Goal: Transaction & Acquisition: Purchase product/service

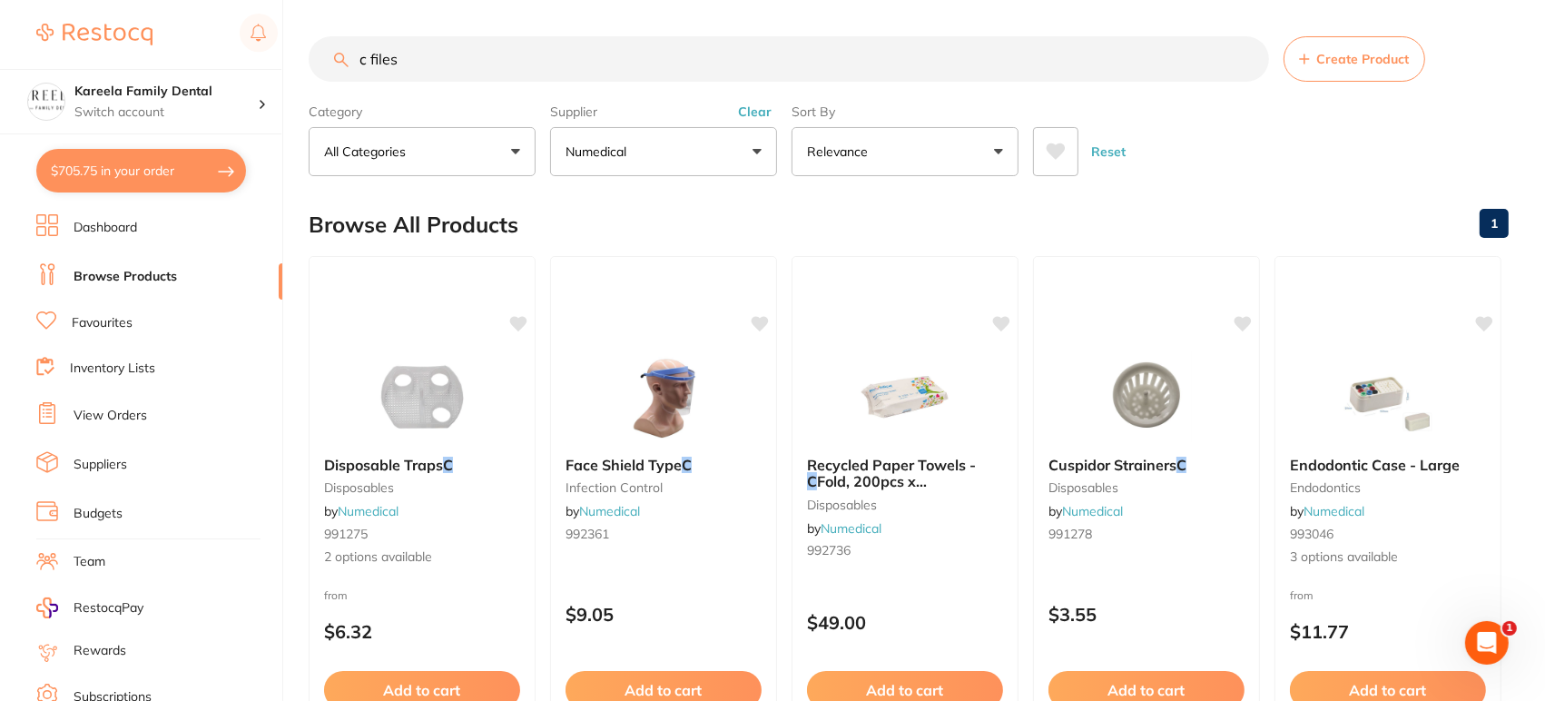
drag, startPoint x: 447, startPoint y: 53, endPoint x: 182, endPoint y: 62, distance: 265.2
click at [182, 62] on div "$705.75 Kareela Family Dental Switch account Kareela Family Dental $705.75 in y…" at bounding box center [772, 350] width 1545 height 701
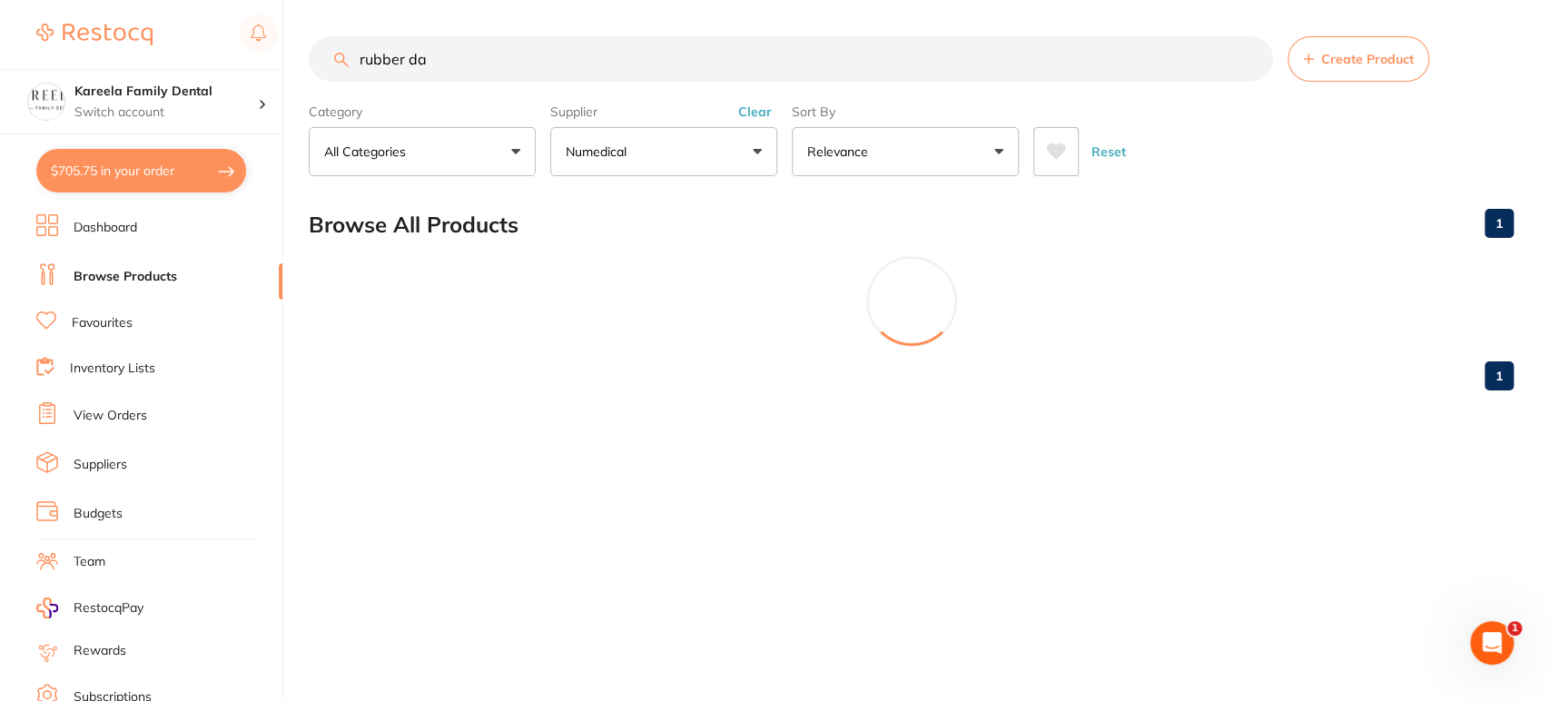
click at [730, 180] on main "rubber da Create Product Category All Categories All Categories disposables end…" at bounding box center [929, 220] width 1241 height 441
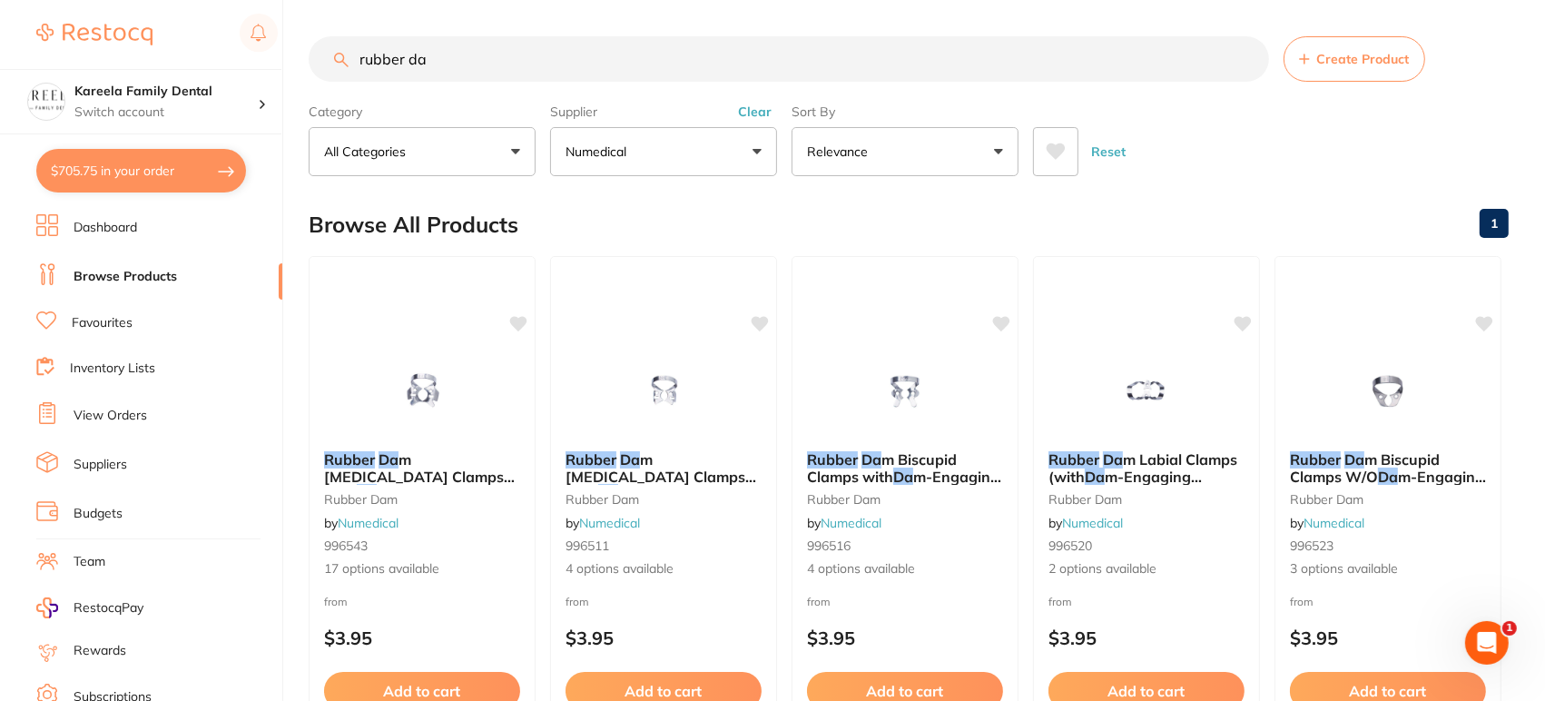
click at [726, 154] on button "Numedical" at bounding box center [663, 151] width 227 height 49
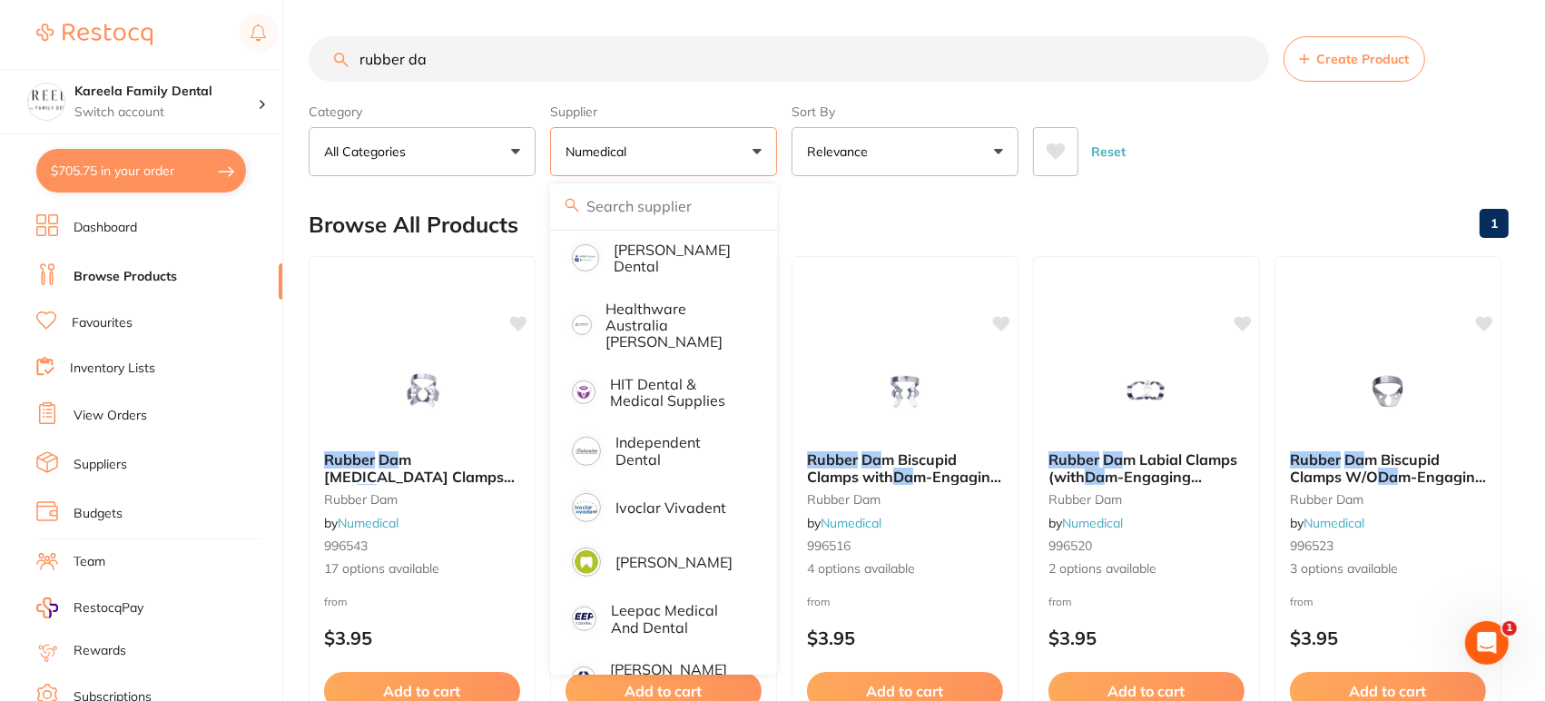
scroll to position [1234, 0]
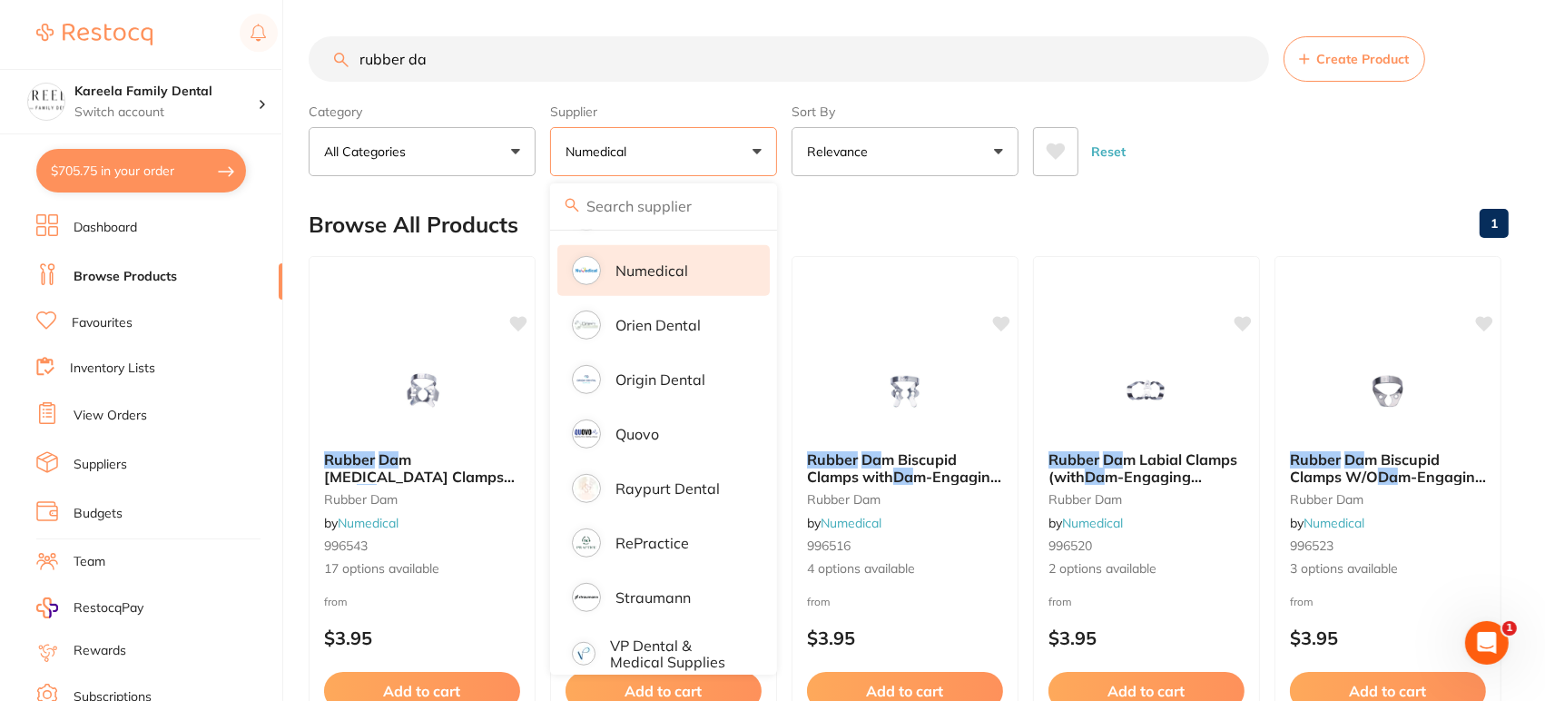
click at [653, 262] on p "Numedical" at bounding box center [651, 270] width 73 height 16
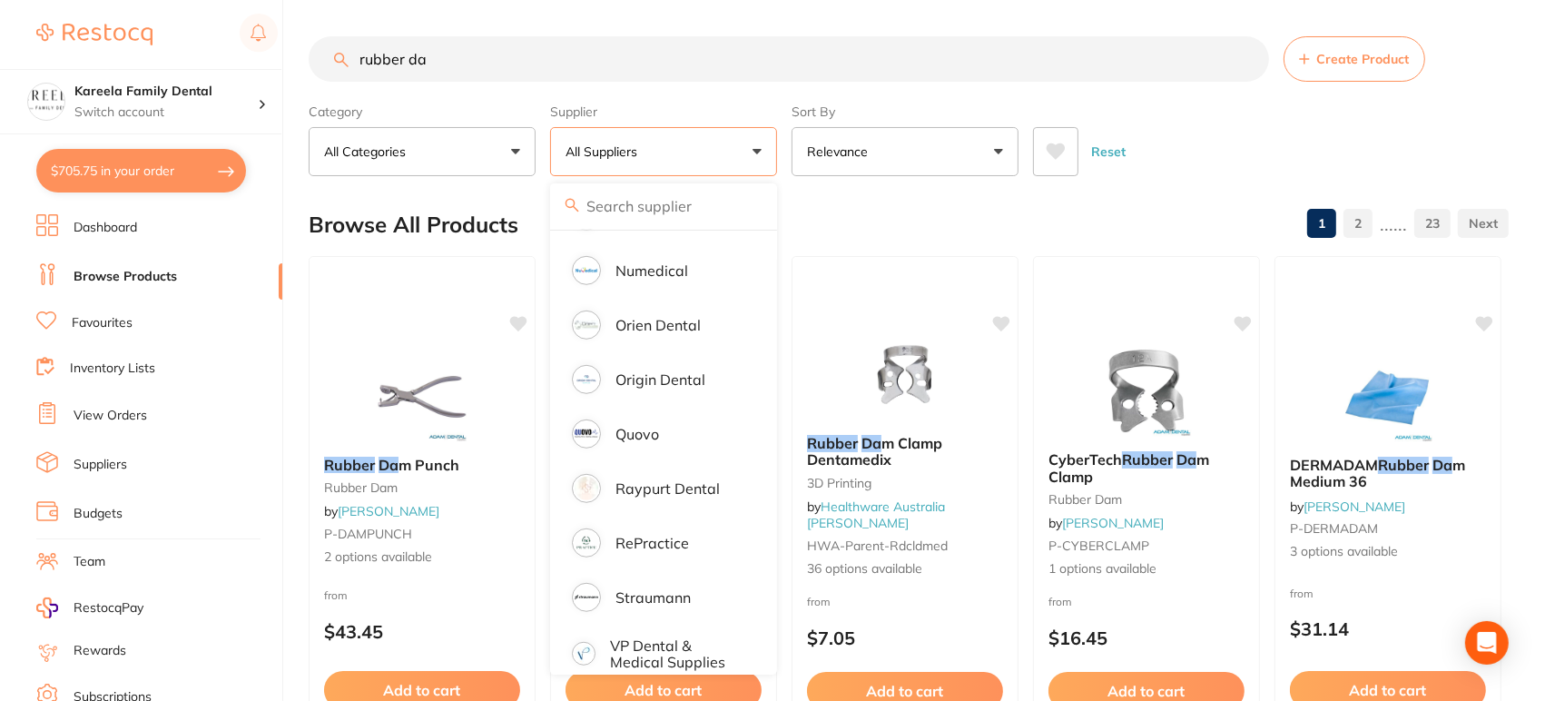
scroll to position [0, 0]
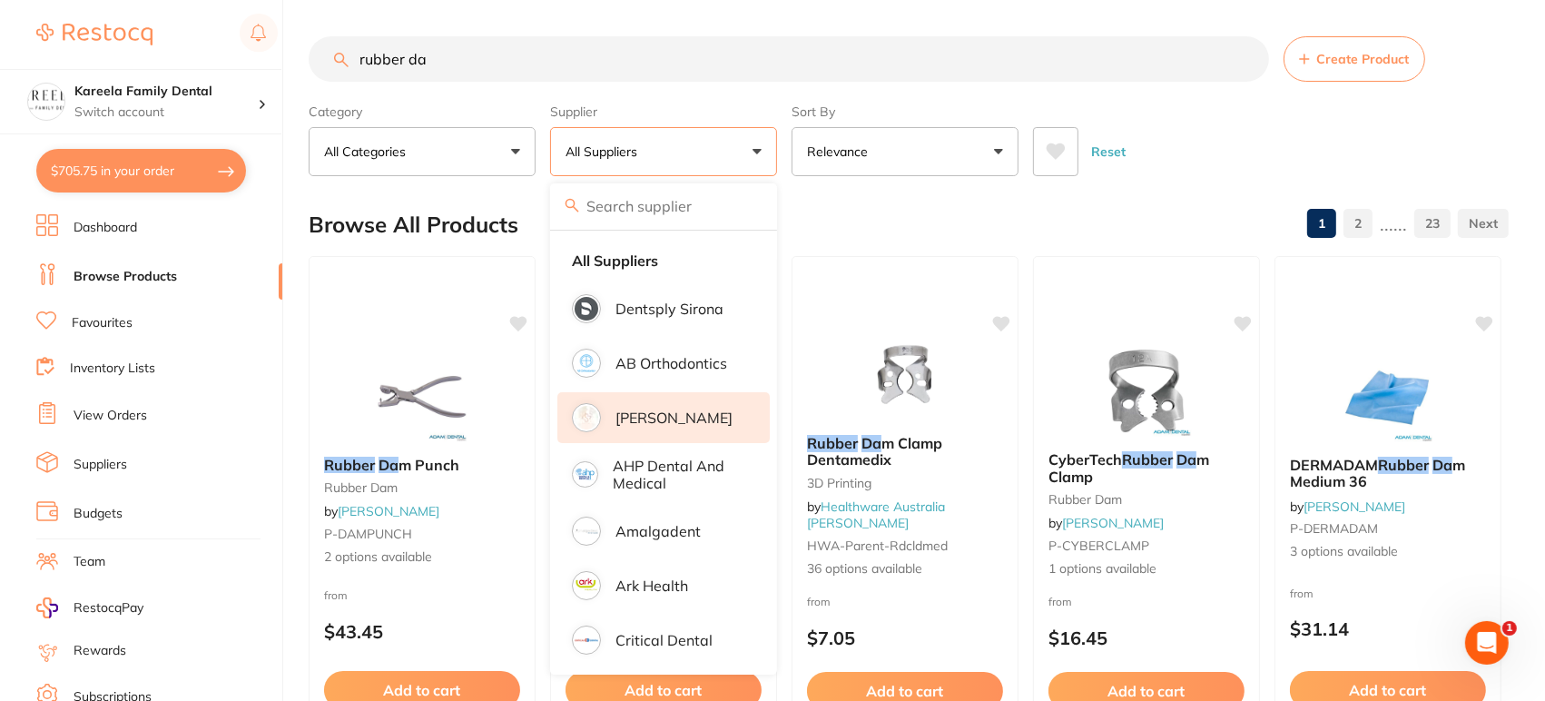
click at [651, 432] on li "[PERSON_NAME]" at bounding box center [663, 417] width 212 height 51
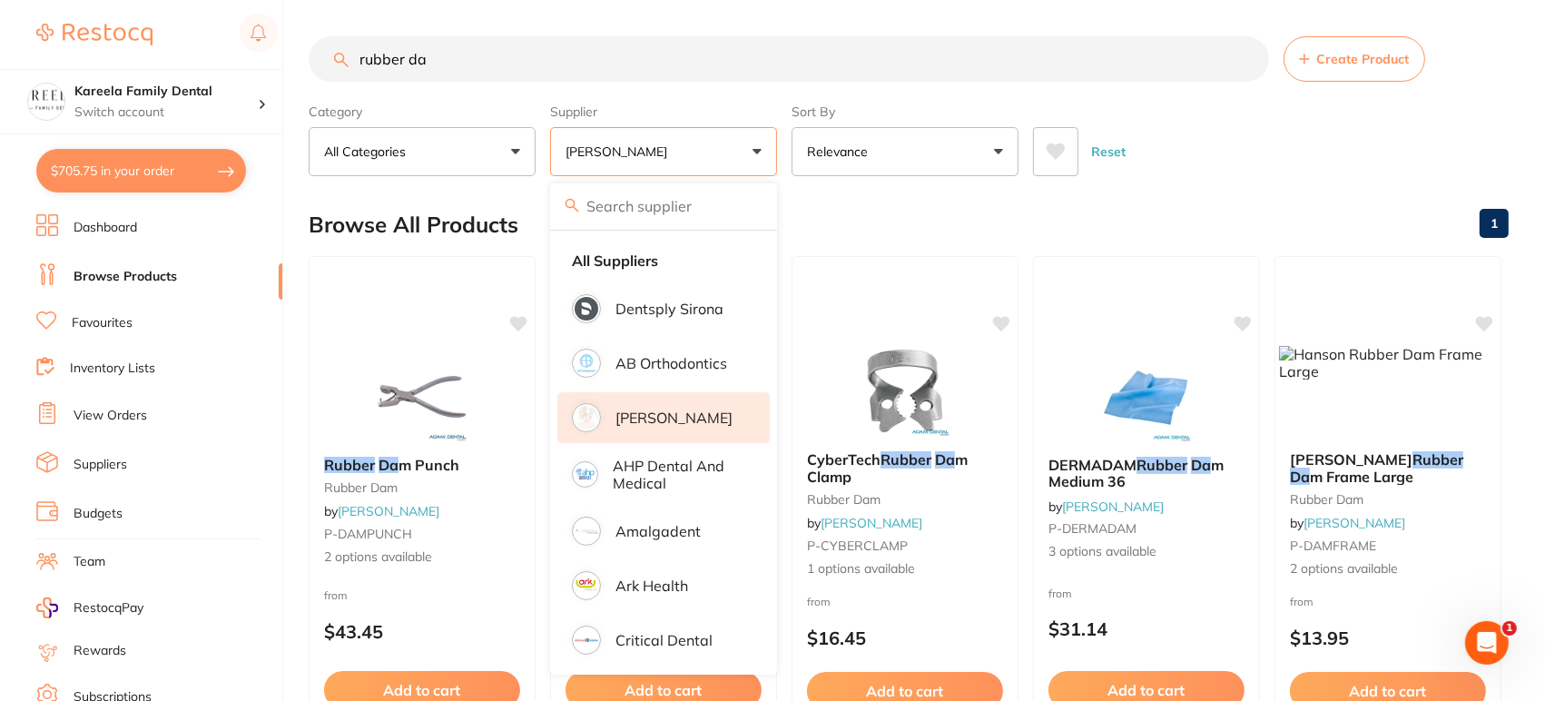
click at [559, 82] on section "rubber da Create Product Category All Categories All Categories disposables end…" at bounding box center [909, 106] width 1200 height 140
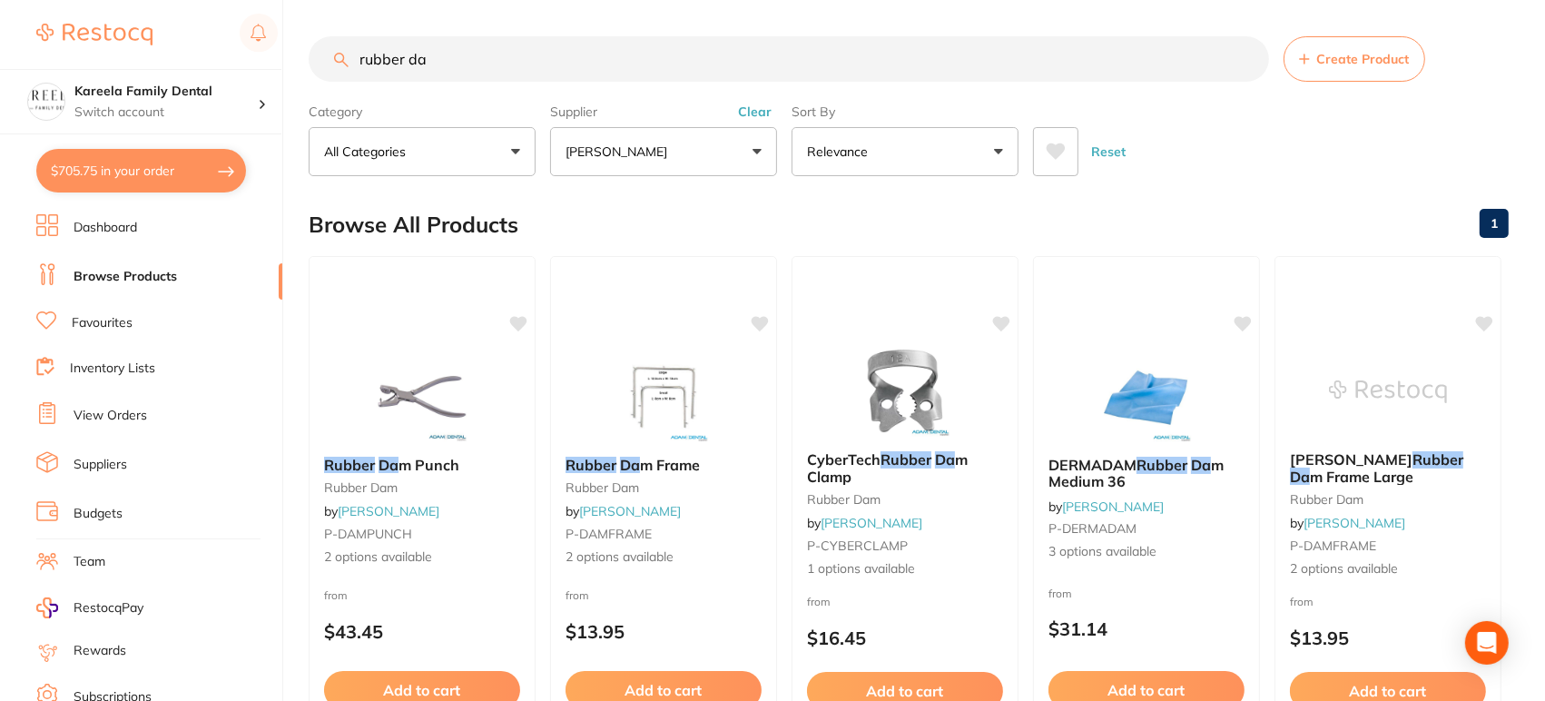
click at [555, 58] on input "rubber da" at bounding box center [789, 58] width 960 height 45
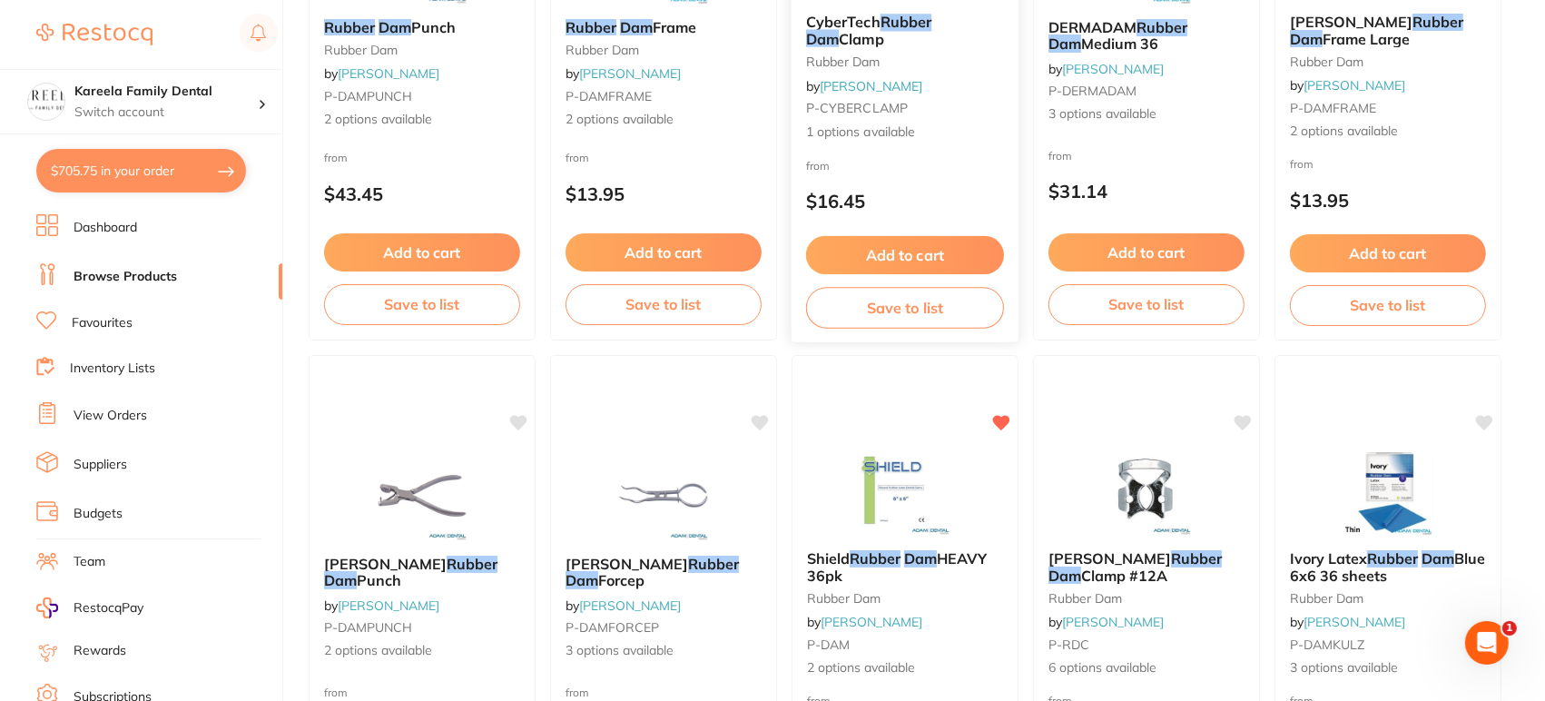
scroll to position [438, 0]
click at [890, 500] on img at bounding box center [904, 489] width 119 height 92
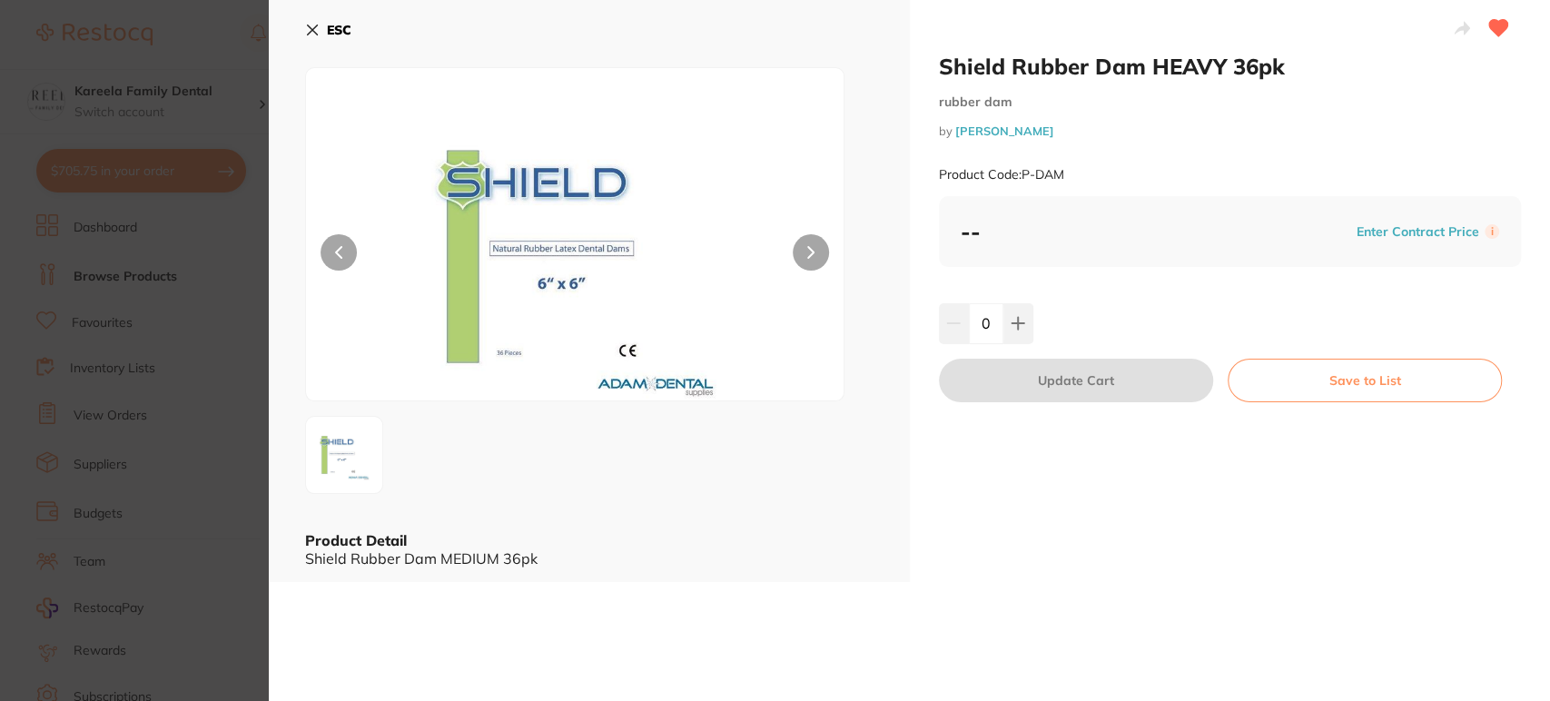
click at [312, 35] on icon at bounding box center [312, 30] width 15 height 15
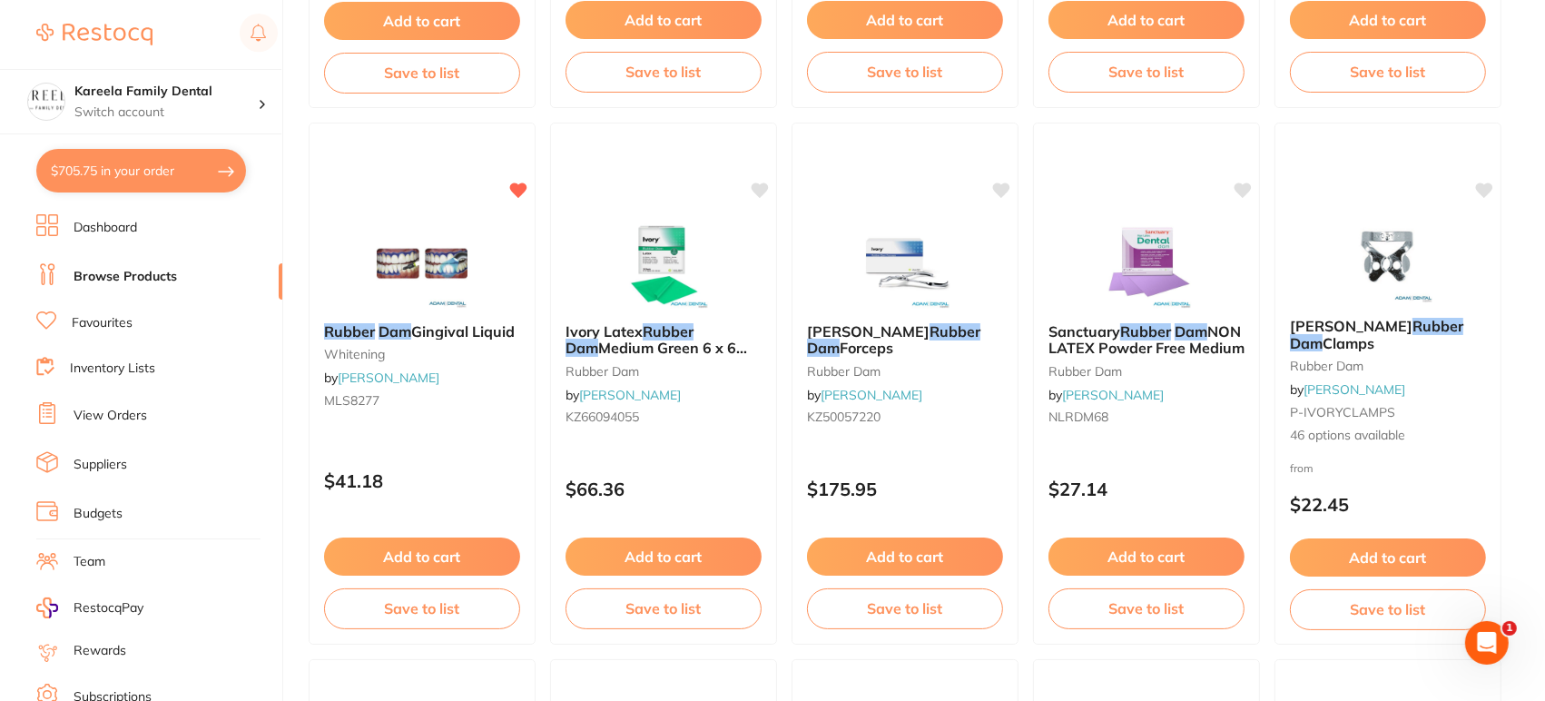
scroll to position [1744, 0]
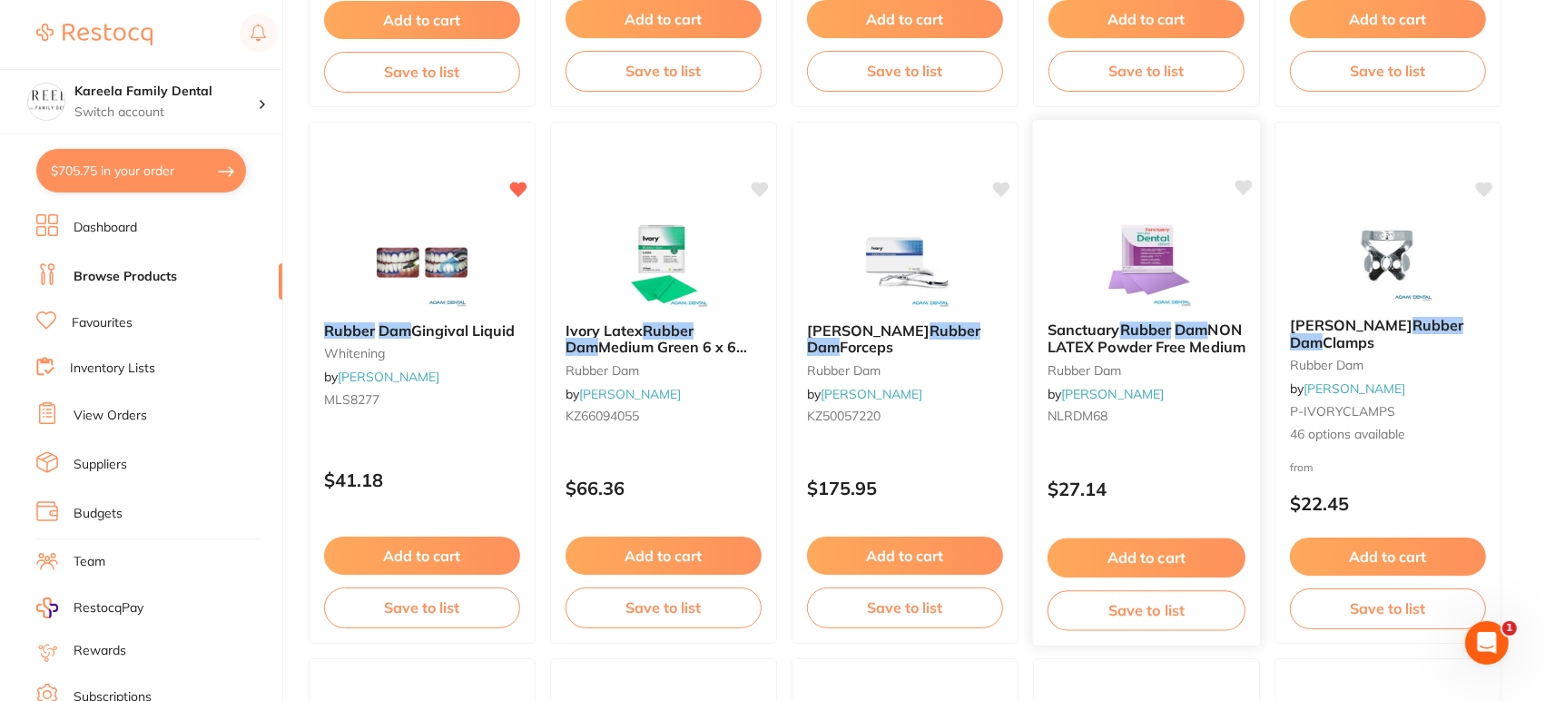
click at [1155, 256] on img at bounding box center [1146, 261] width 119 height 92
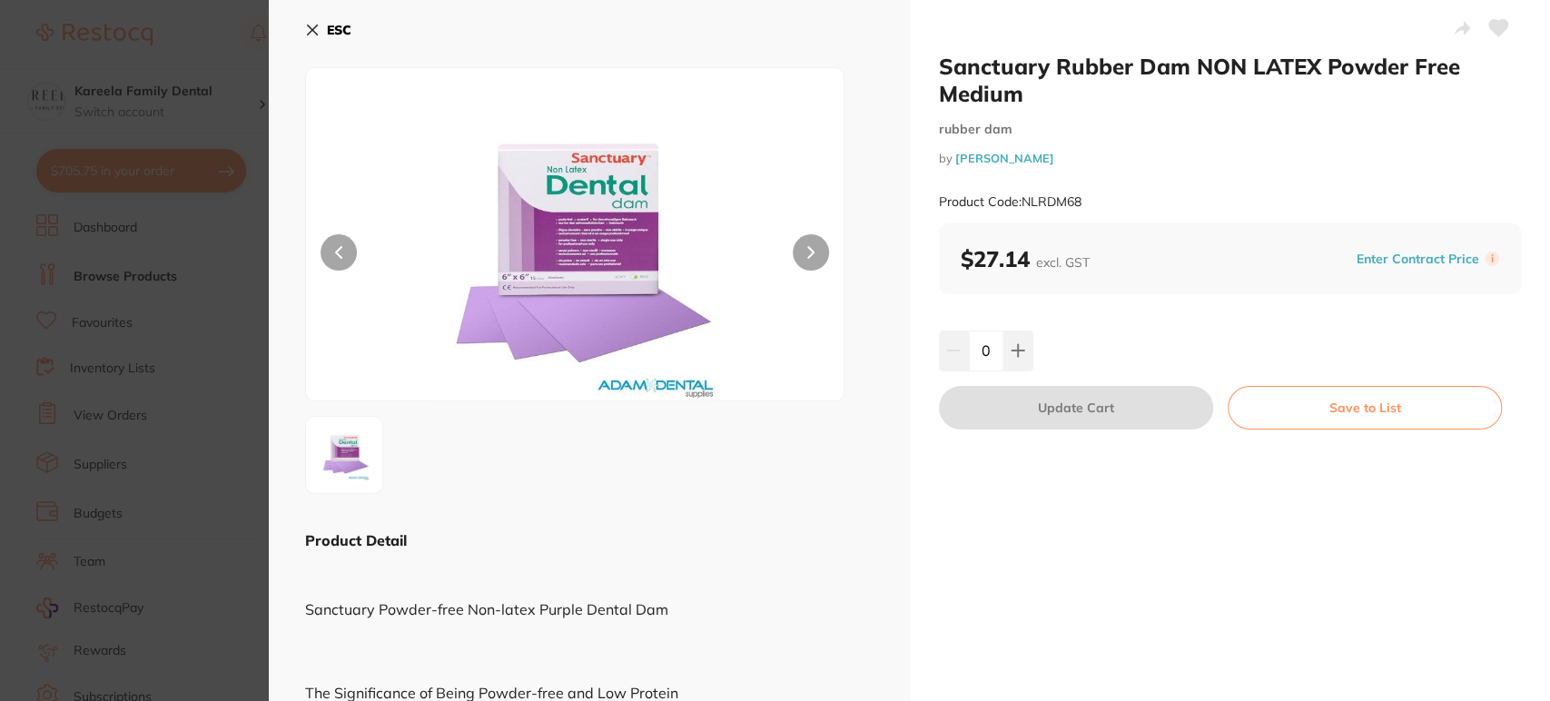
click at [305, 43] on button "ESC" at bounding box center [328, 30] width 46 height 31
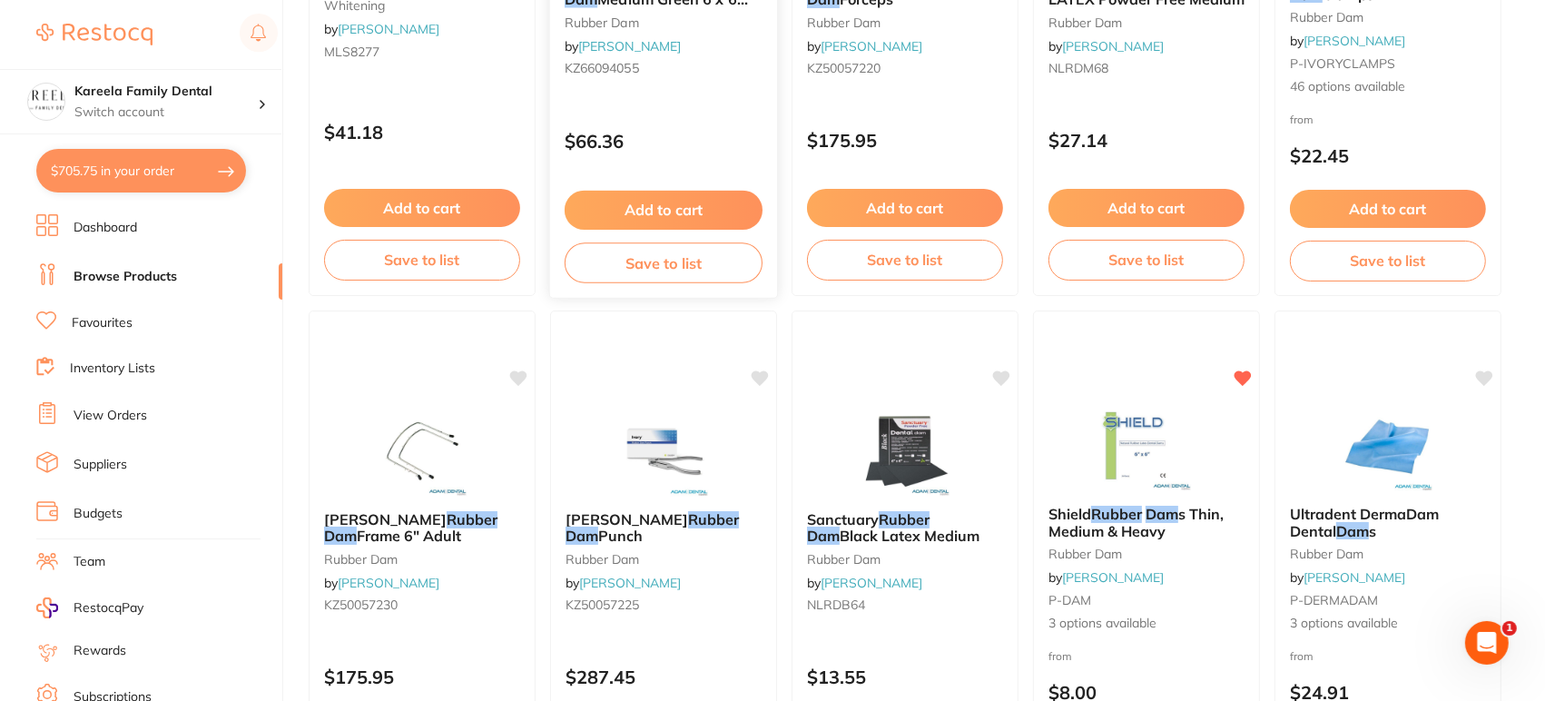
scroll to position [2410, 0]
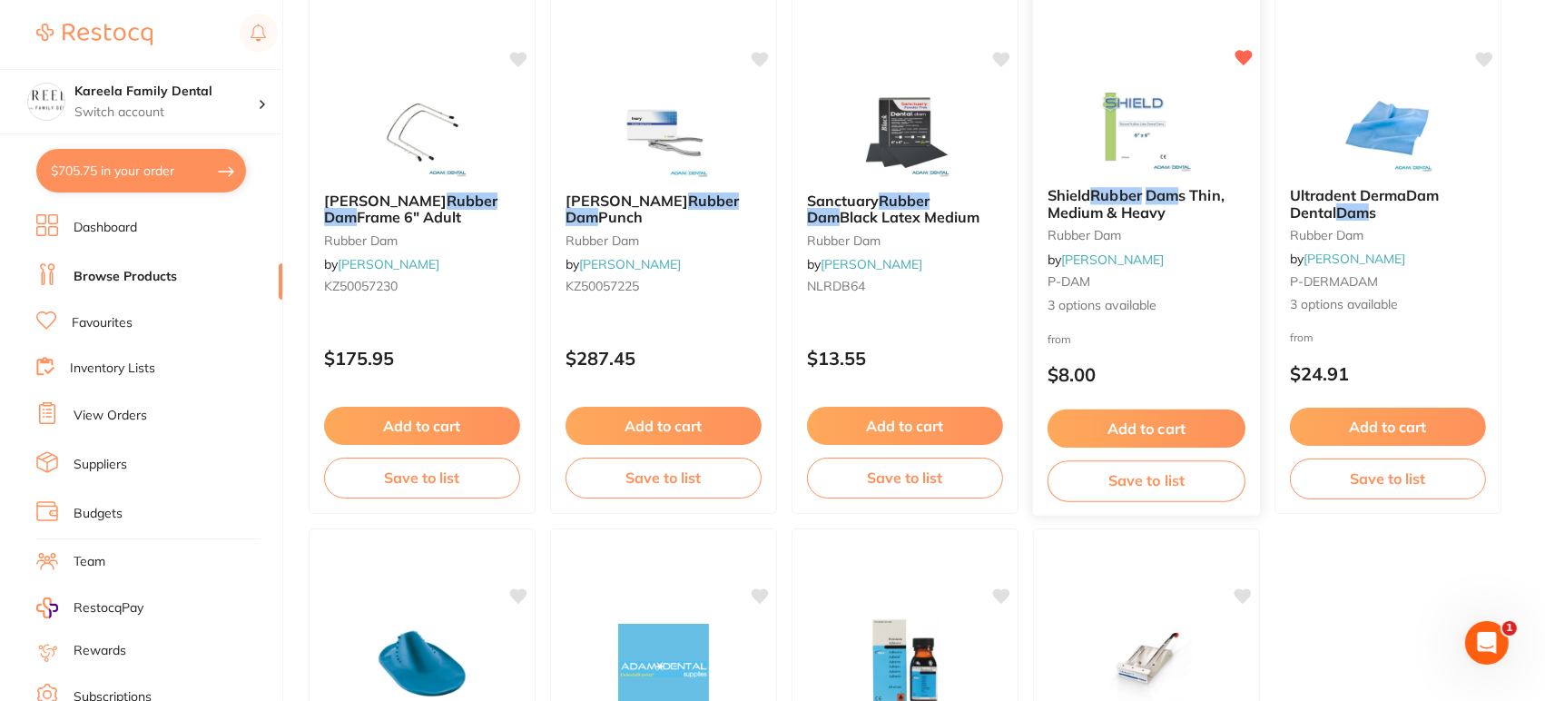
click at [1189, 145] on img at bounding box center [1146, 127] width 119 height 92
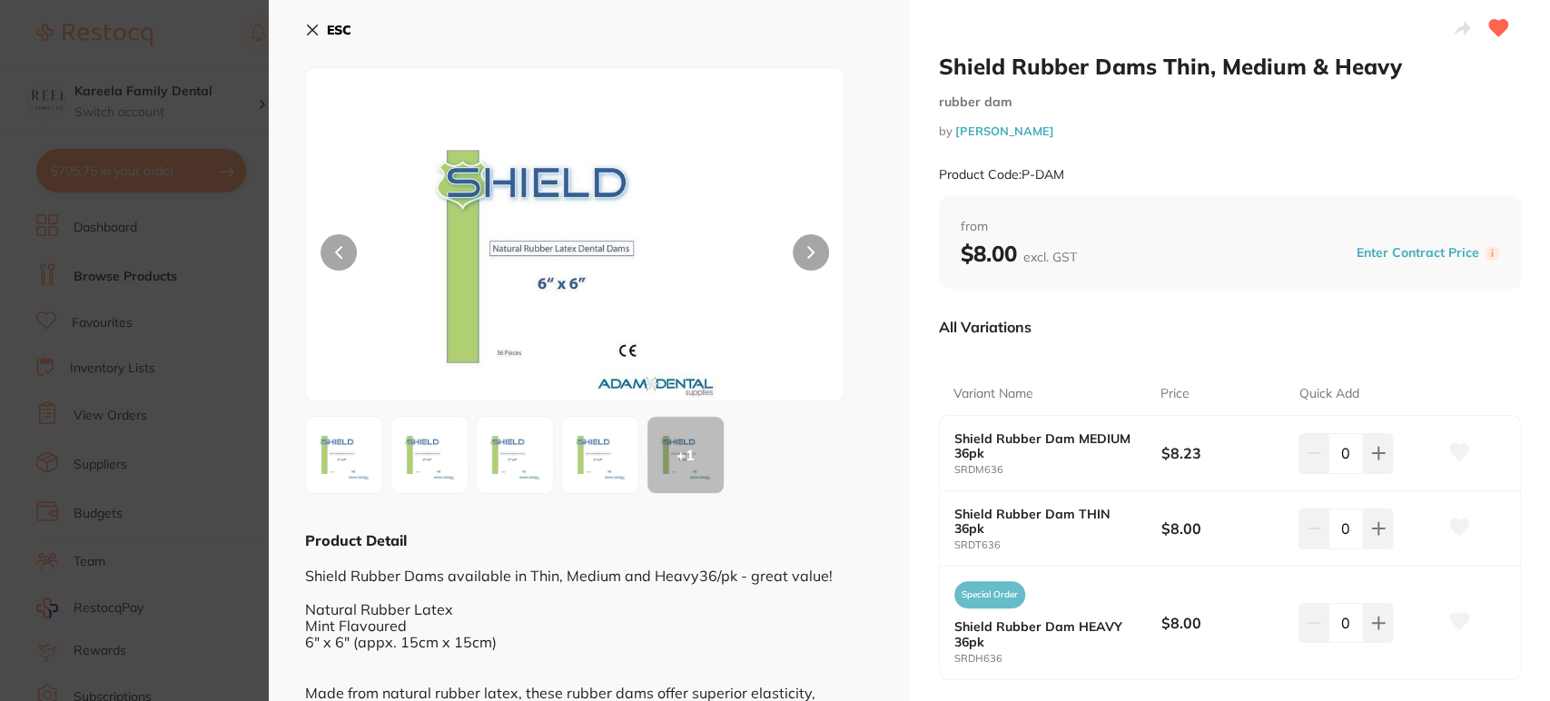
click at [605, 455] on img at bounding box center [599, 454] width 65 height 65
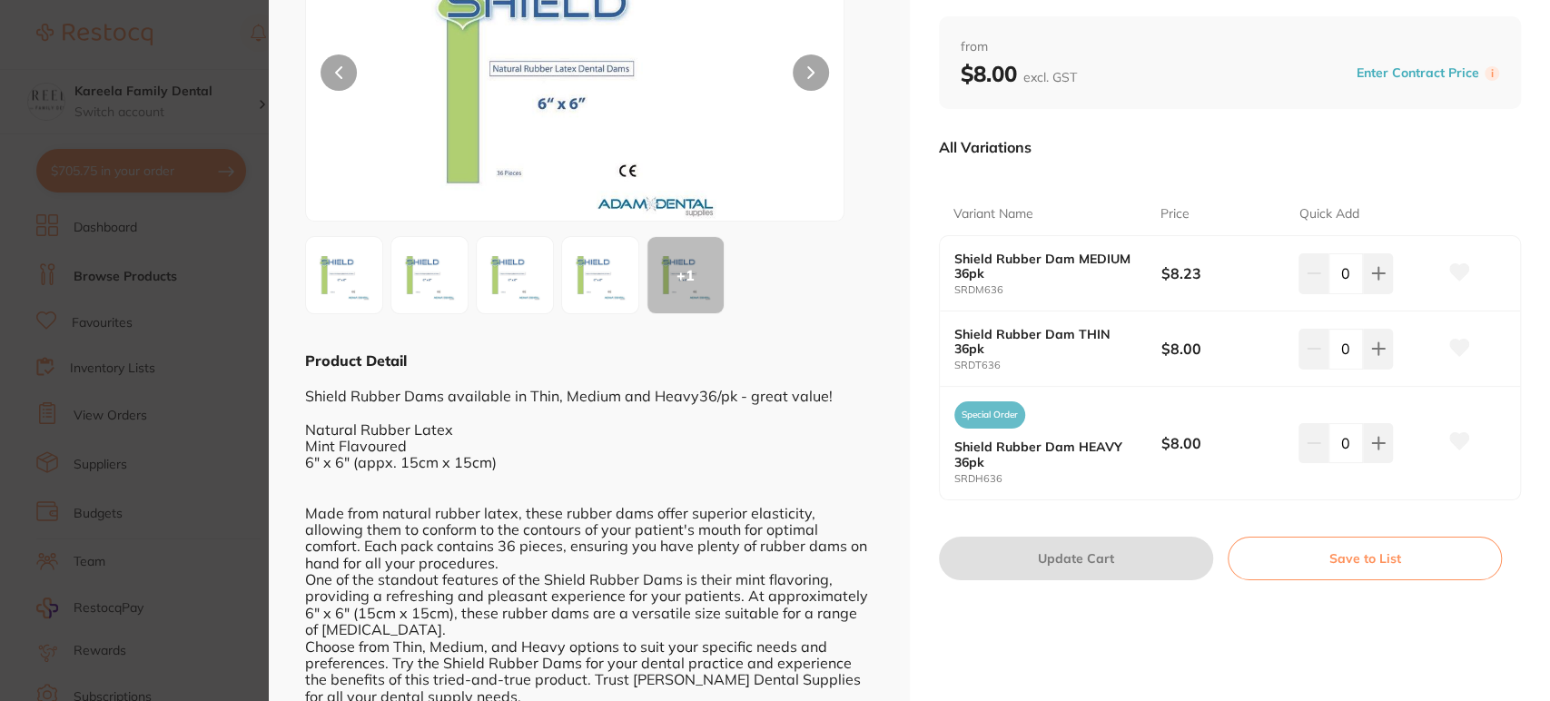
scroll to position [5, 0]
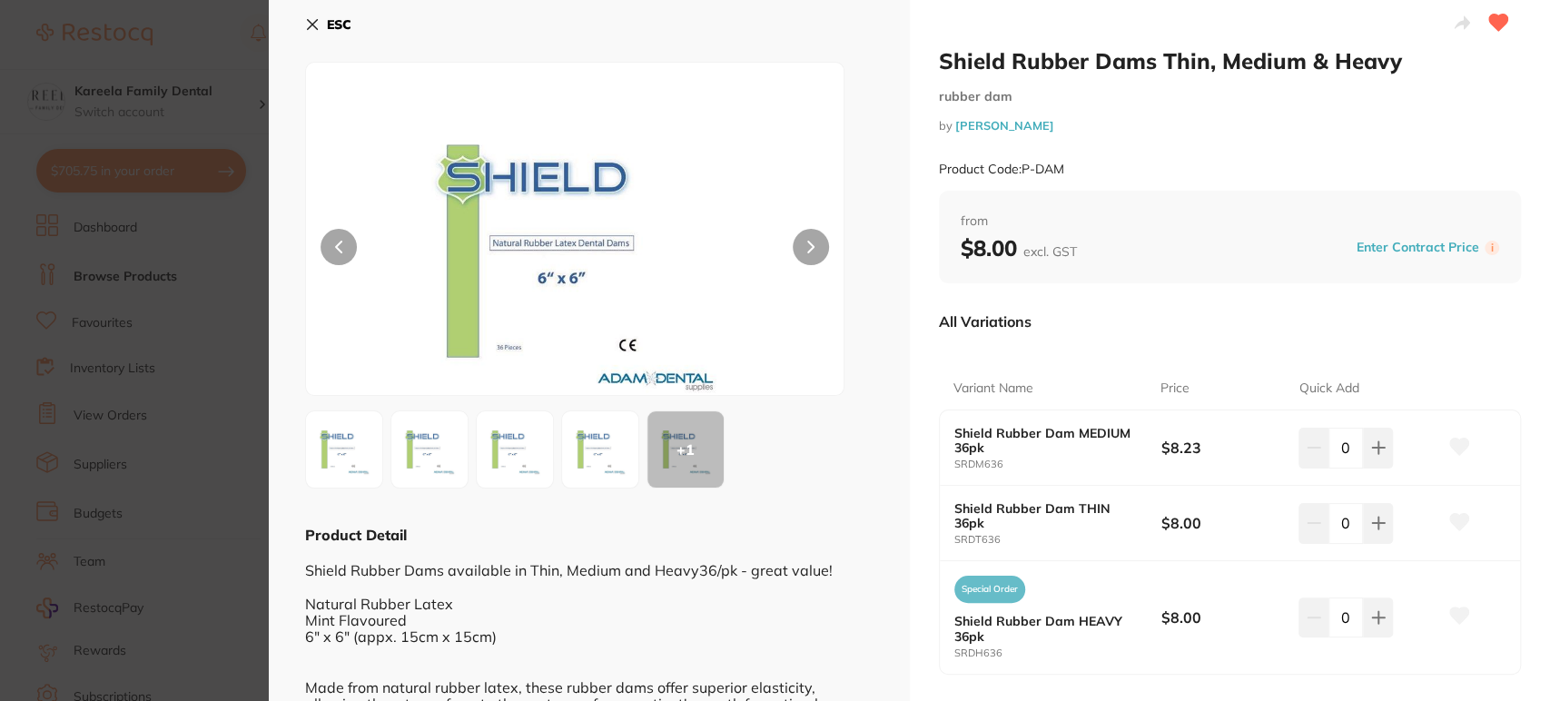
click at [306, 31] on icon at bounding box center [312, 24] width 15 height 15
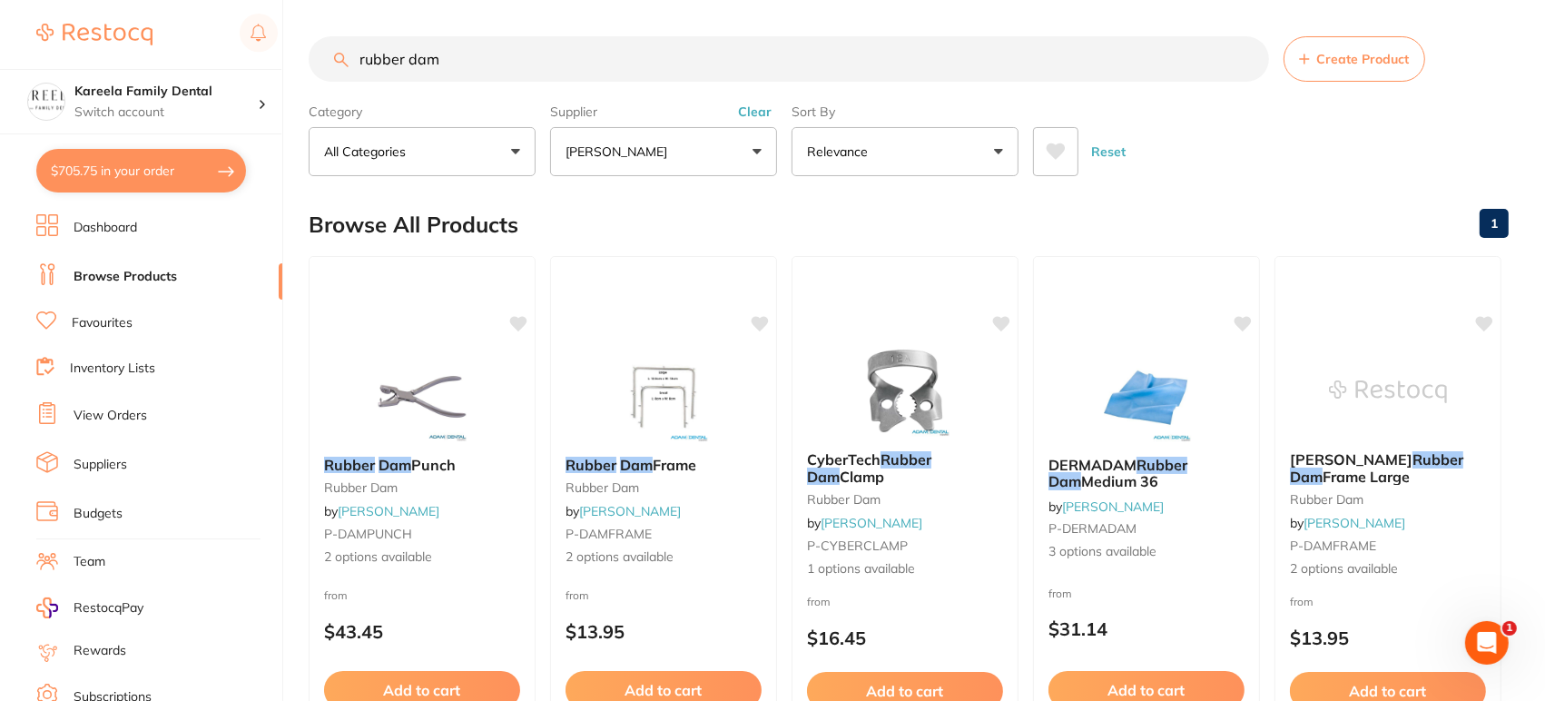
drag, startPoint x: 622, startPoint y: 56, endPoint x: 192, endPoint y: 48, distance: 430.3
click at [192, 48] on div "$705.75 Kareela Family Dental Switch account Kareela Family Dental $705.75 in y…" at bounding box center [772, 350] width 1545 height 701
type input "dry tips"
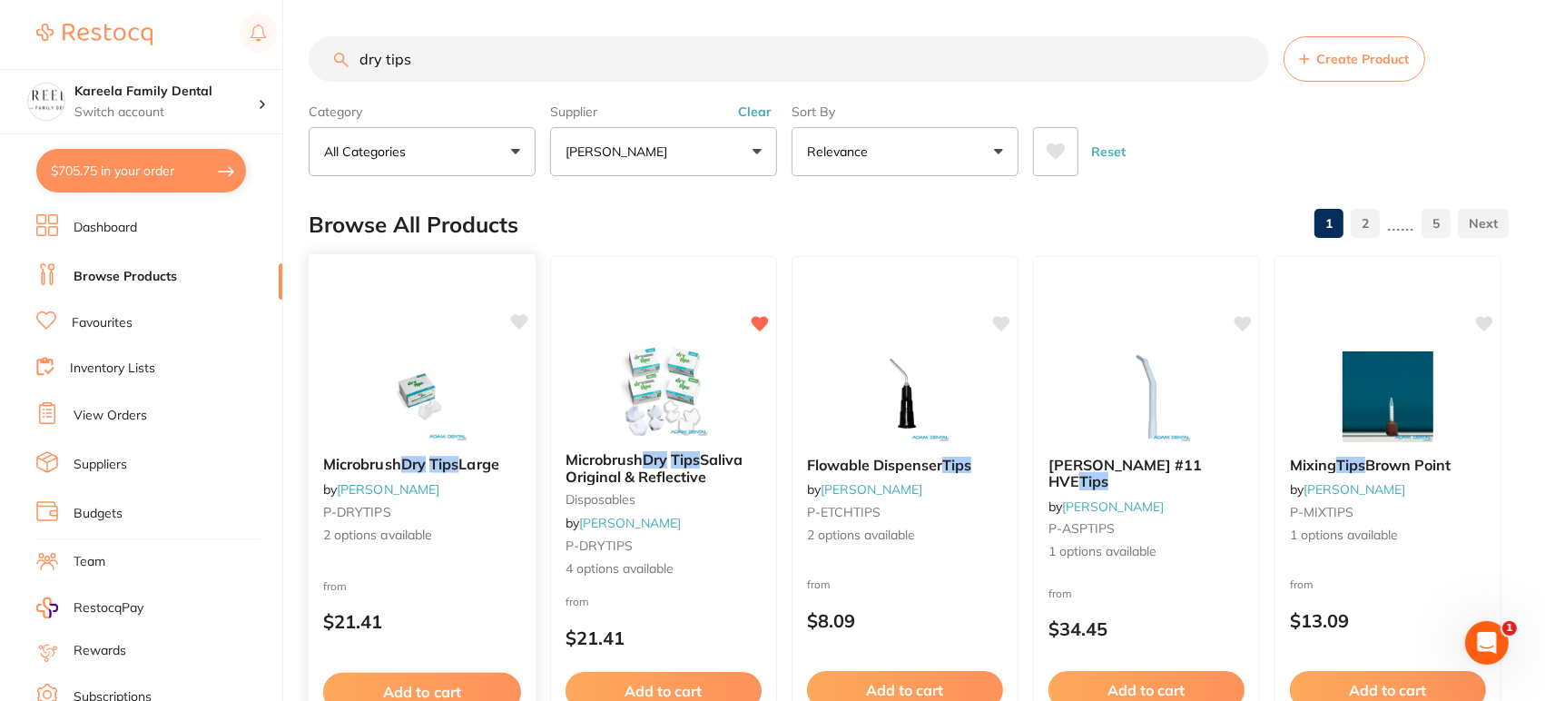
click at [366, 339] on div "Microbrush Dry Tips Large by [PERSON_NAME] P-DRYTIPS 2 options available from $…" at bounding box center [423, 516] width 230 height 527
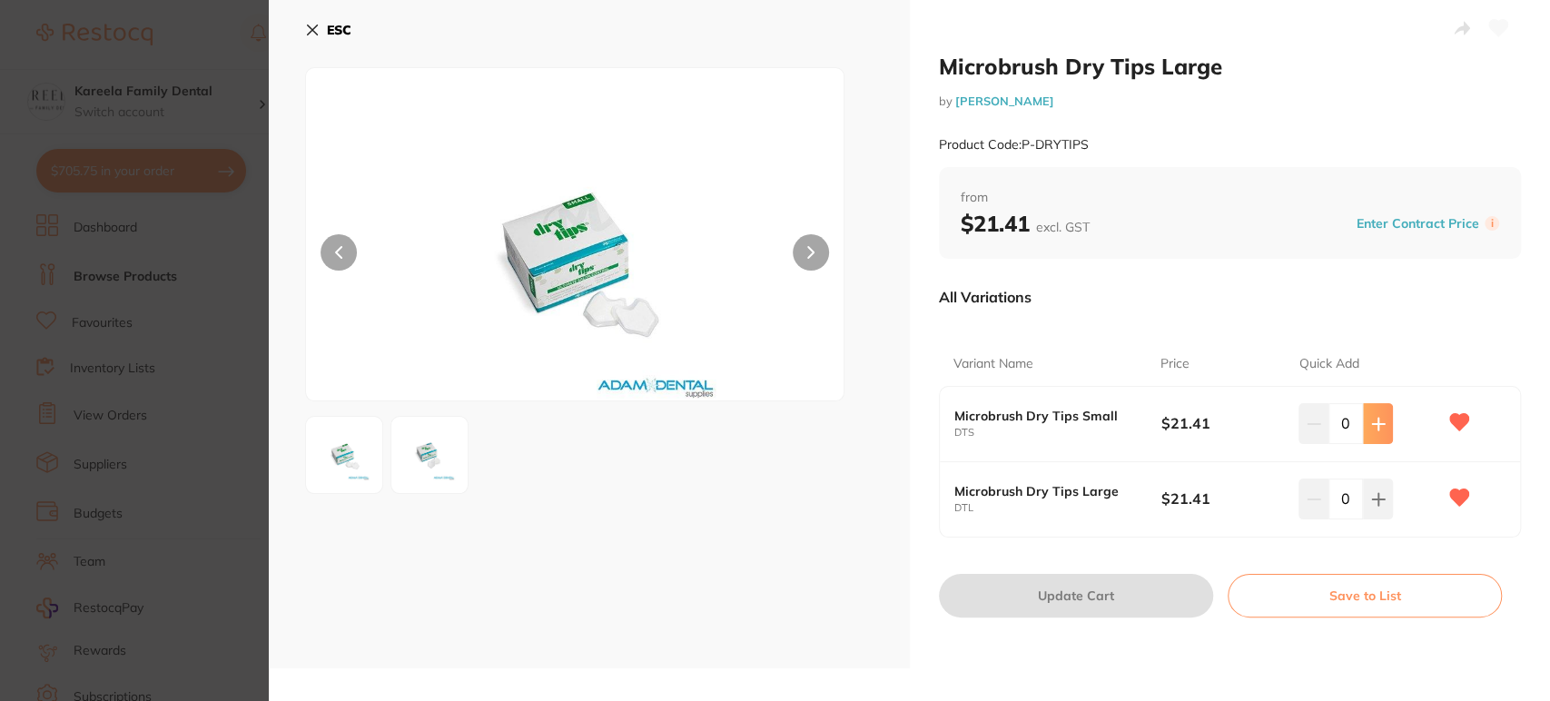
click at [1383, 423] on button at bounding box center [1378, 423] width 30 height 40
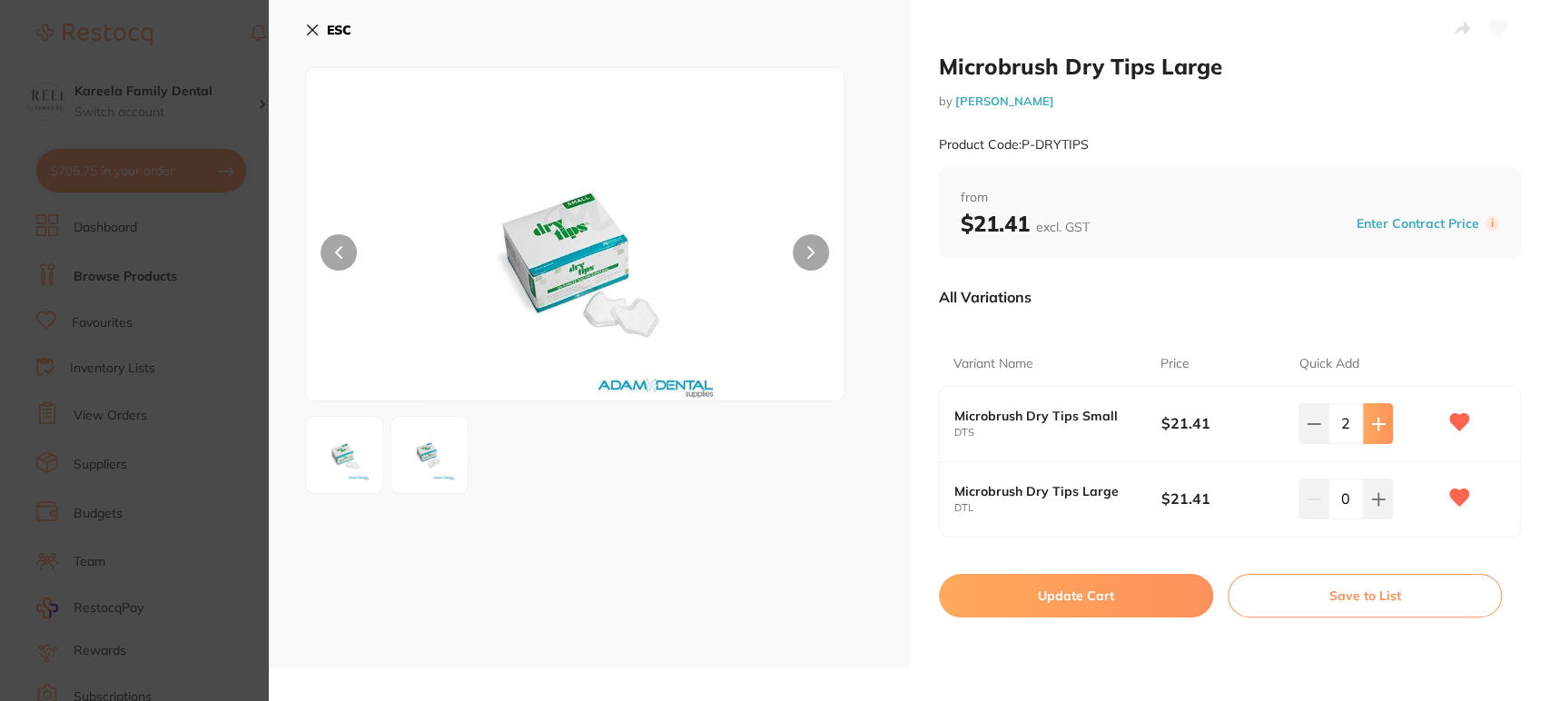
click at [1383, 423] on button at bounding box center [1378, 423] width 30 height 40
type input "3"
click at [1382, 443] on button at bounding box center [1378, 423] width 30 height 40
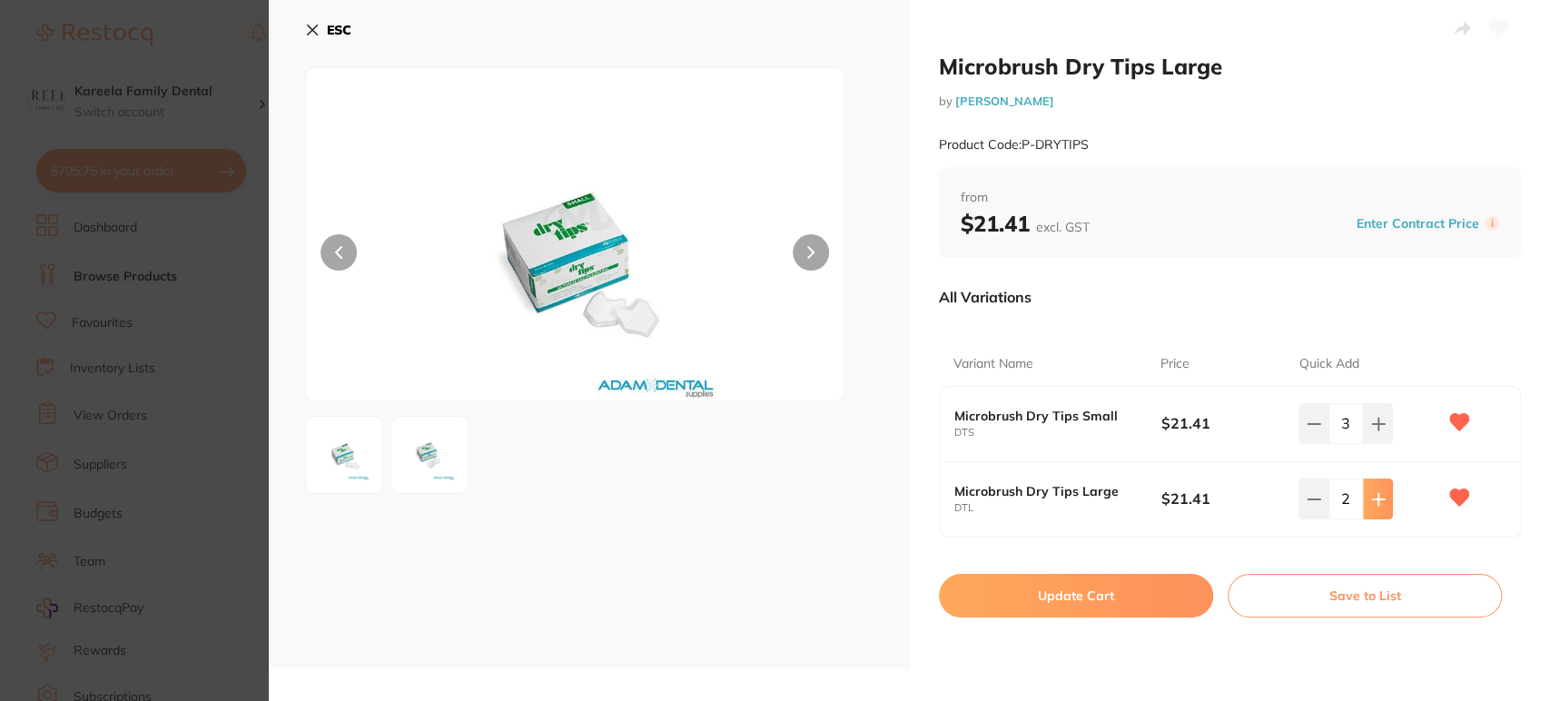
type input "3"
click at [1131, 594] on button "Update Cart" at bounding box center [1076, 596] width 274 height 44
checkbox input "false"
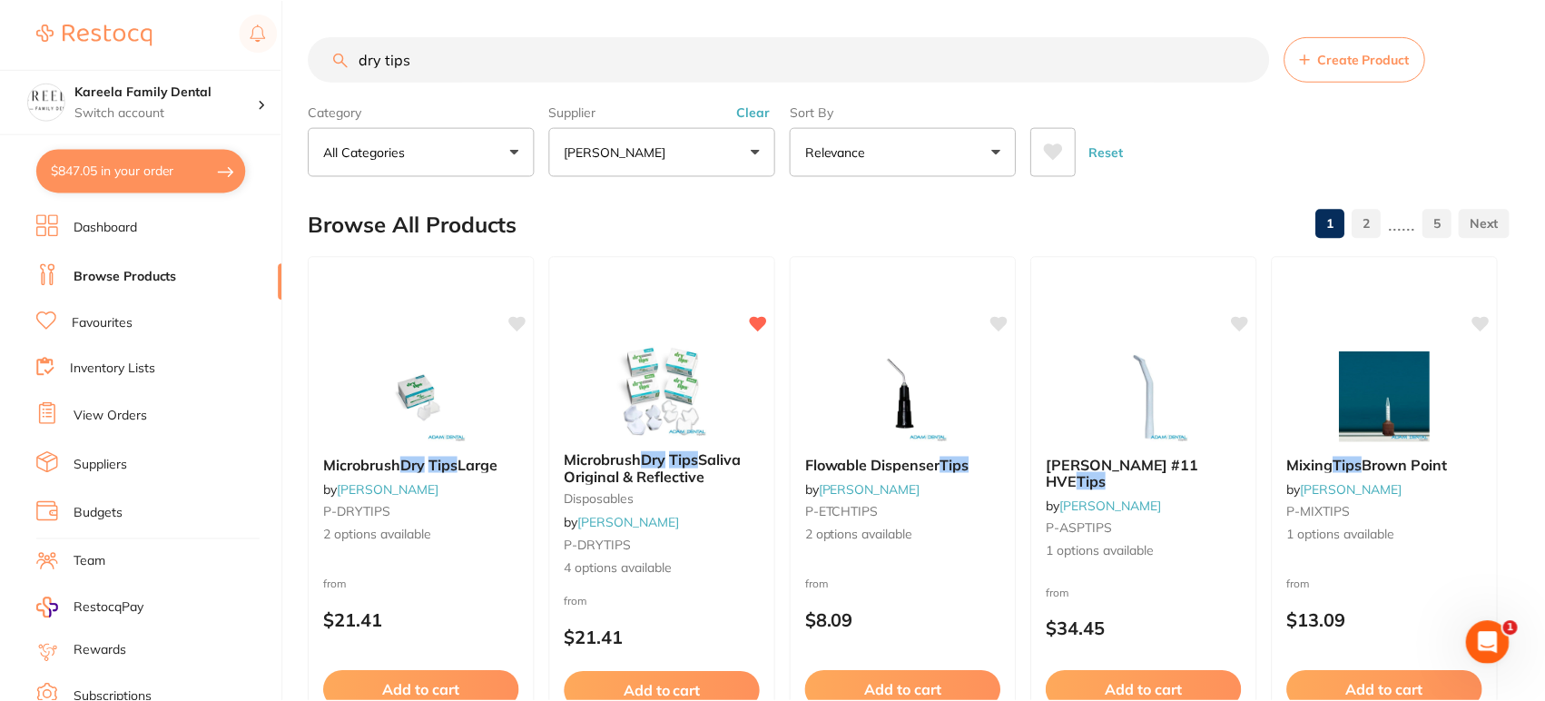
scroll to position [4, 0]
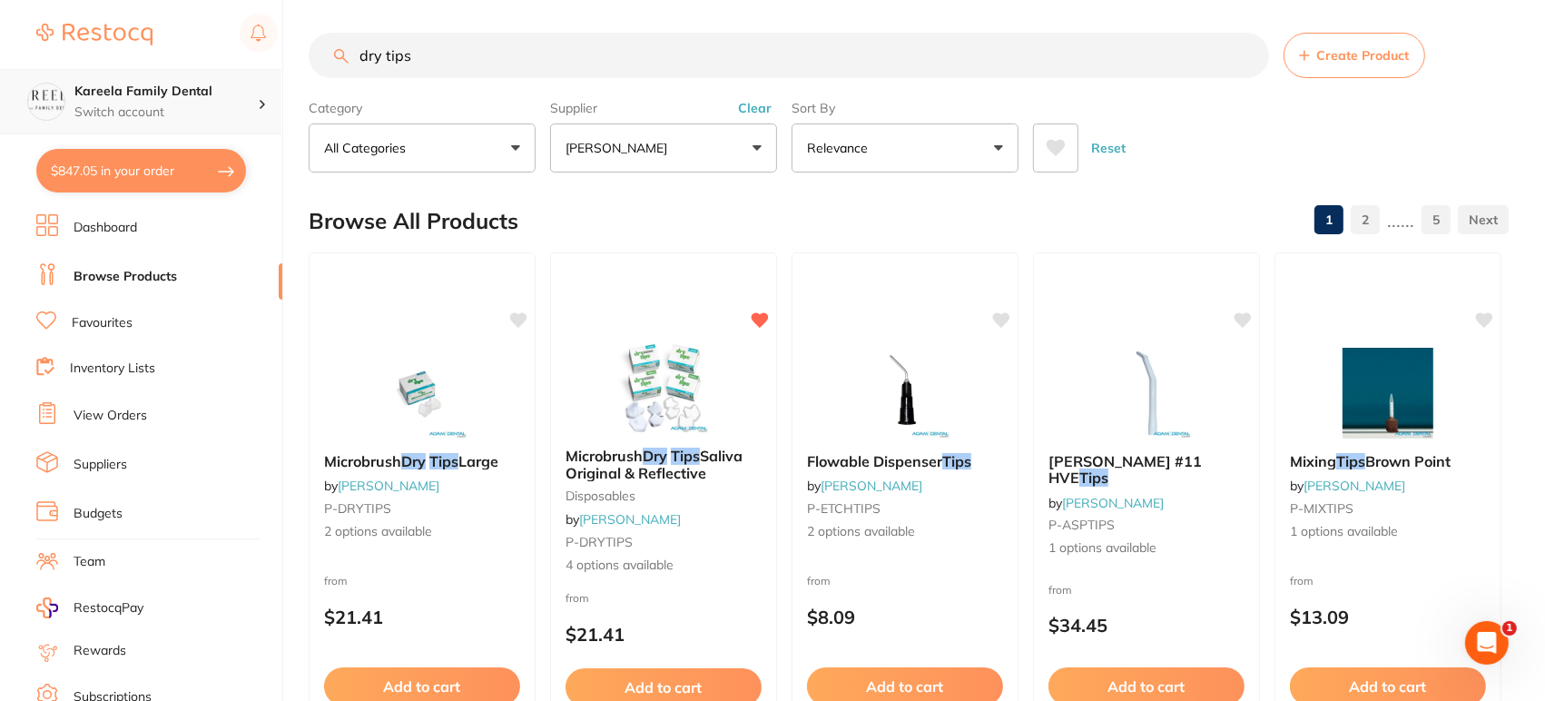
drag, startPoint x: 544, startPoint y: 42, endPoint x: 165, endPoint y: 100, distance: 383.0
click at [165, 100] on div "$847.05 Kareela Family Dental Switch account Kareela Family Dental $847.05 in y…" at bounding box center [772, 346] width 1545 height 701
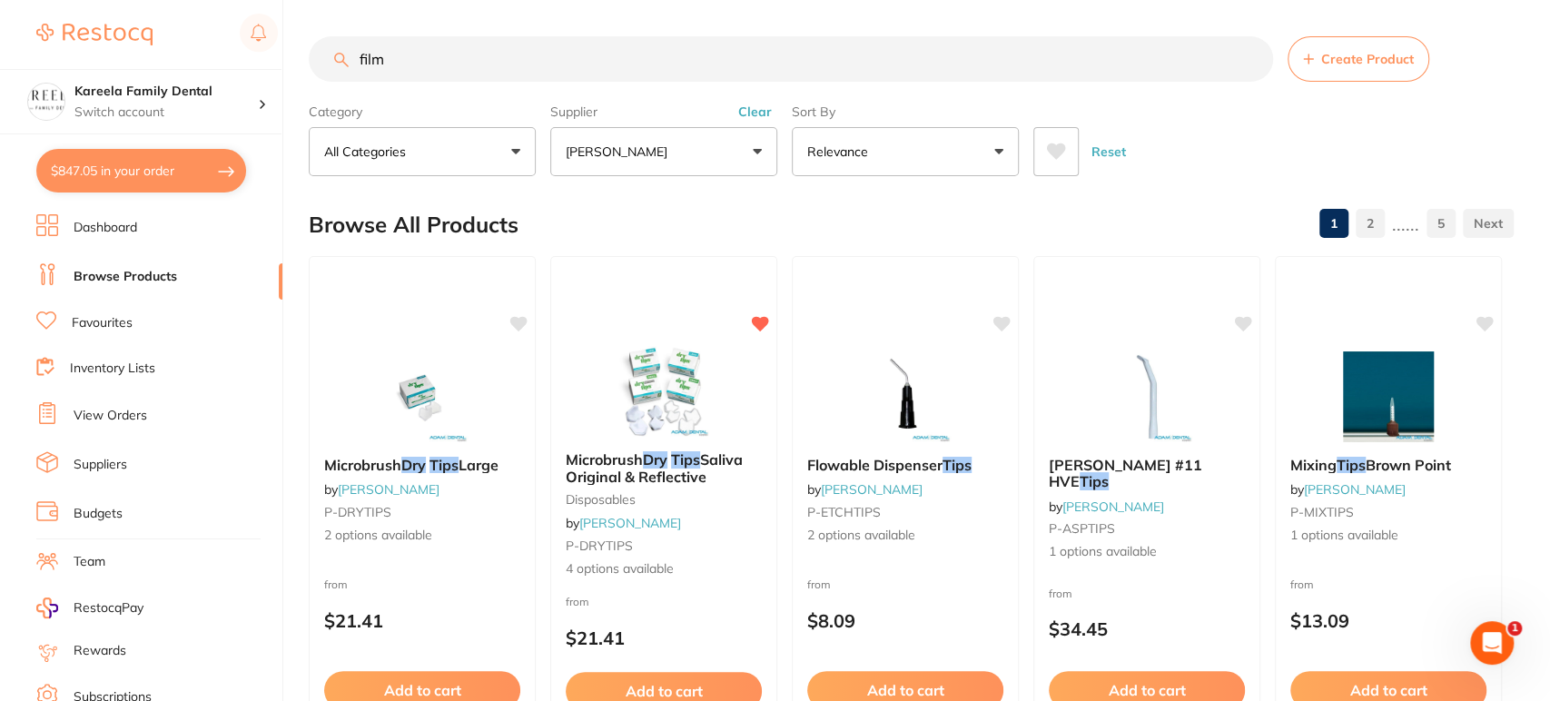
click at [602, 171] on button "[PERSON_NAME]" at bounding box center [663, 151] width 227 height 49
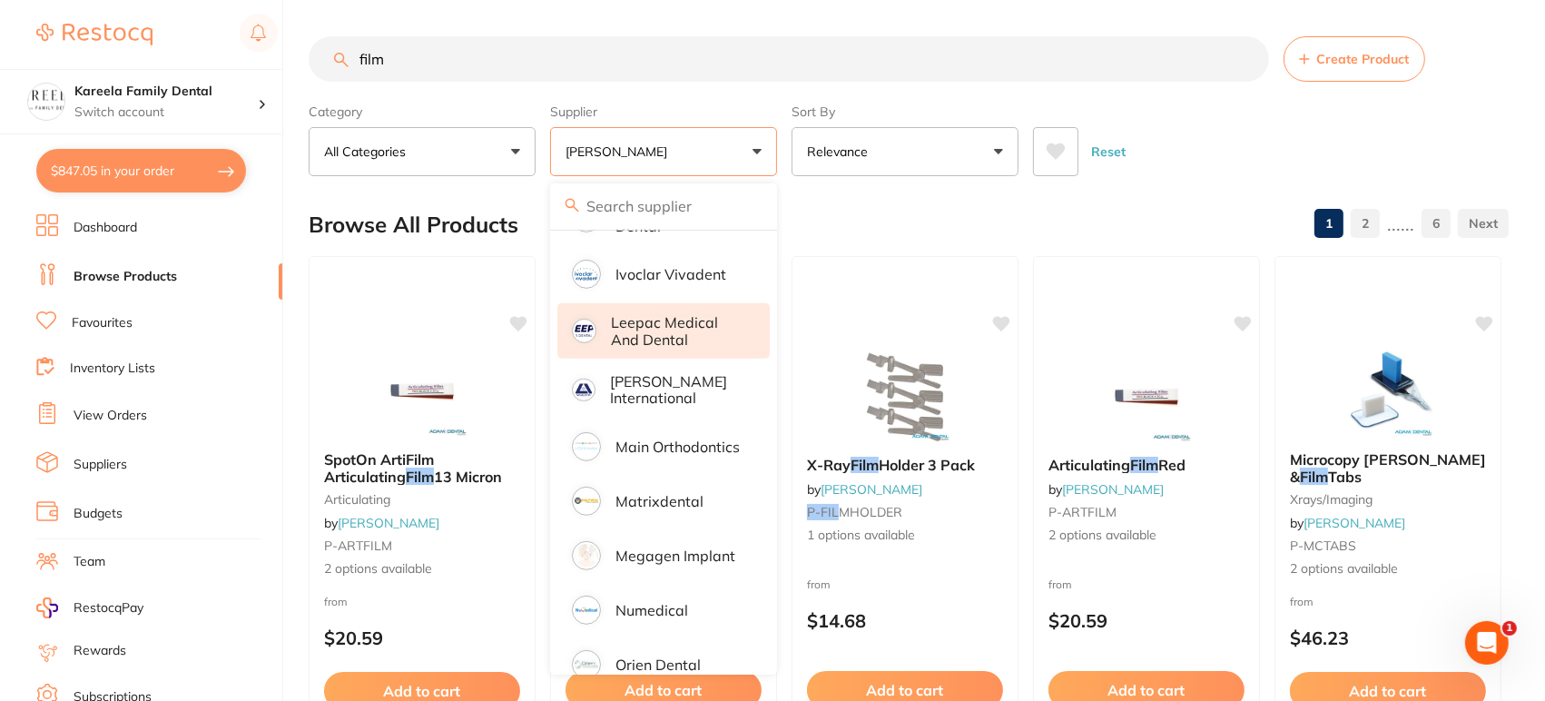
scroll to position [899, 0]
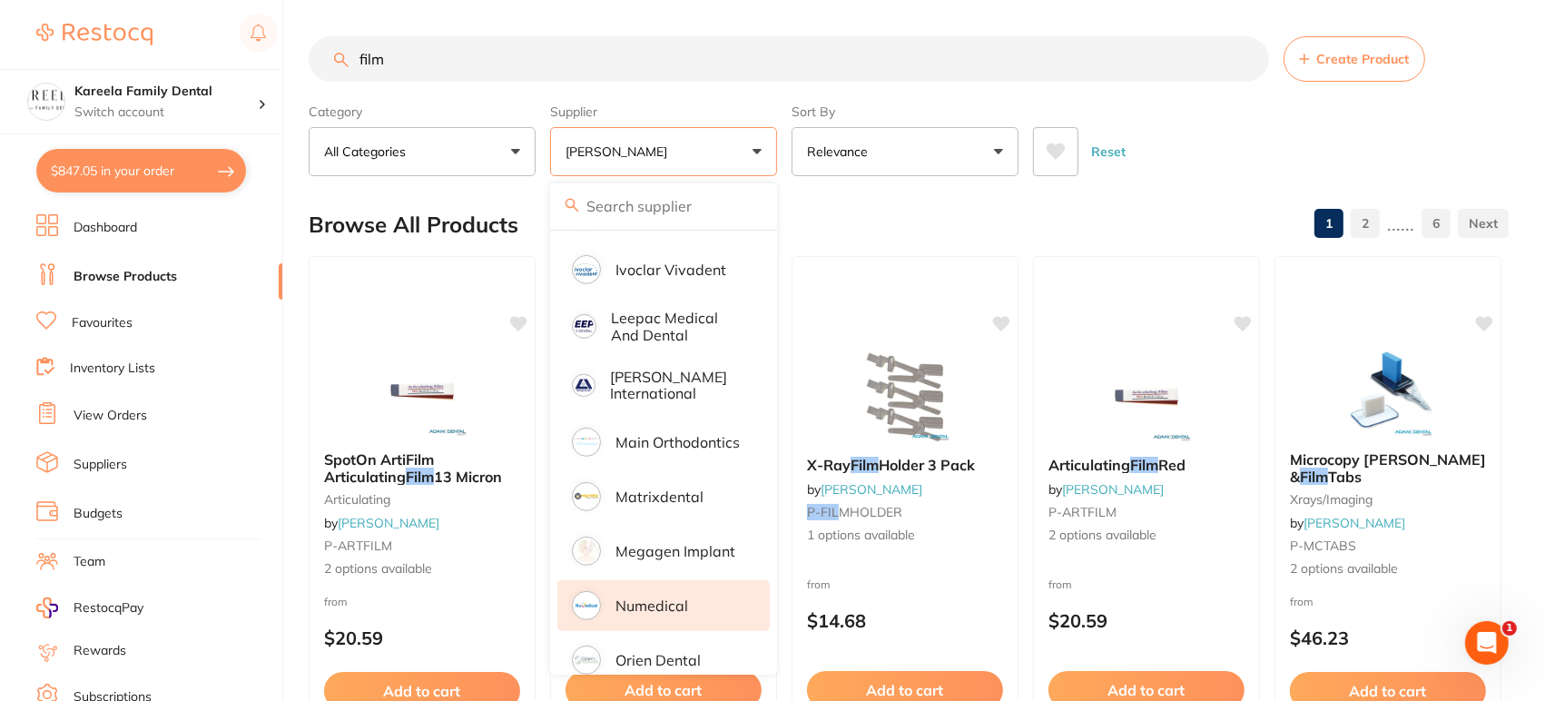
click at [687, 580] on li "Numedical" at bounding box center [663, 605] width 212 height 51
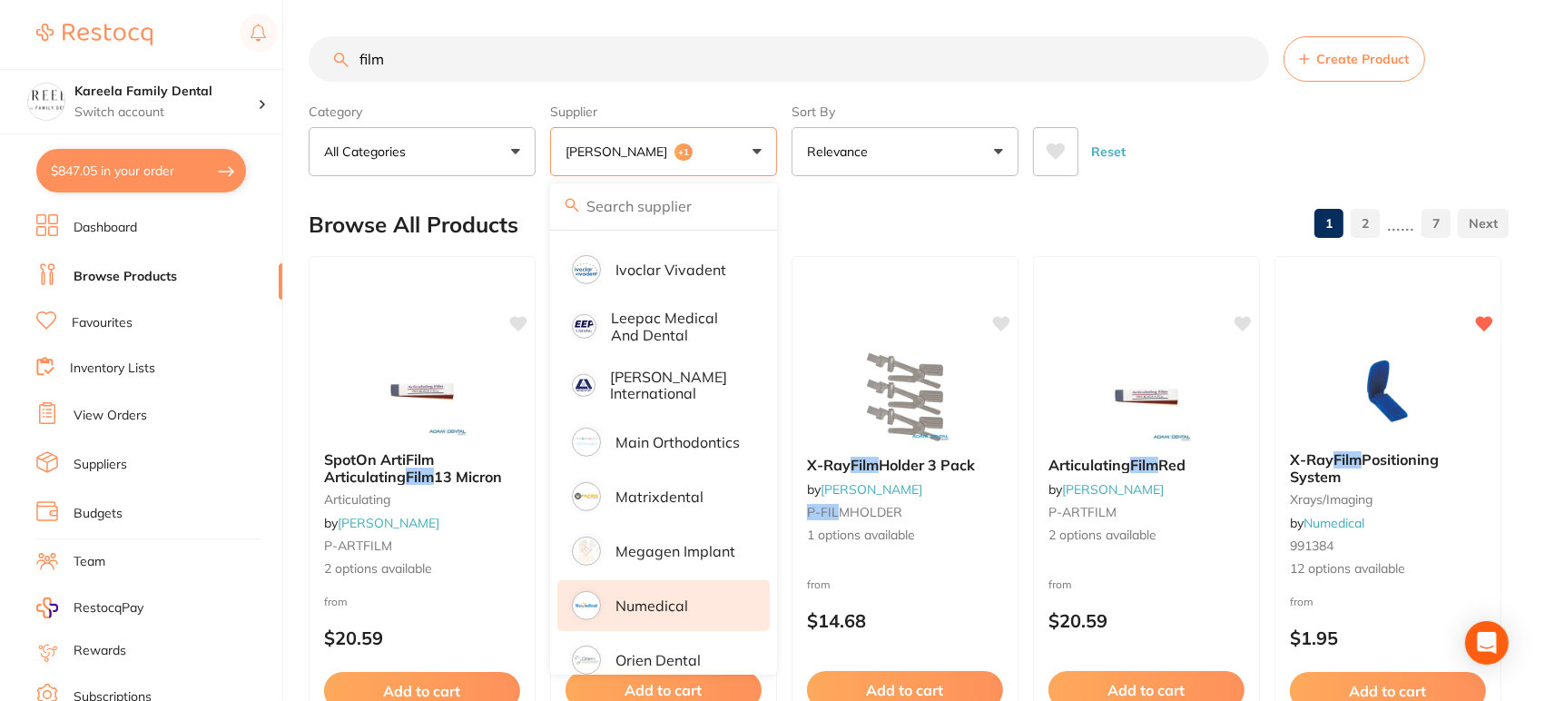
click at [1224, 149] on div "Reset" at bounding box center [1263, 145] width 461 height 64
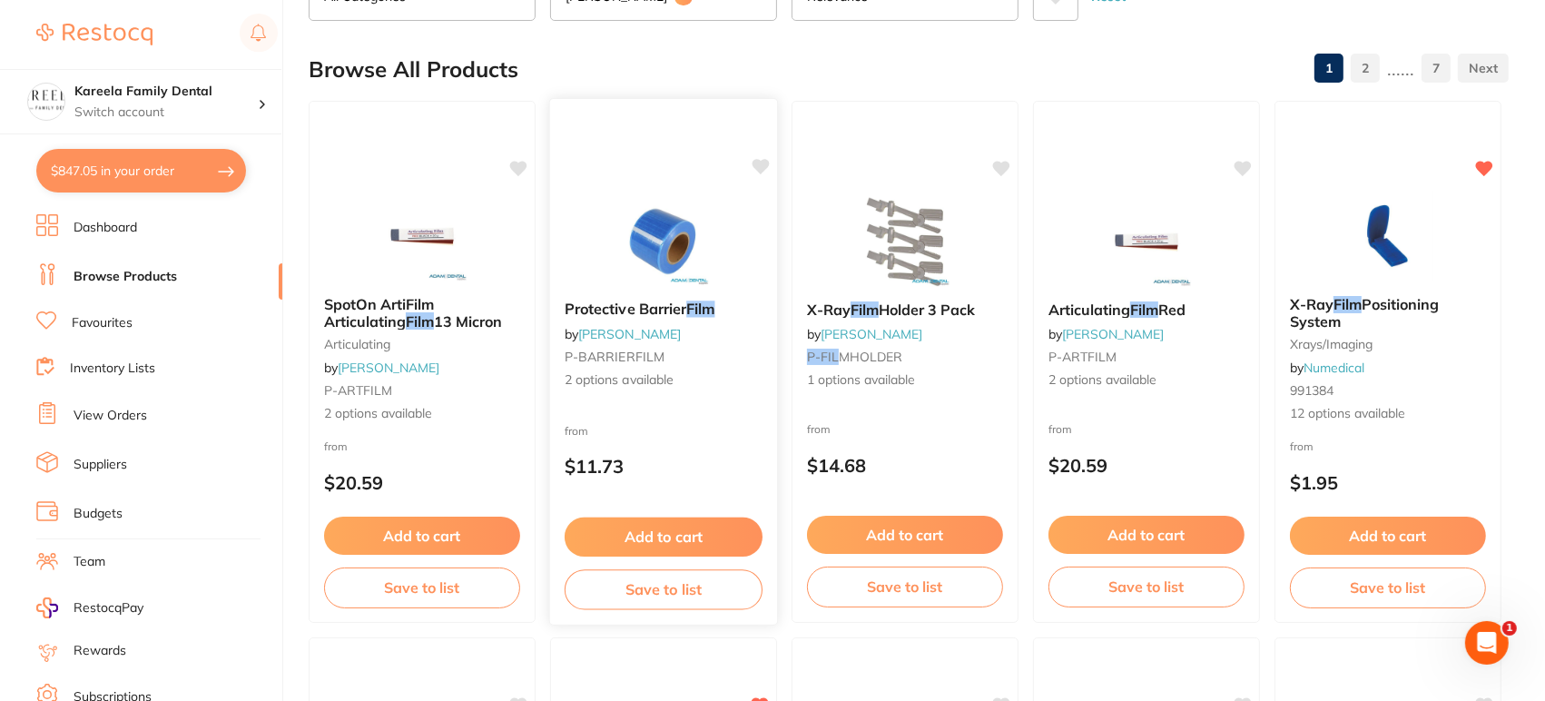
scroll to position [0, 0]
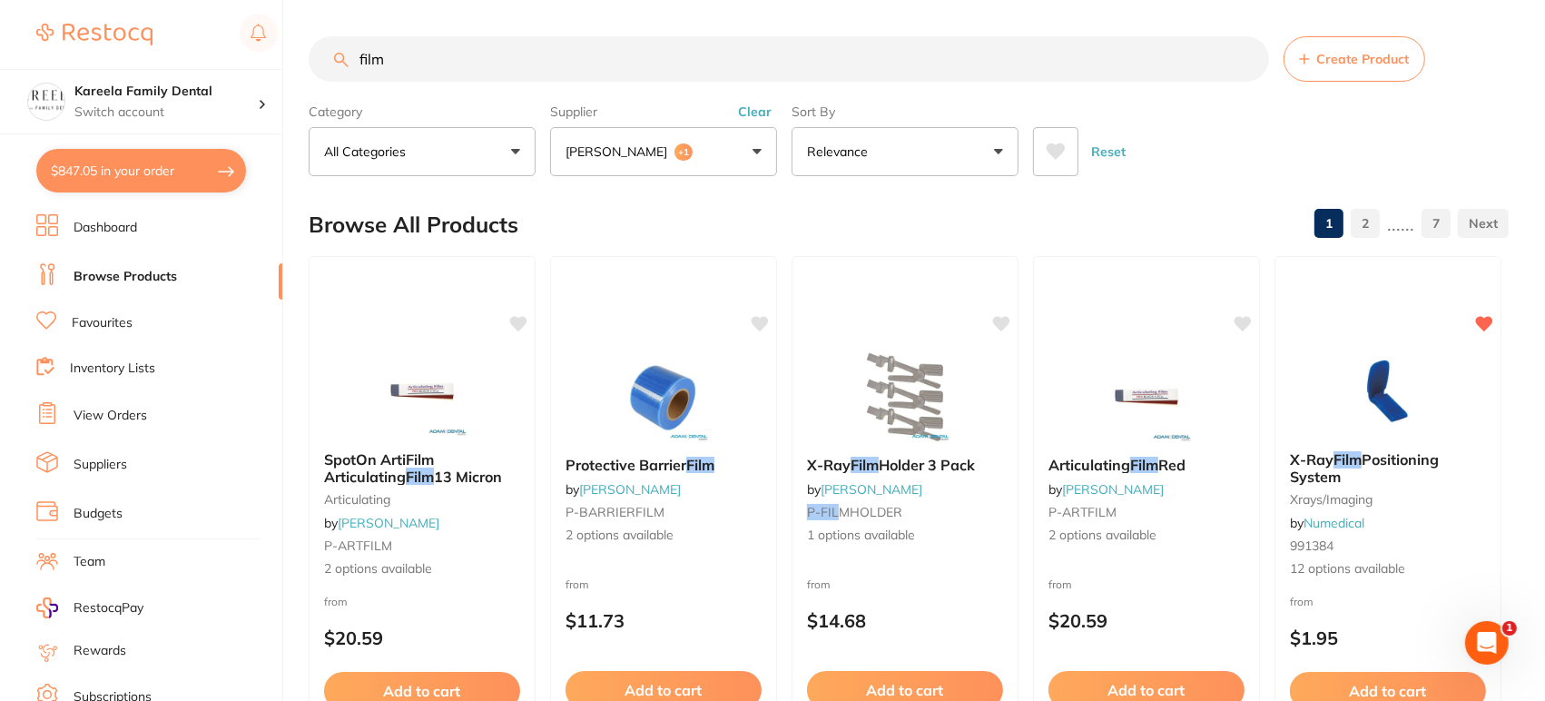
click at [359, 54] on input "film" at bounding box center [789, 58] width 960 height 45
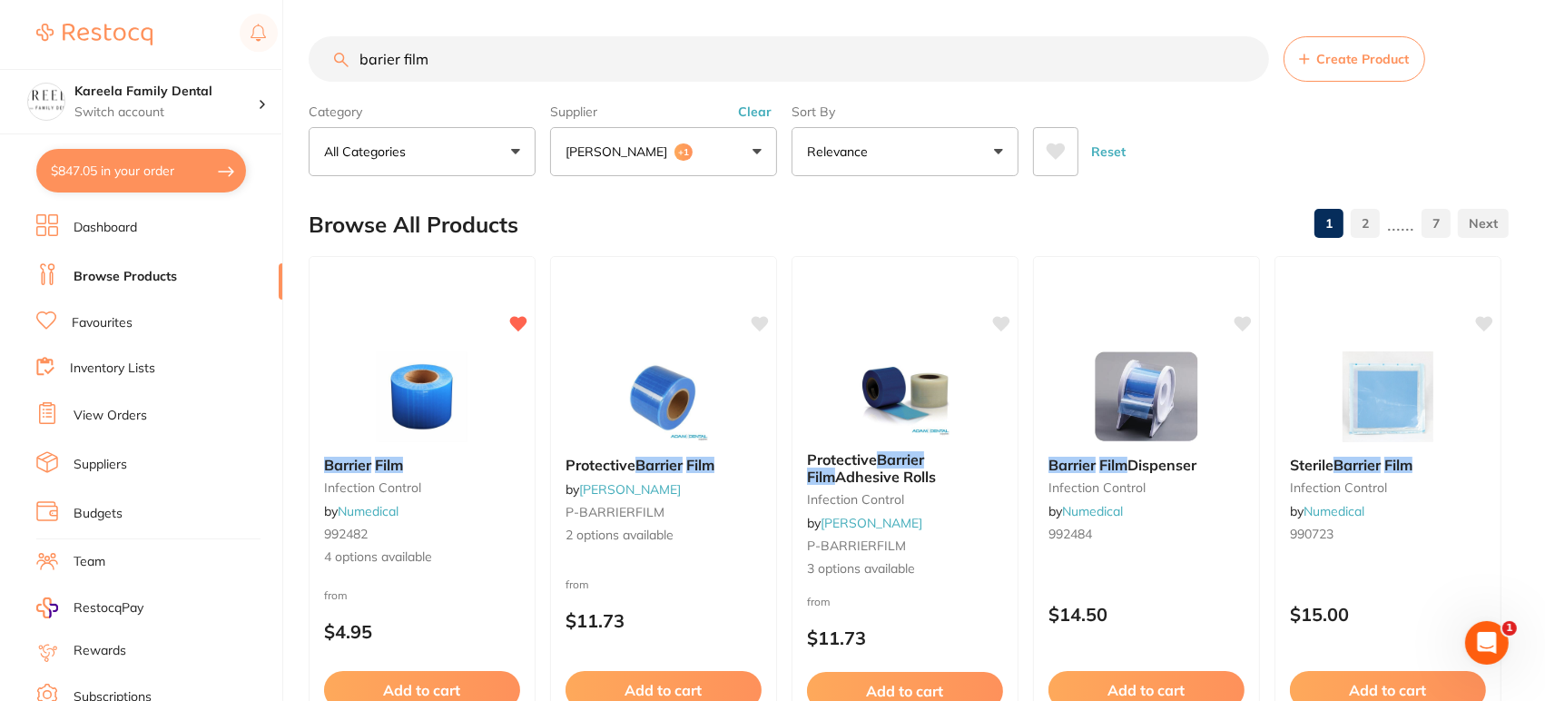
drag, startPoint x: 544, startPoint y: 47, endPoint x: 169, endPoint y: 4, distance: 377.4
click at [169, 4] on div "$847.05 Kareela Family Dental Switch account Kareela Family Dental $847.05 in y…" at bounding box center [772, 350] width 1545 height 701
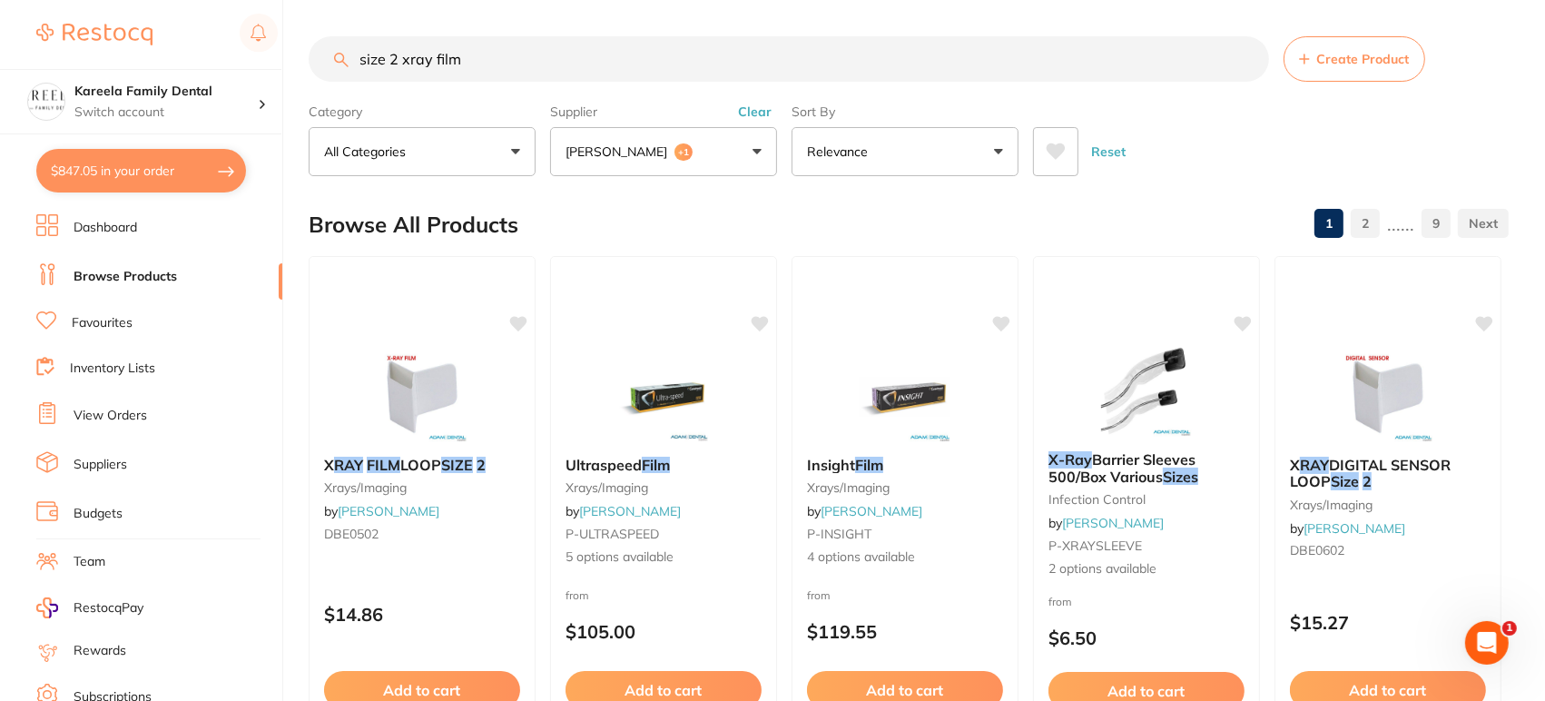
drag, startPoint x: 533, startPoint y: 60, endPoint x: 196, endPoint y: 65, distance: 336.8
click at [196, 65] on div "$847.05 Kareela Family Dental Switch account Kareela Family Dental $847.05 in y…" at bounding box center [772, 350] width 1545 height 701
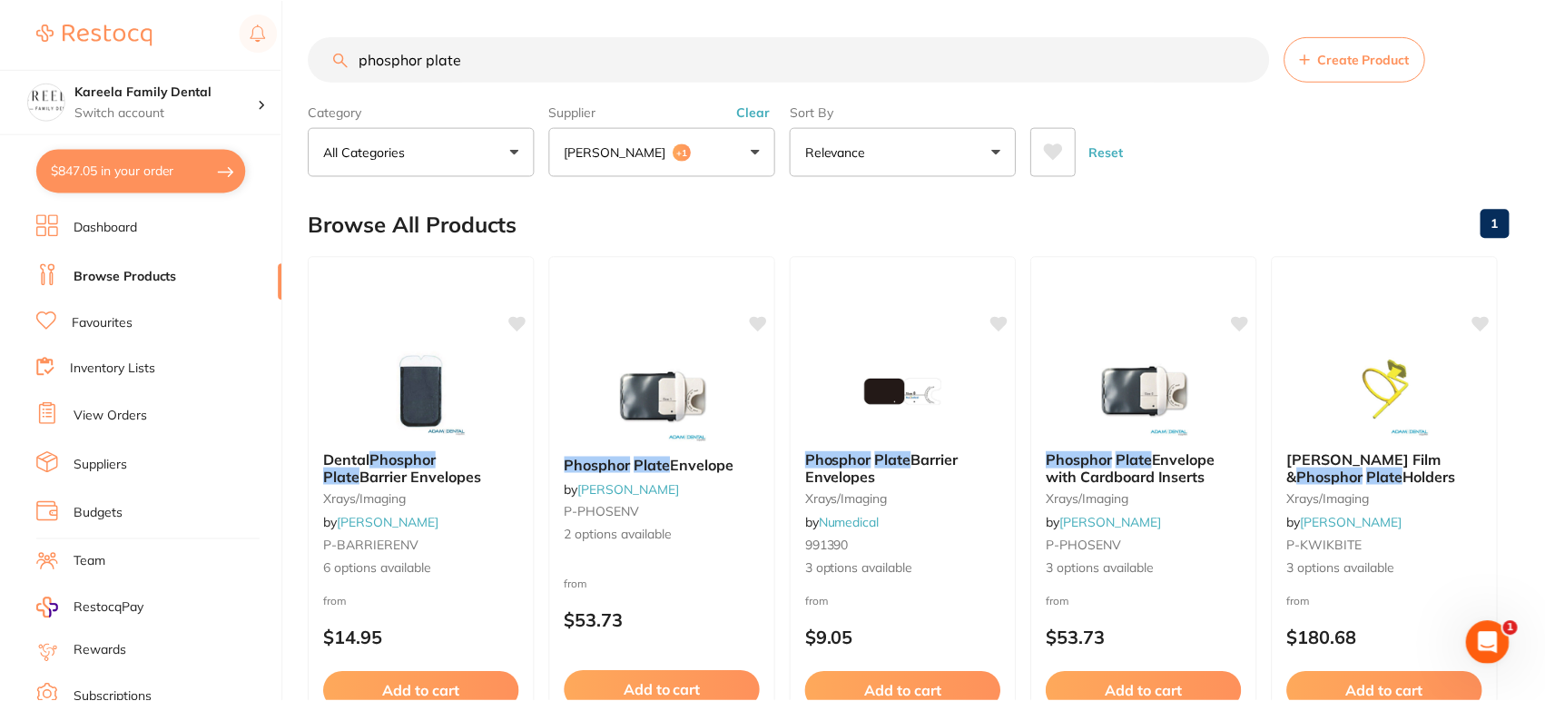
scroll to position [840, 0]
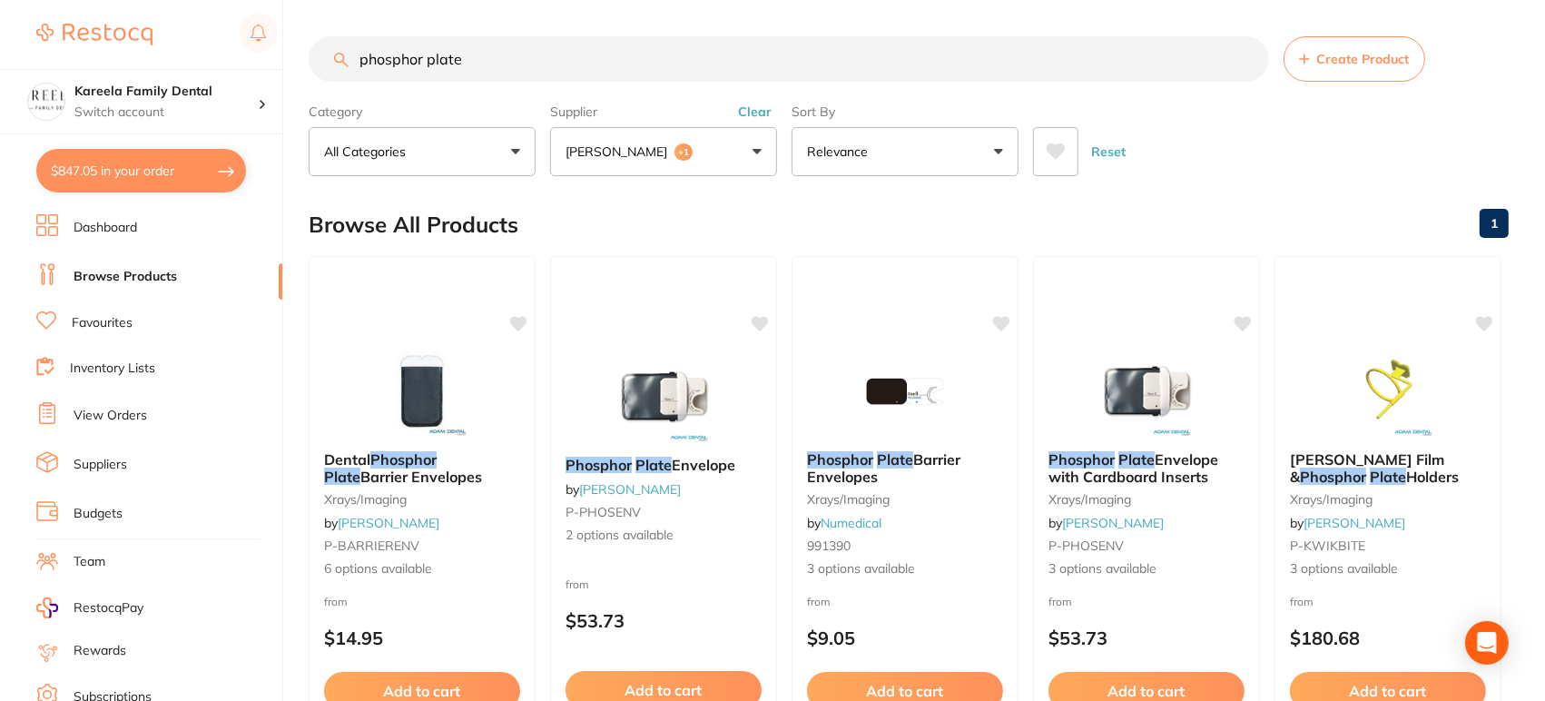
type input "phosphor plate"
click at [697, 149] on button "[PERSON_NAME] +1" at bounding box center [663, 151] width 227 height 49
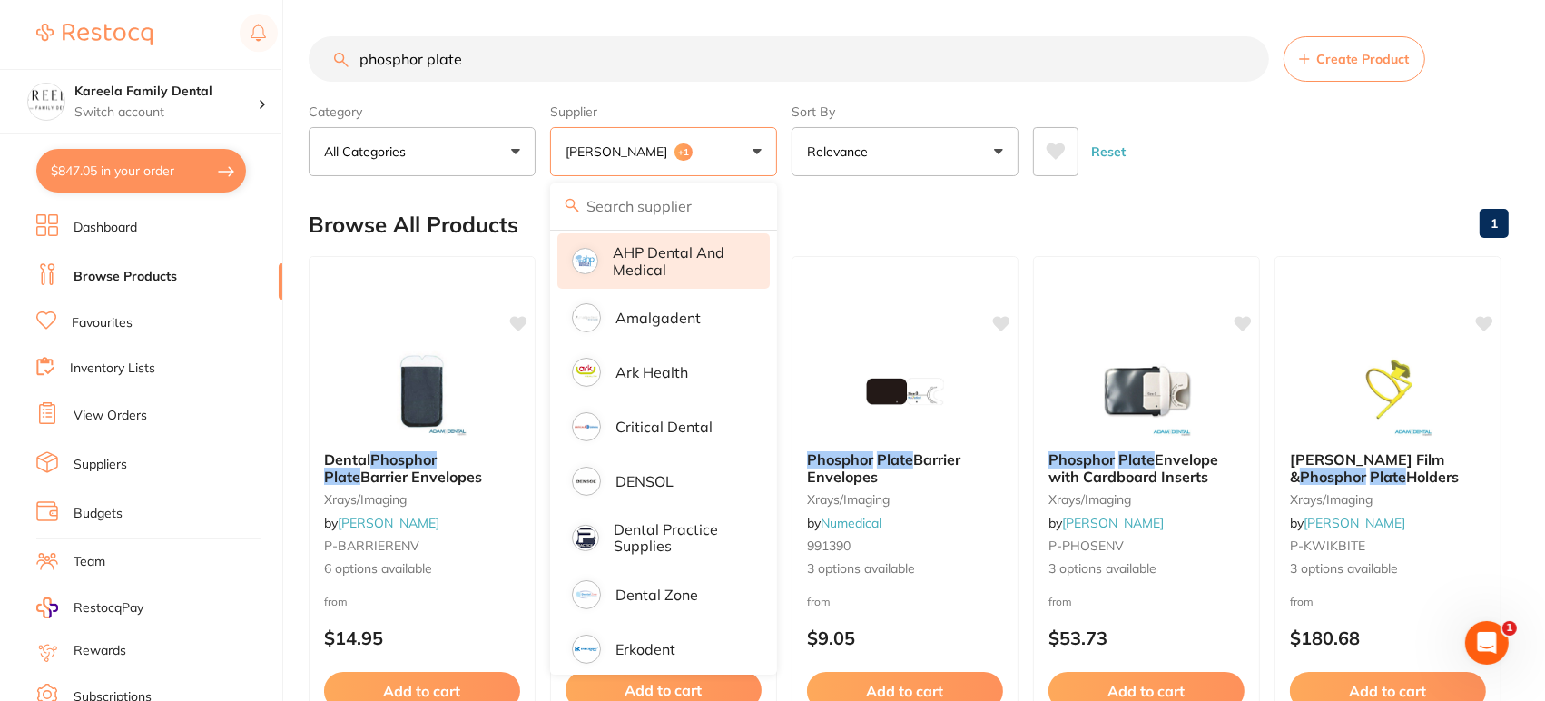
scroll to position [122, 0]
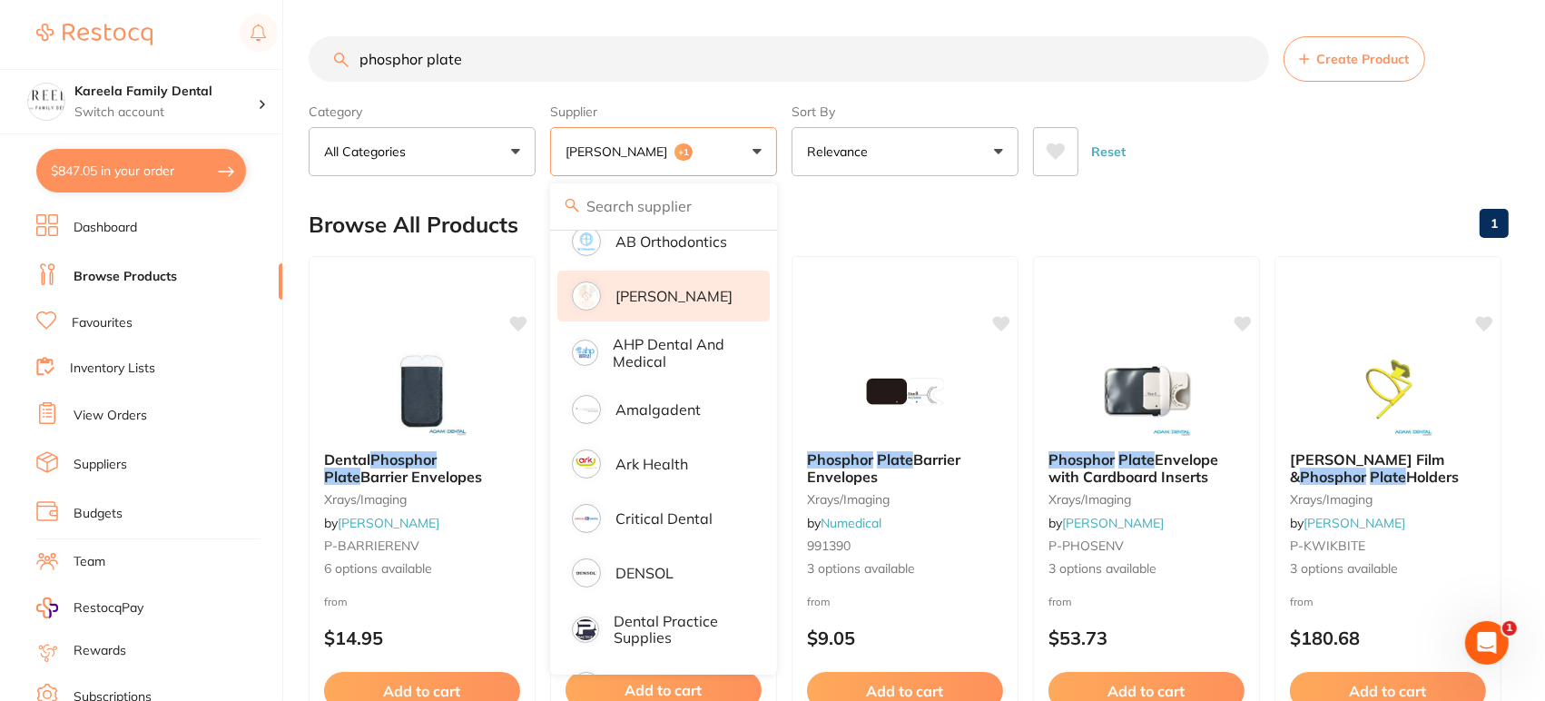
click at [699, 303] on p "[PERSON_NAME]" at bounding box center [673, 296] width 117 height 16
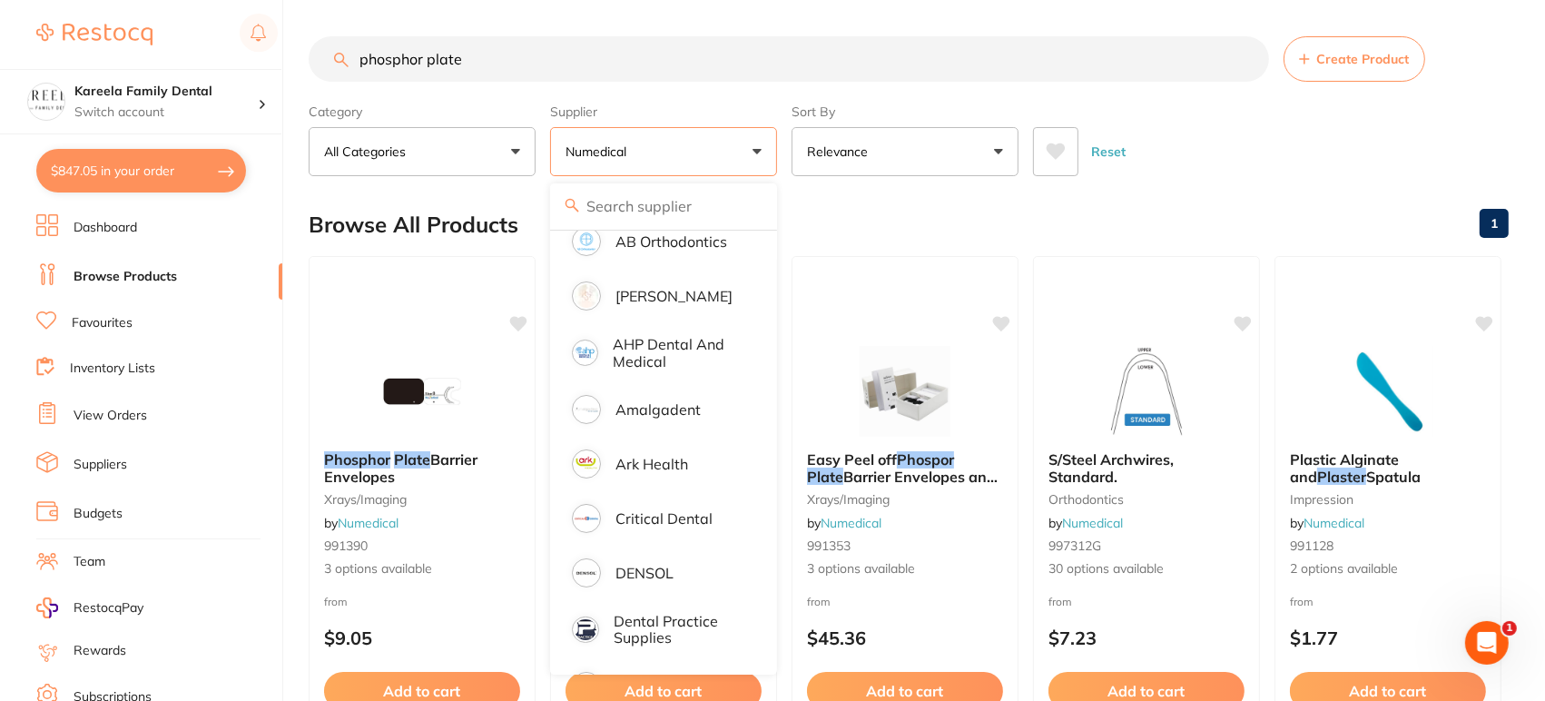
click at [1406, 185] on main "phosphor plate Create Product Category All Categories All Categories endodontic…" at bounding box center [927, 704] width 1236 height 1409
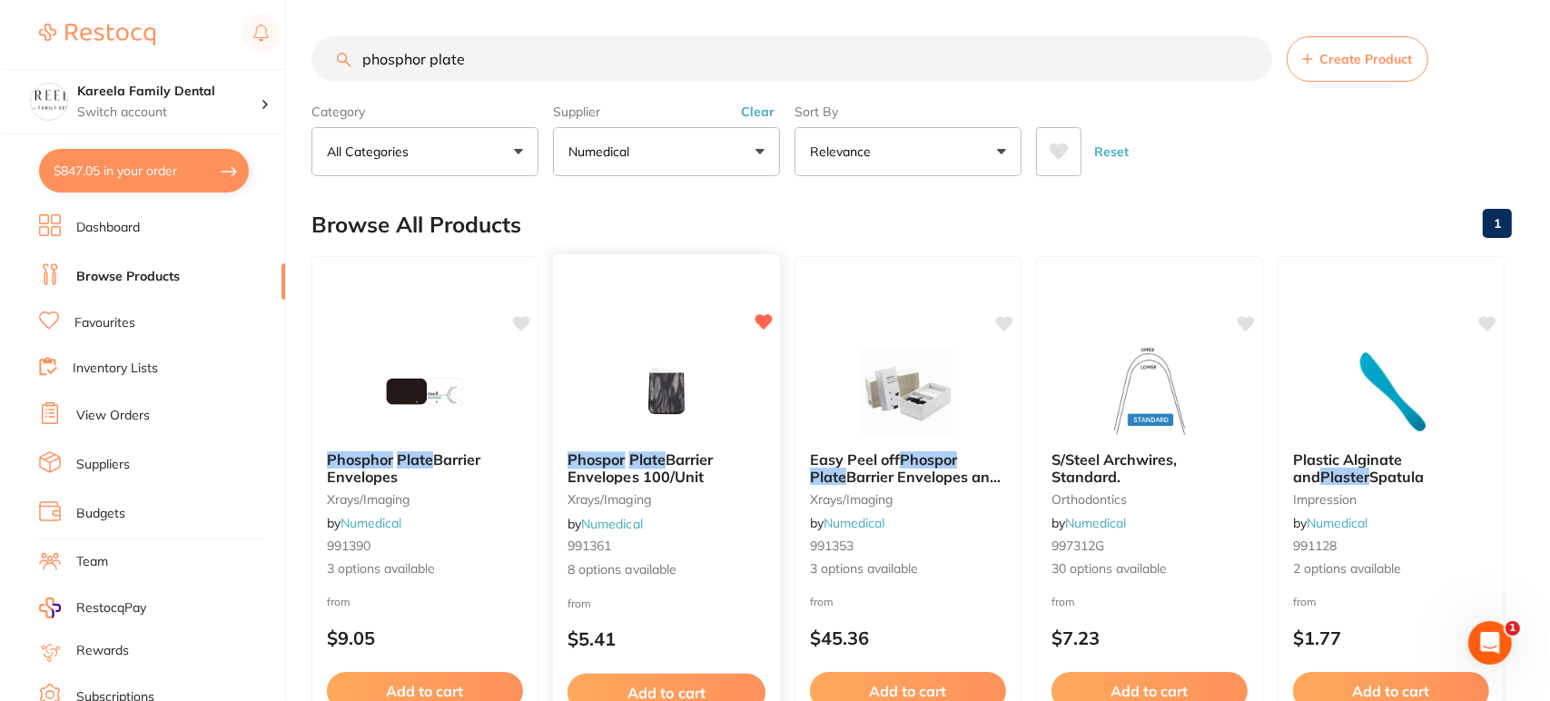
scroll to position [0, 0]
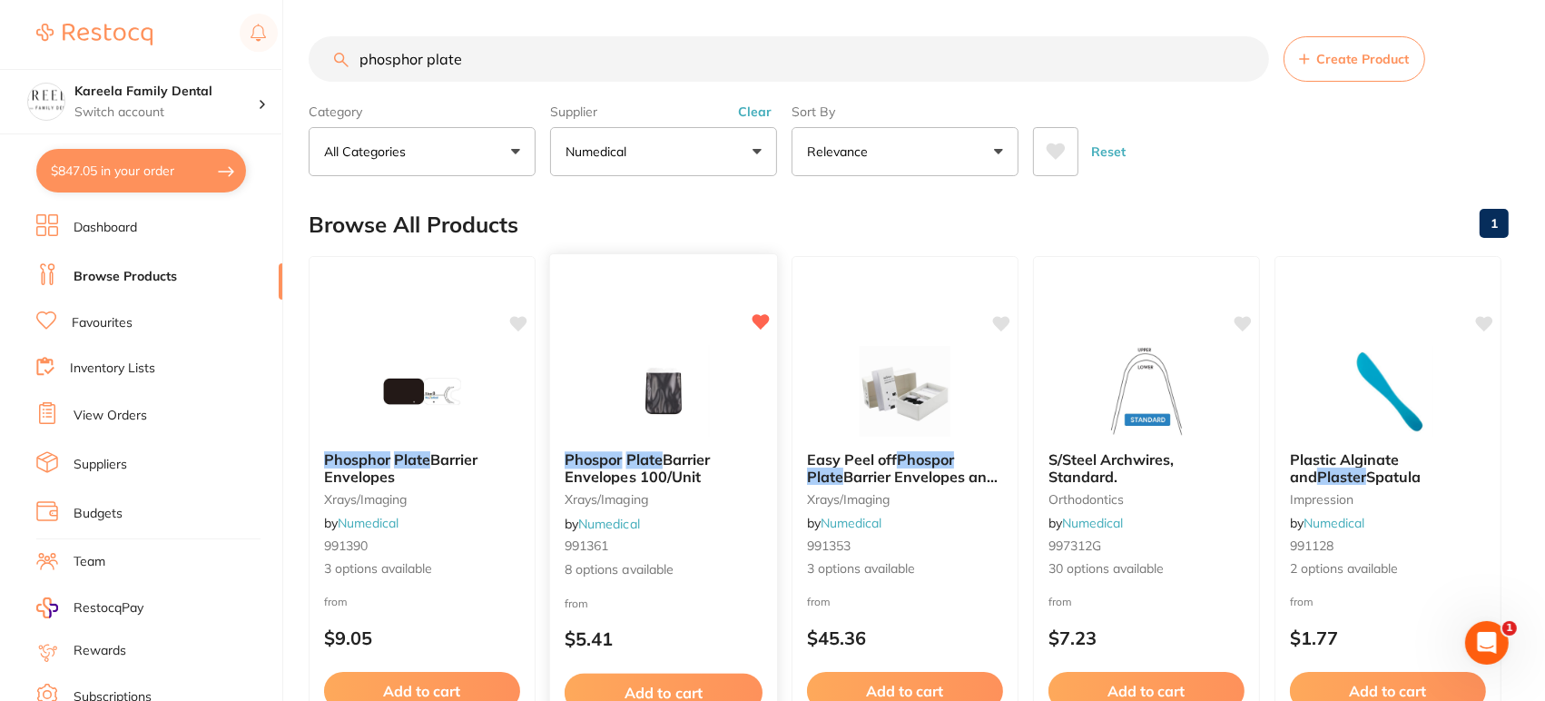
click at [675, 339] on div "Phospor Plate Barrier Envelopes 100/Unit xrays/imaging by Numedical 991361 8 op…" at bounding box center [664, 516] width 230 height 527
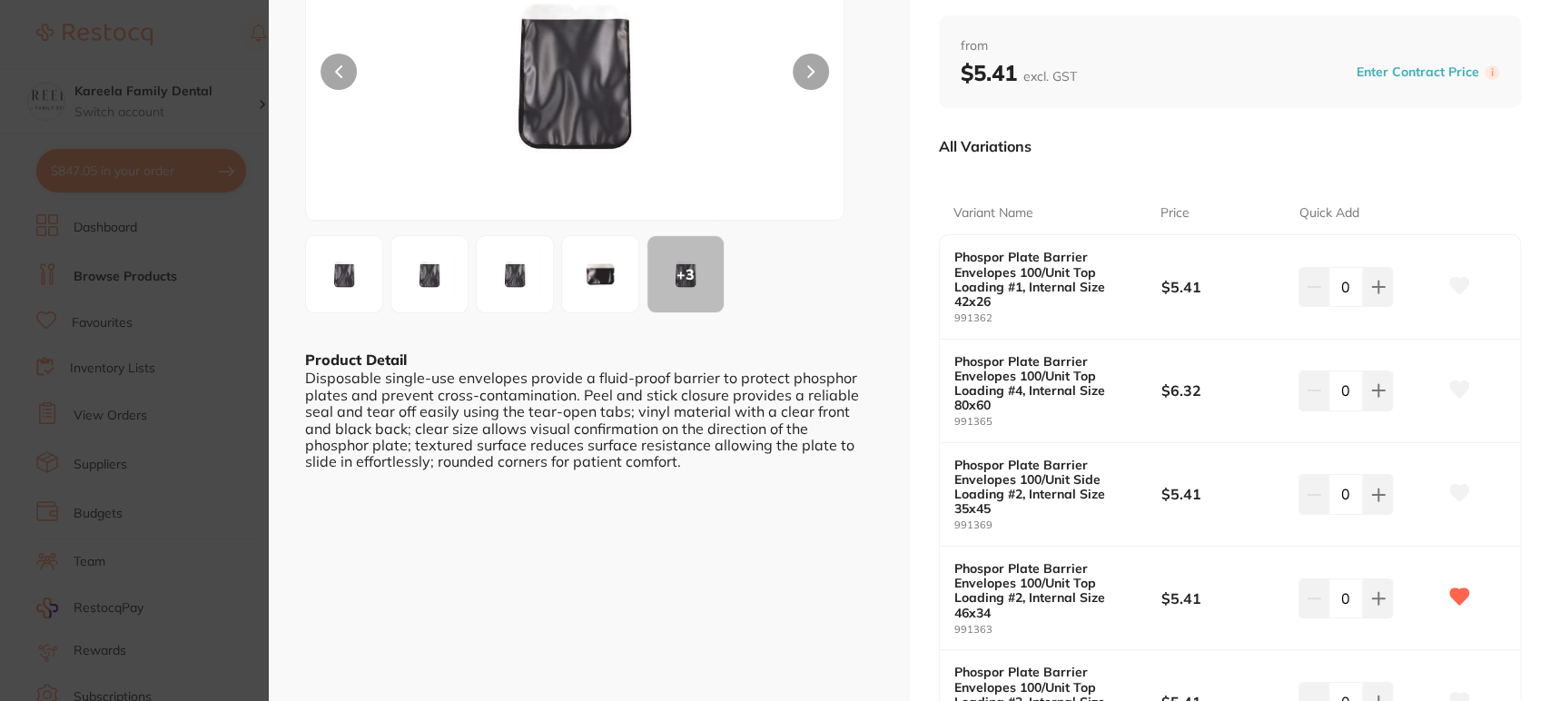
scroll to position [182, 0]
click at [1372, 291] on icon at bounding box center [1378, 286] width 12 height 12
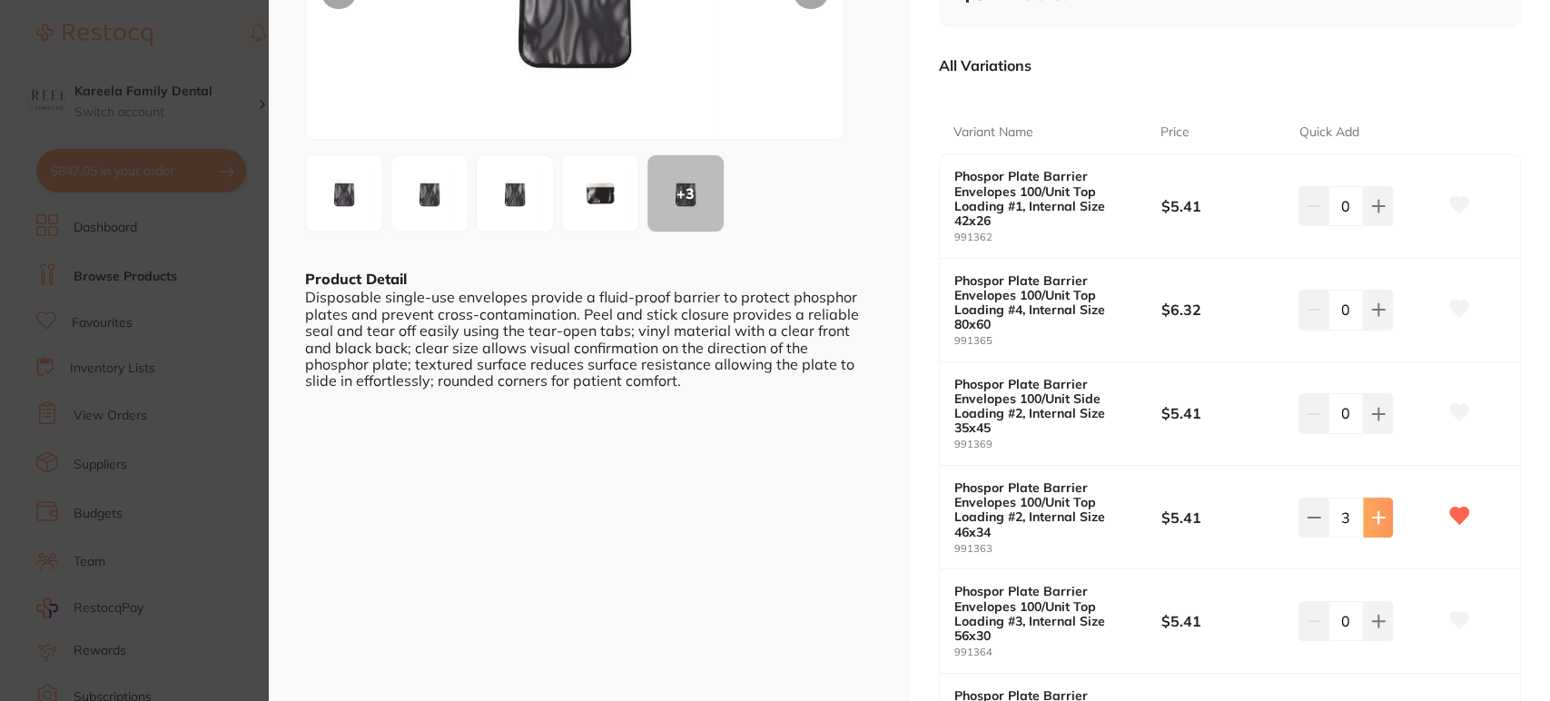
click at [1372, 213] on icon at bounding box center [1378, 206] width 15 height 15
click at [1368, 226] on button at bounding box center [1378, 206] width 30 height 40
type input "5"
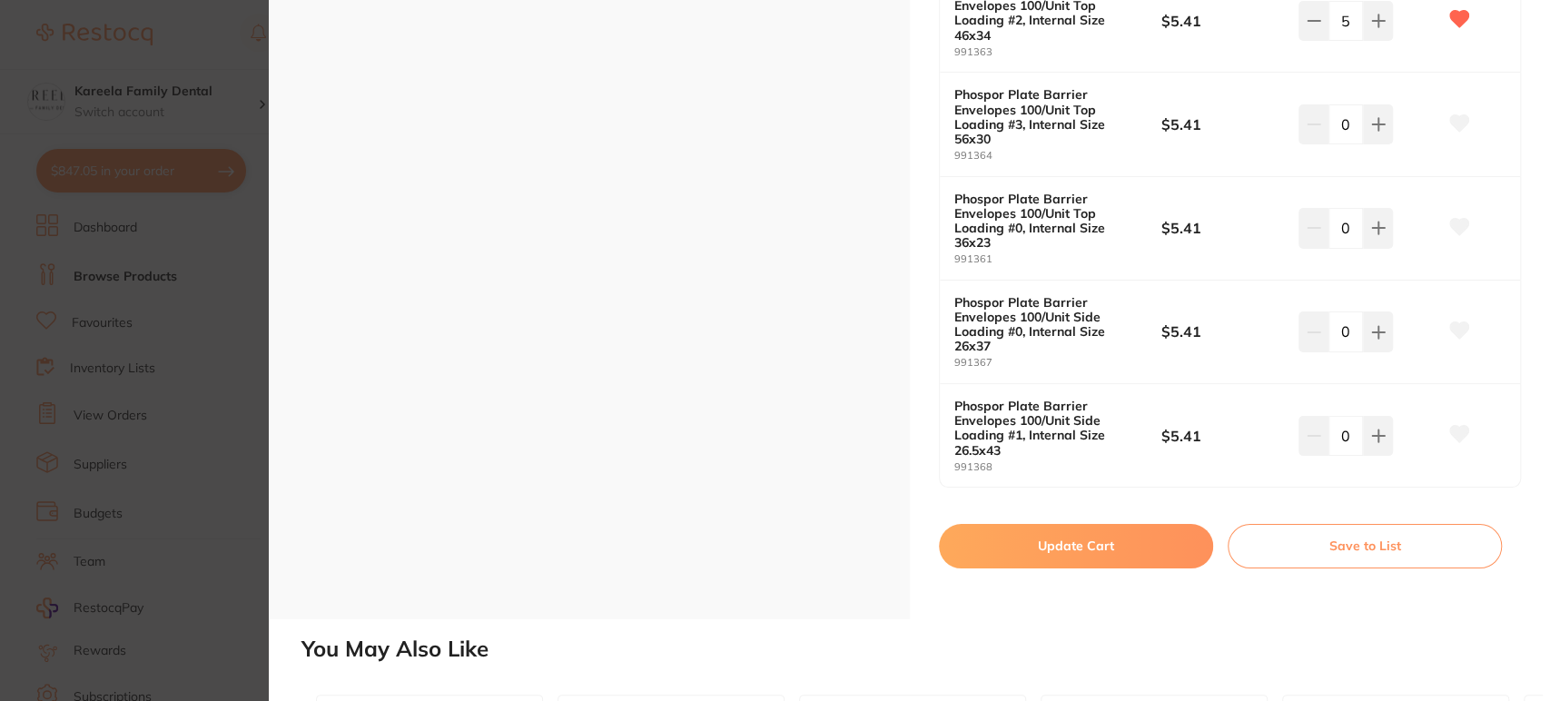
click at [1153, 558] on button "Update Cart" at bounding box center [1076, 546] width 274 height 44
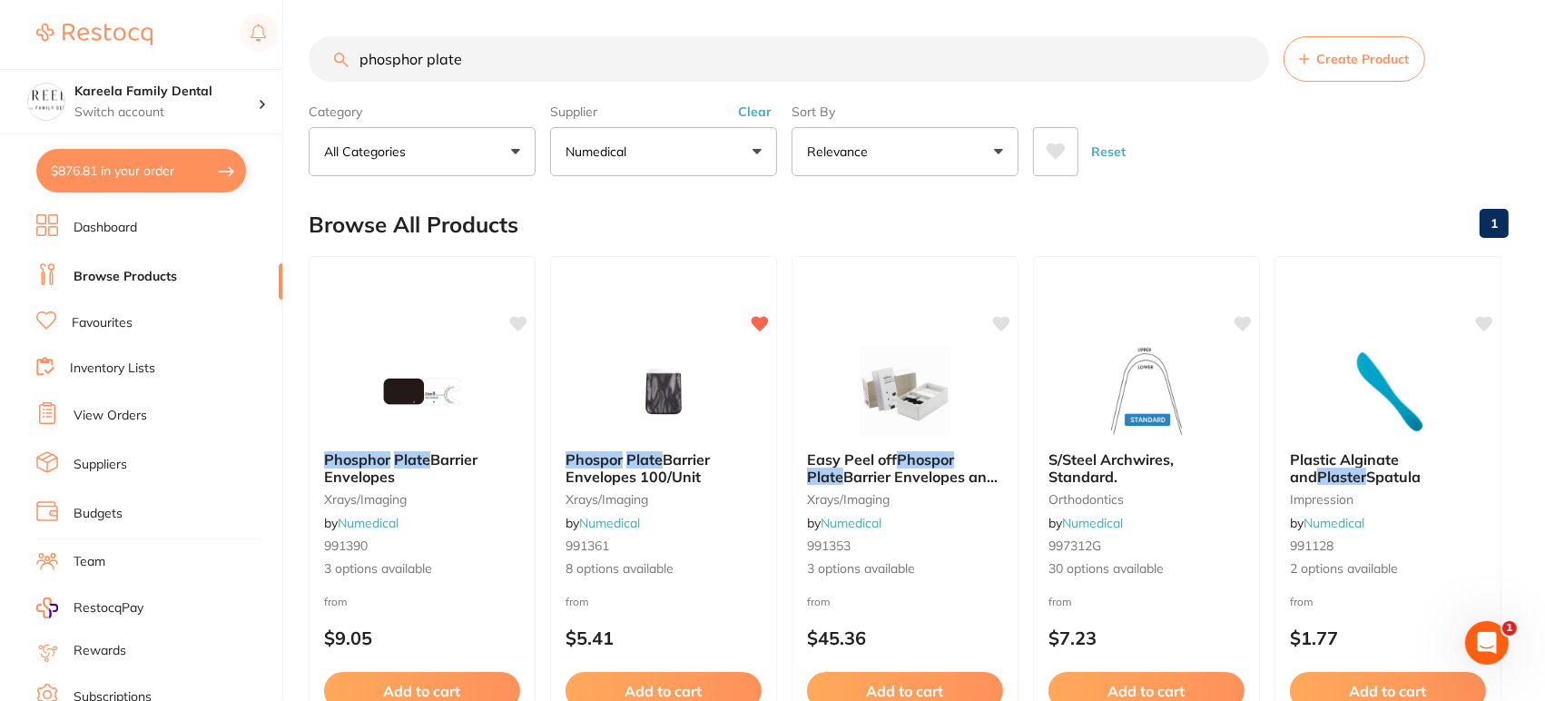
click at [734, 134] on button "Numedical" at bounding box center [663, 151] width 227 height 49
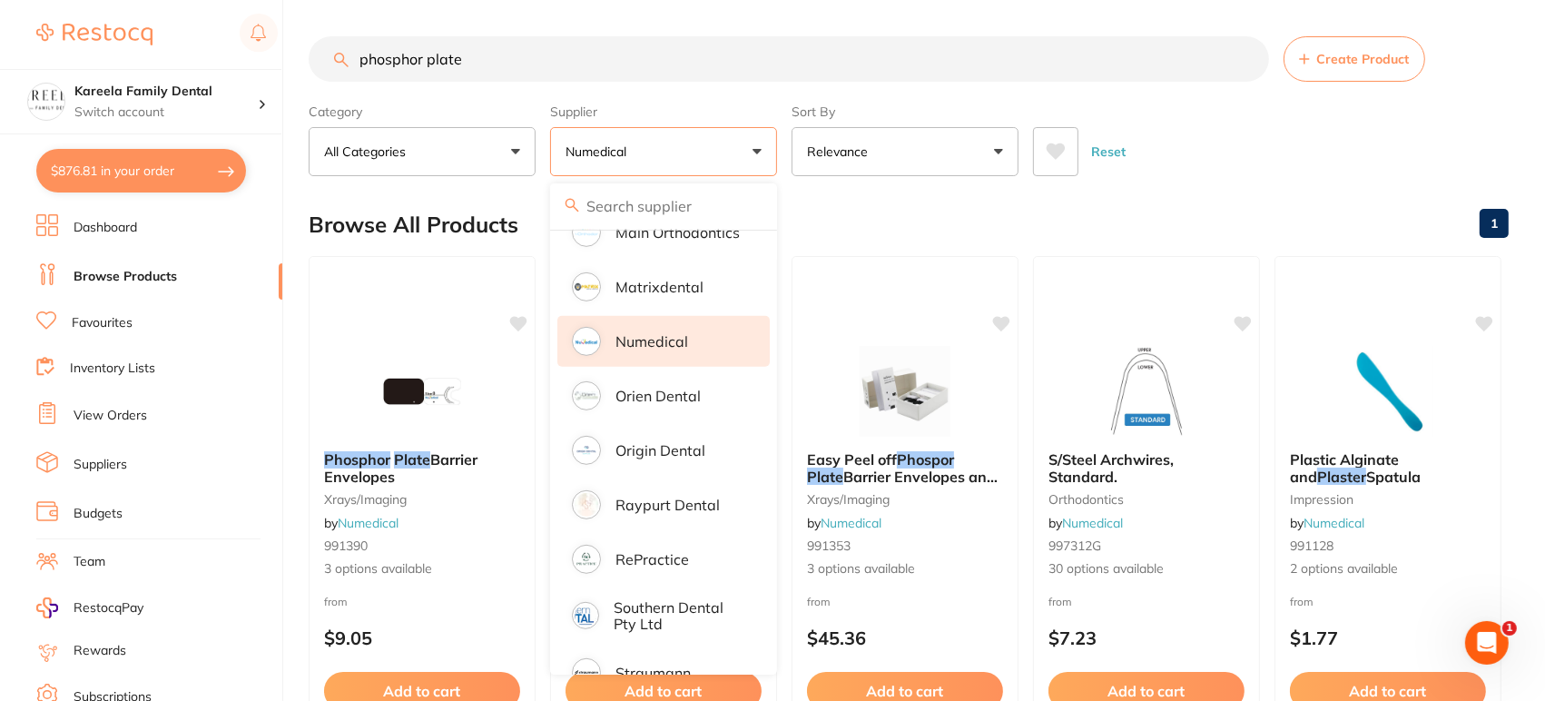
scroll to position [1053, 0]
click at [683, 332] on li "Numedical" at bounding box center [663, 337] width 212 height 51
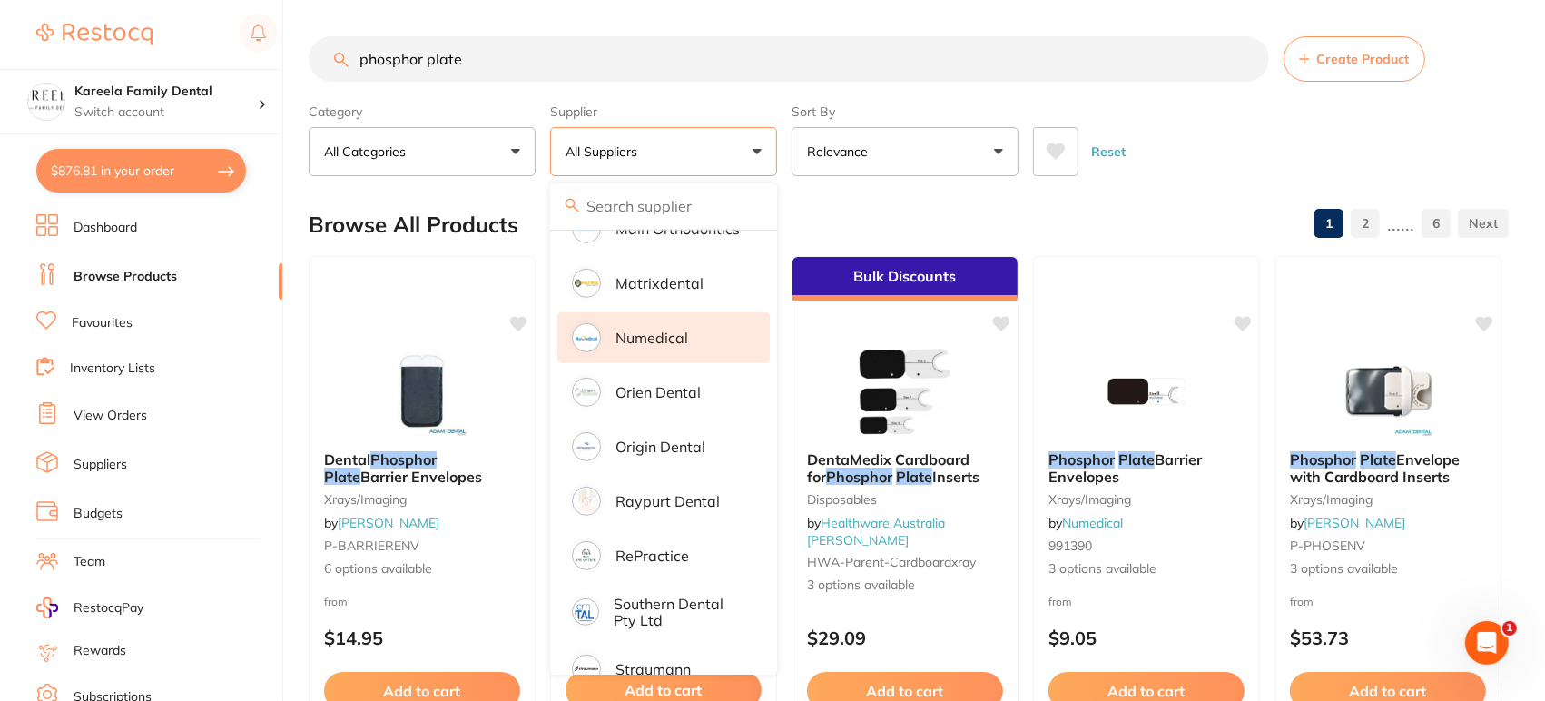
scroll to position [0, 0]
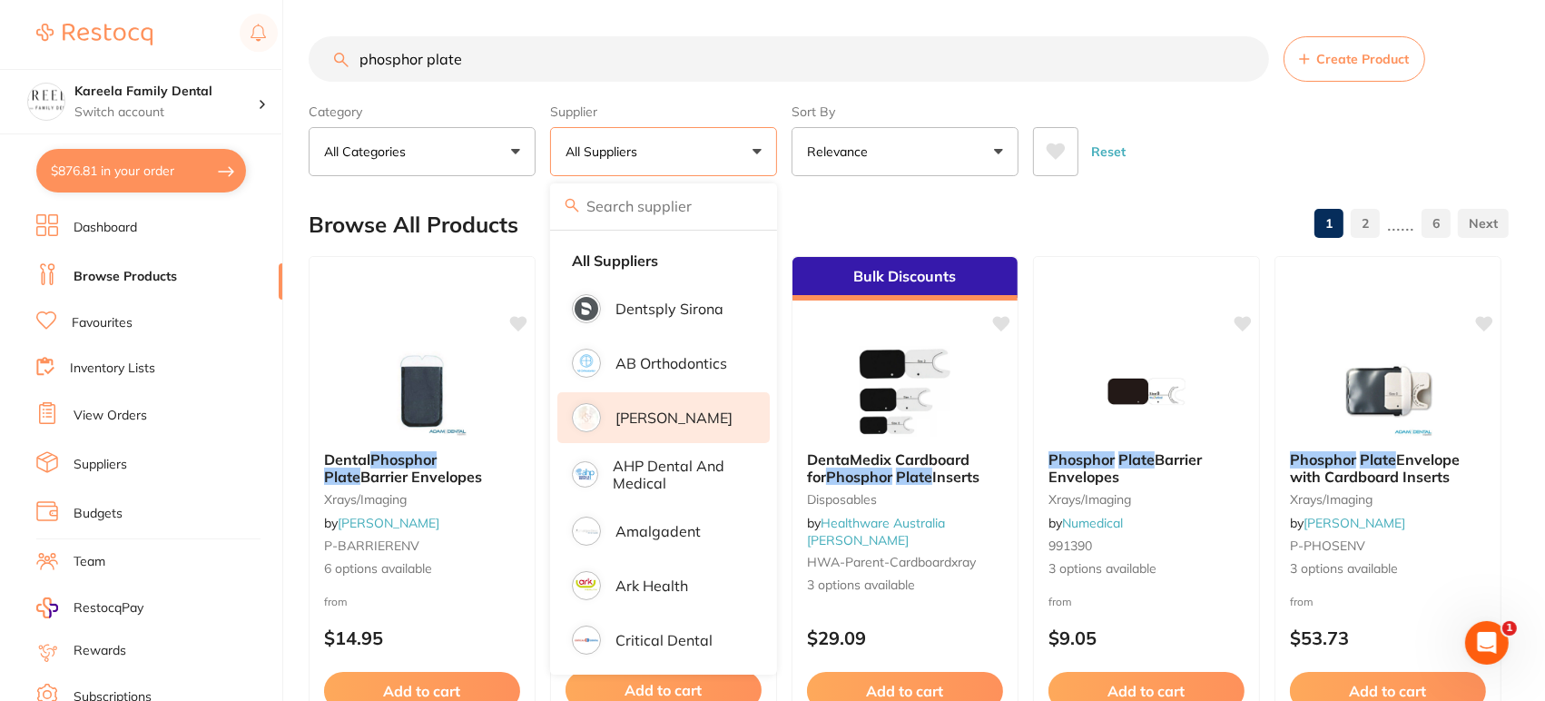
click at [679, 418] on p "[PERSON_NAME]" at bounding box center [673, 417] width 117 height 16
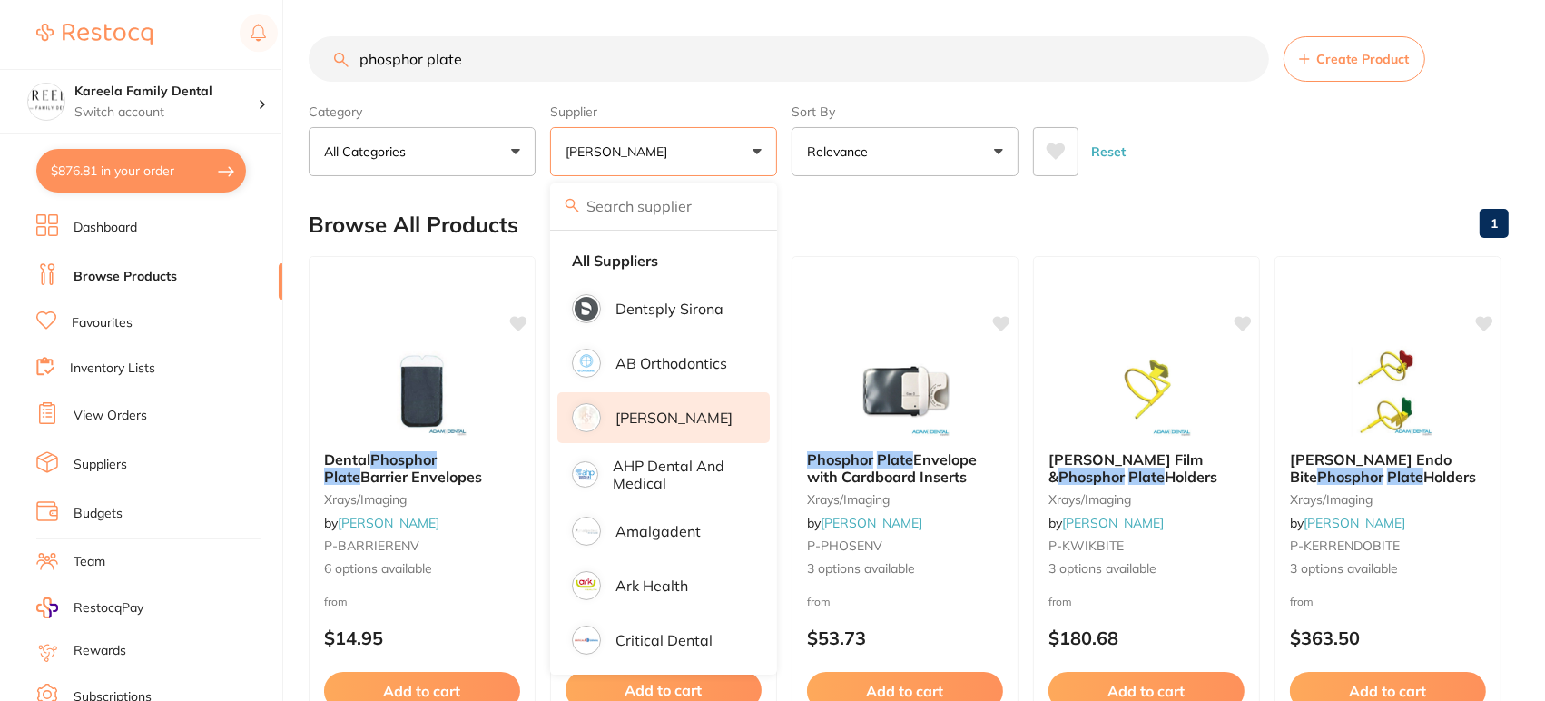
drag, startPoint x: 126, startPoint y: 54, endPoint x: 113, endPoint y: 52, distance: 13.9
click at [113, 52] on div "$876.81 Kareela Family Dental Switch account Kareela Family Dental $876.81 in y…" at bounding box center [772, 350] width 1545 height 701
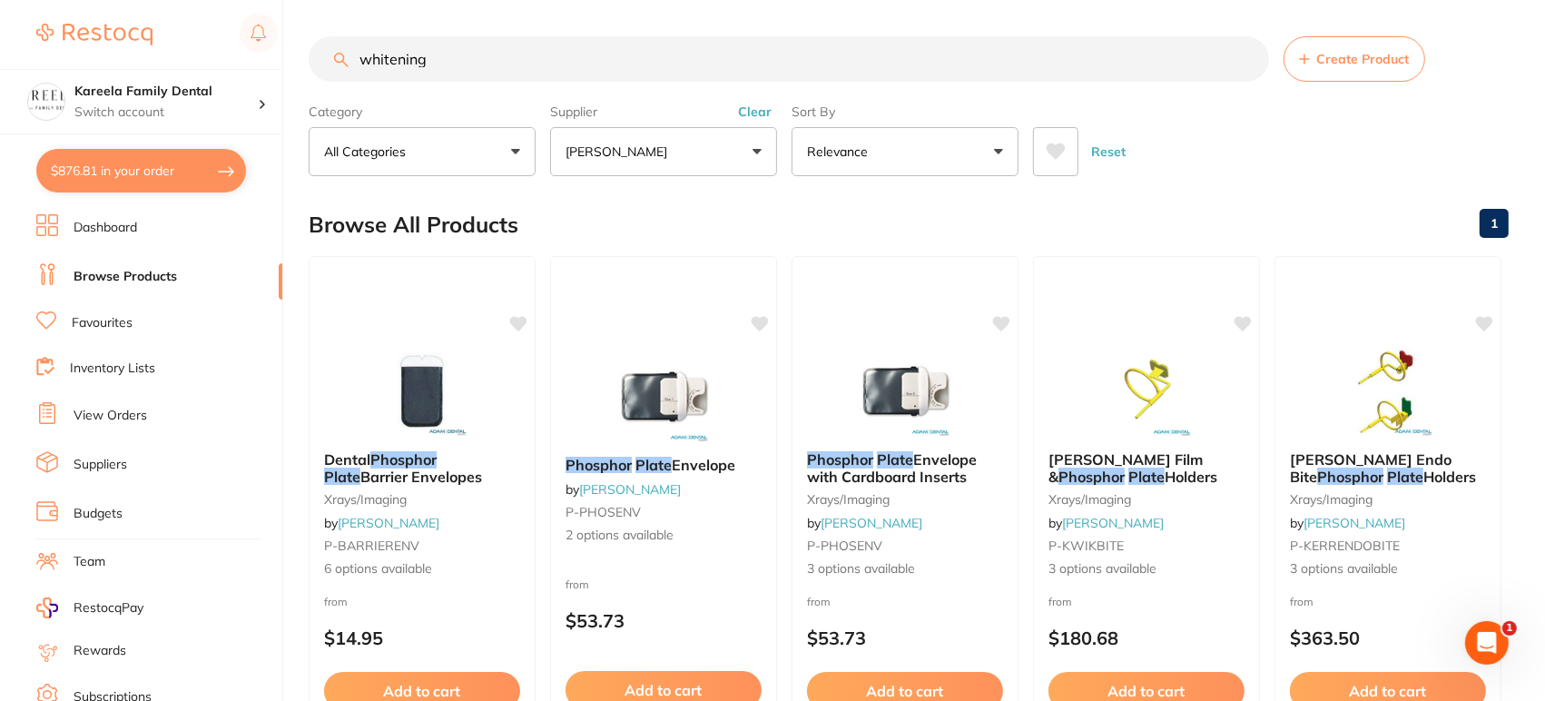
type input "whitening"
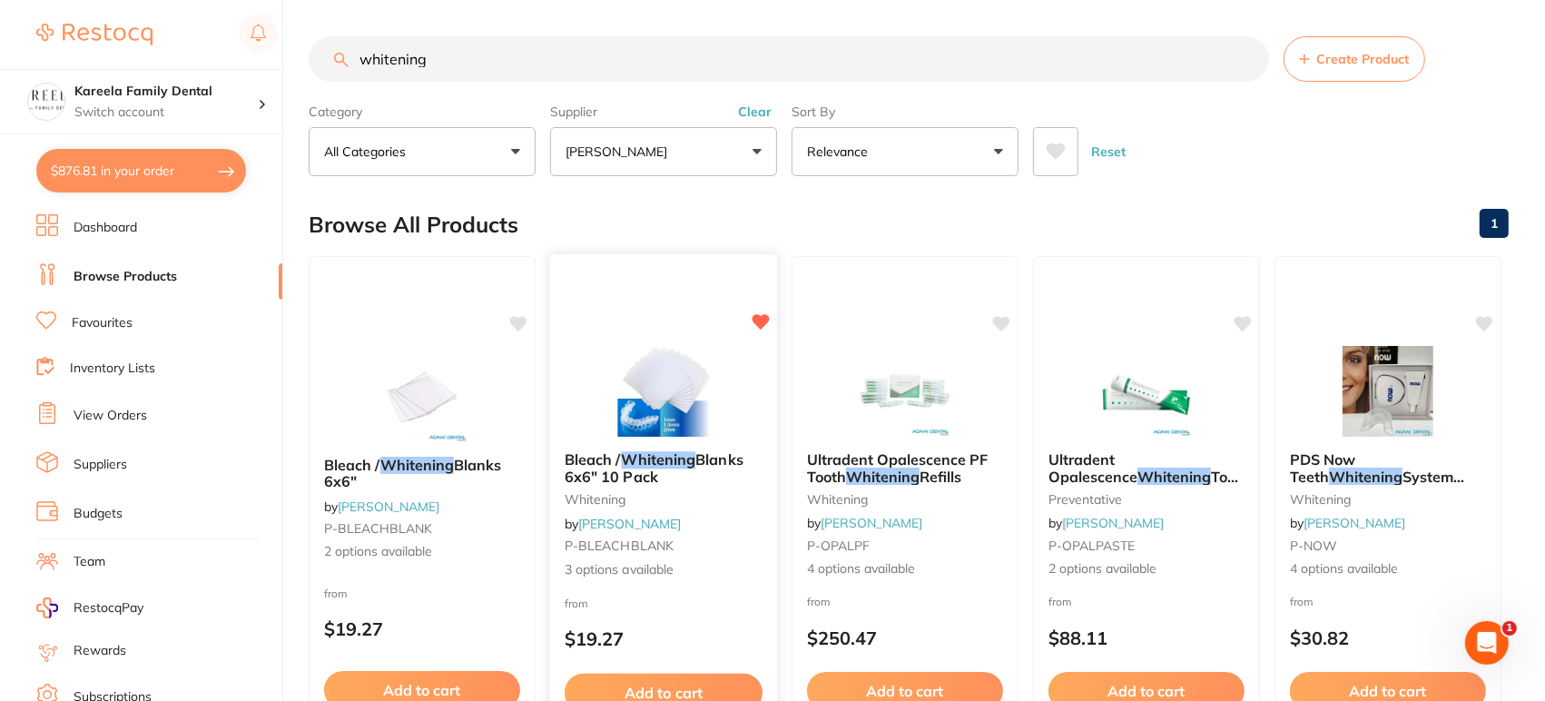
click at [678, 379] on img at bounding box center [663, 391] width 119 height 92
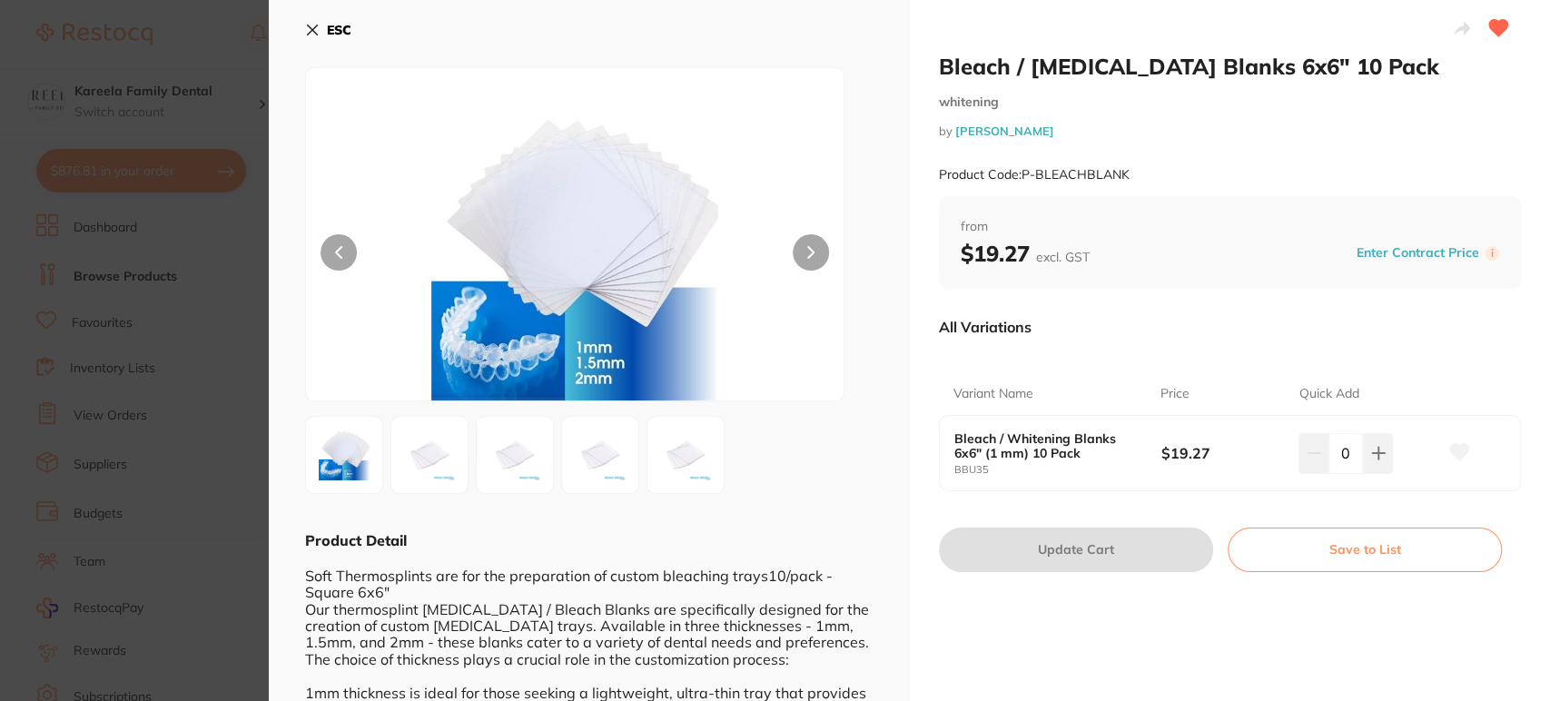
click at [208, 315] on section "Bleach / [MEDICAL_DATA] Blanks 6x6" 10 Pack [MEDICAL_DATA] by [PERSON_NAME] Pro…" at bounding box center [775, 350] width 1550 height 701
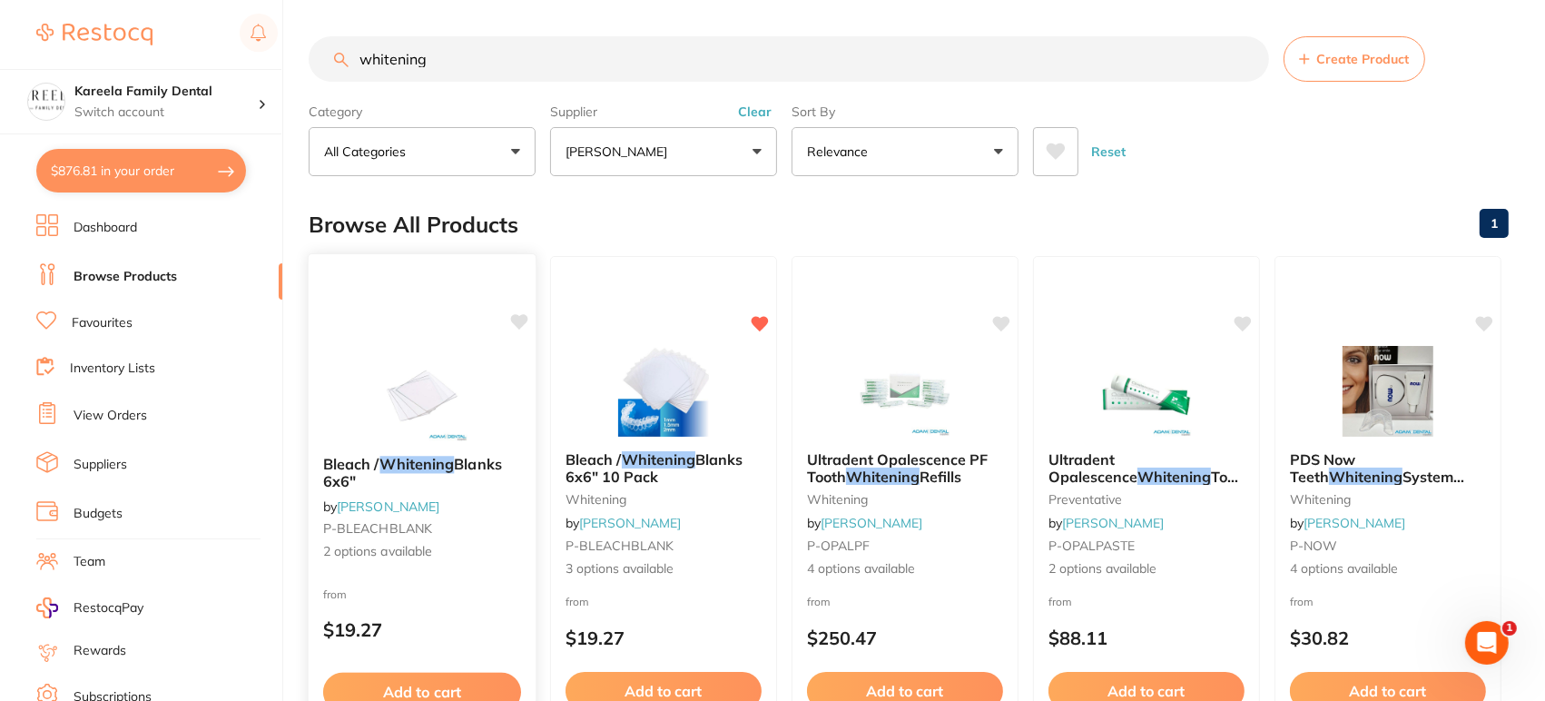
click at [429, 318] on div "Bleach / [MEDICAL_DATA] Blanks 6x6" by [PERSON_NAME] P-BLEACHBLANK 2 options av…" at bounding box center [423, 516] width 230 height 527
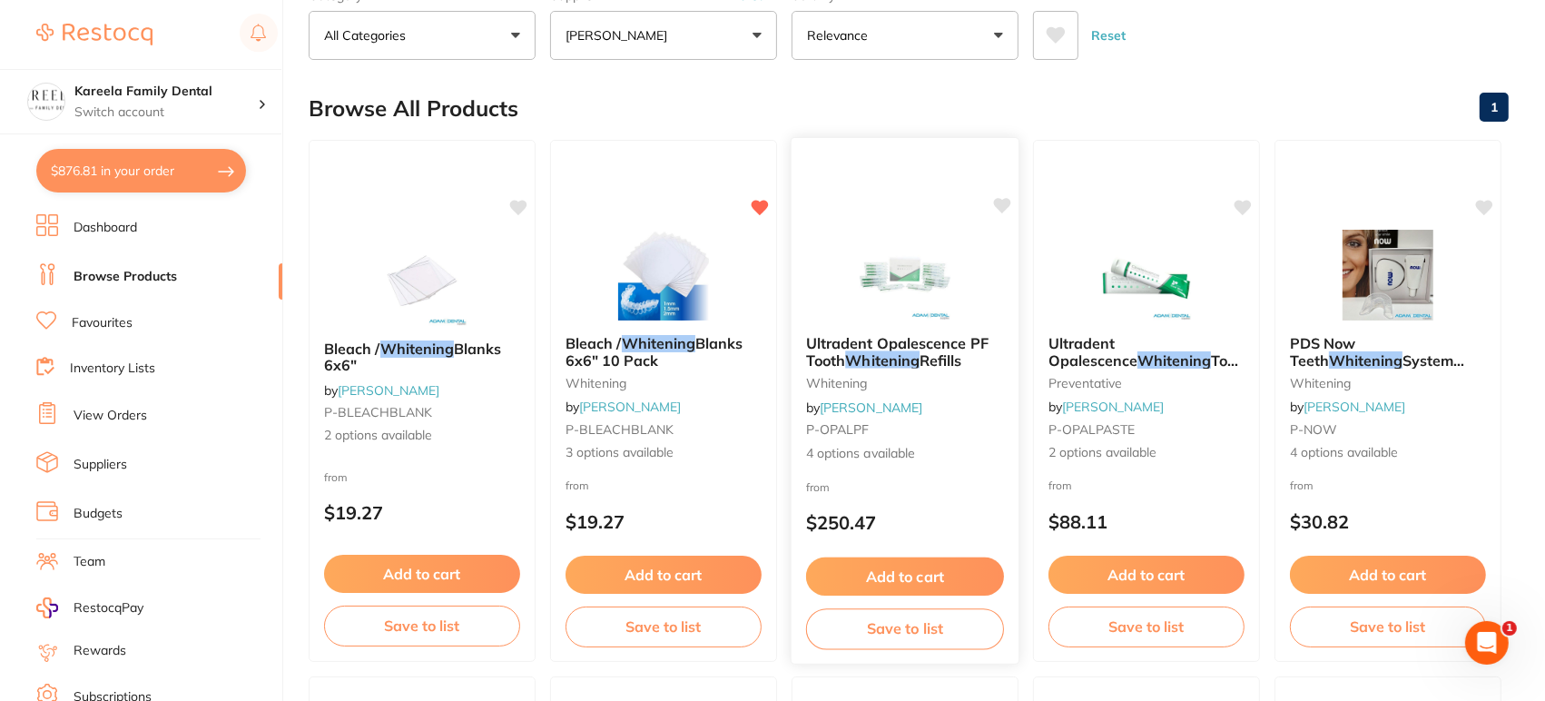
scroll to position [116, 0]
click at [663, 267] on img at bounding box center [663, 275] width 119 height 92
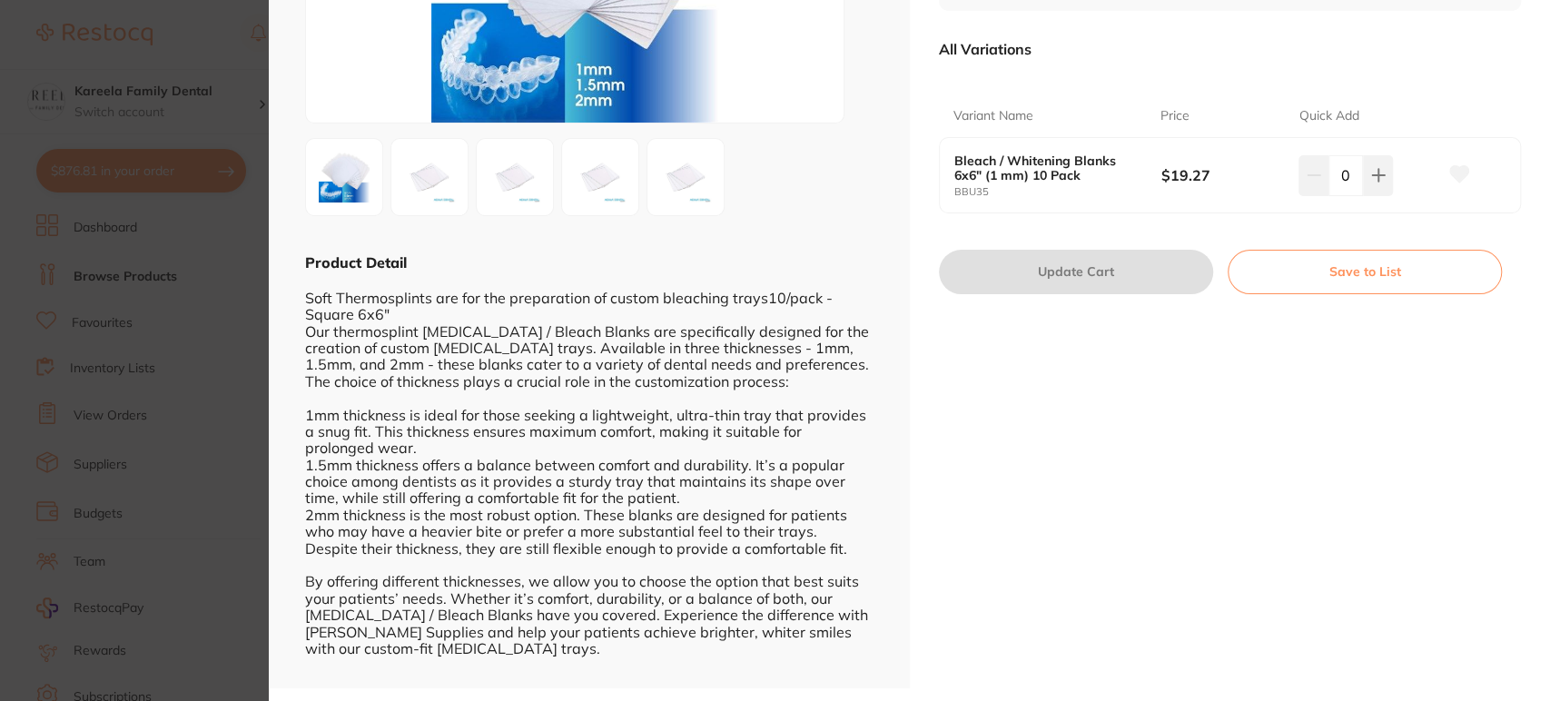
scroll to position [117, 0]
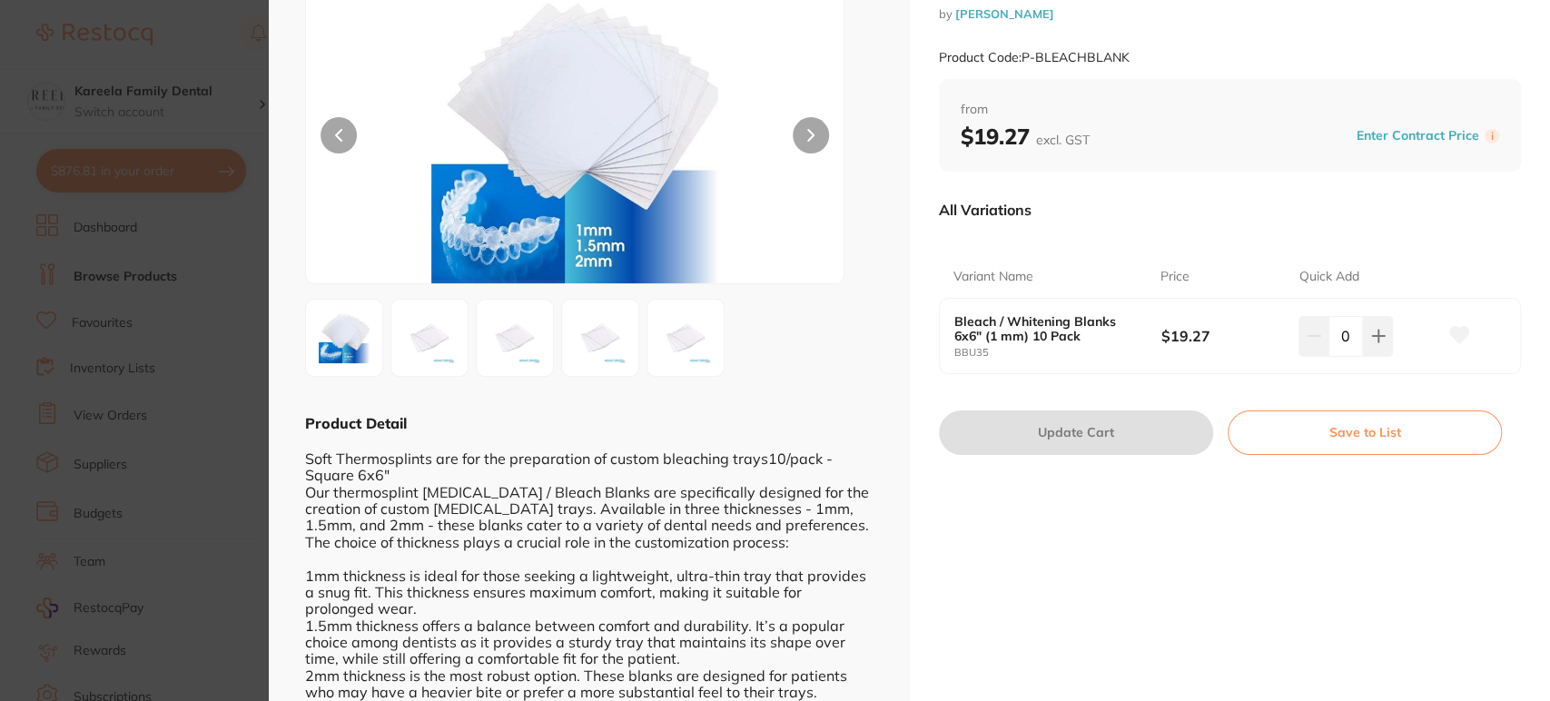
click at [228, 332] on section "Bleach / [MEDICAL_DATA] Blanks 6x6" 10 Pack [MEDICAL_DATA] by [PERSON_NAME] Pro…" at bounding box center [775, 350] width 1550 height 701
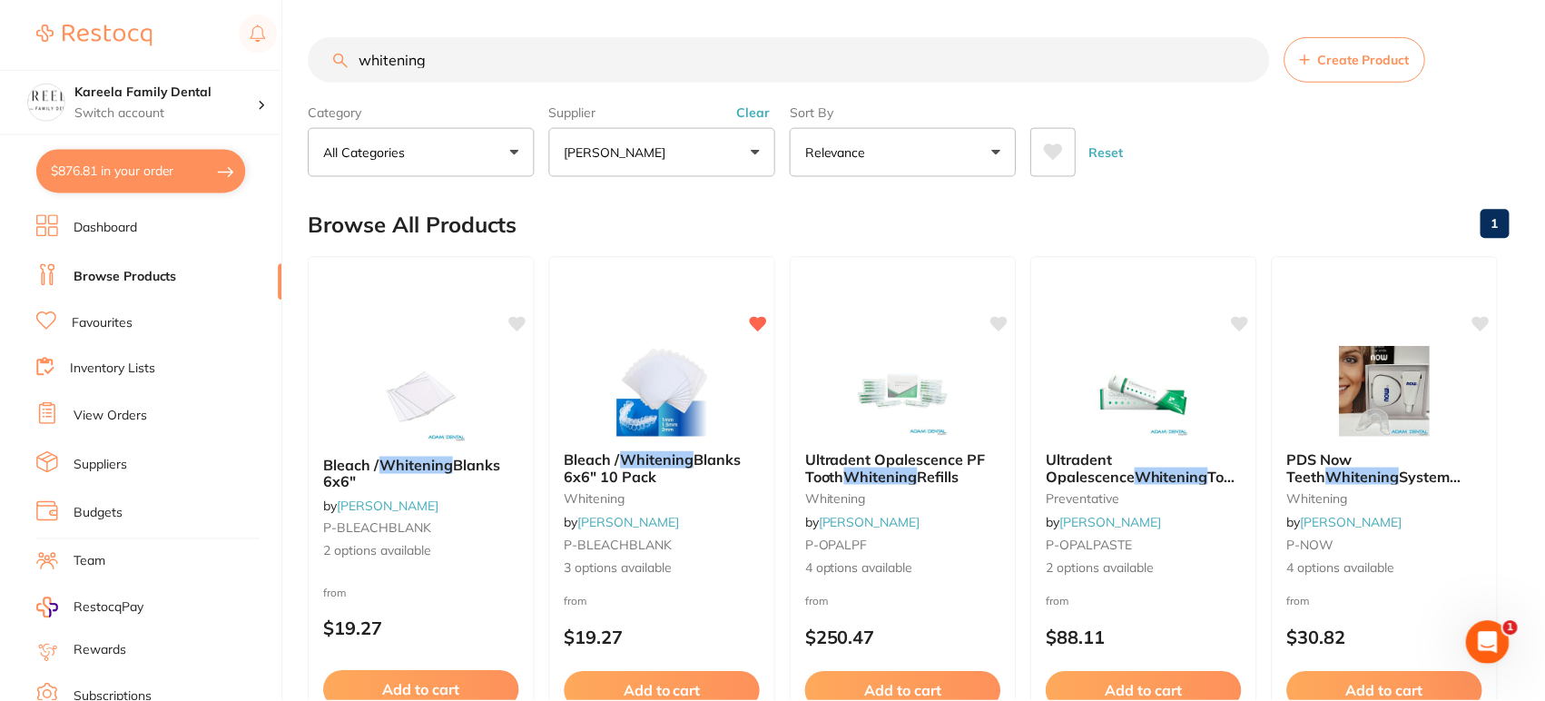
scroll to position [116, 0]
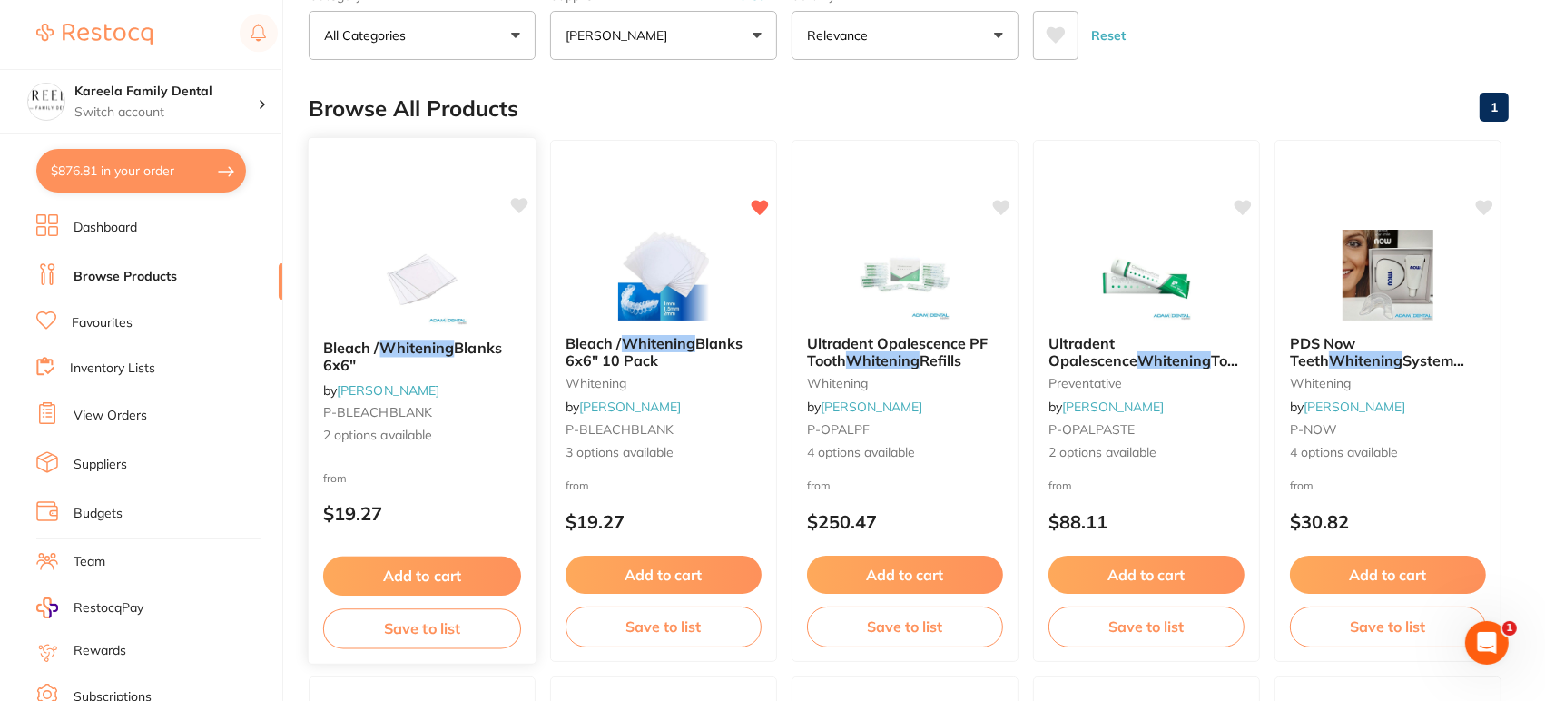
click at [407, 251] on img at bounding box center [421, 279] width 119 height 92
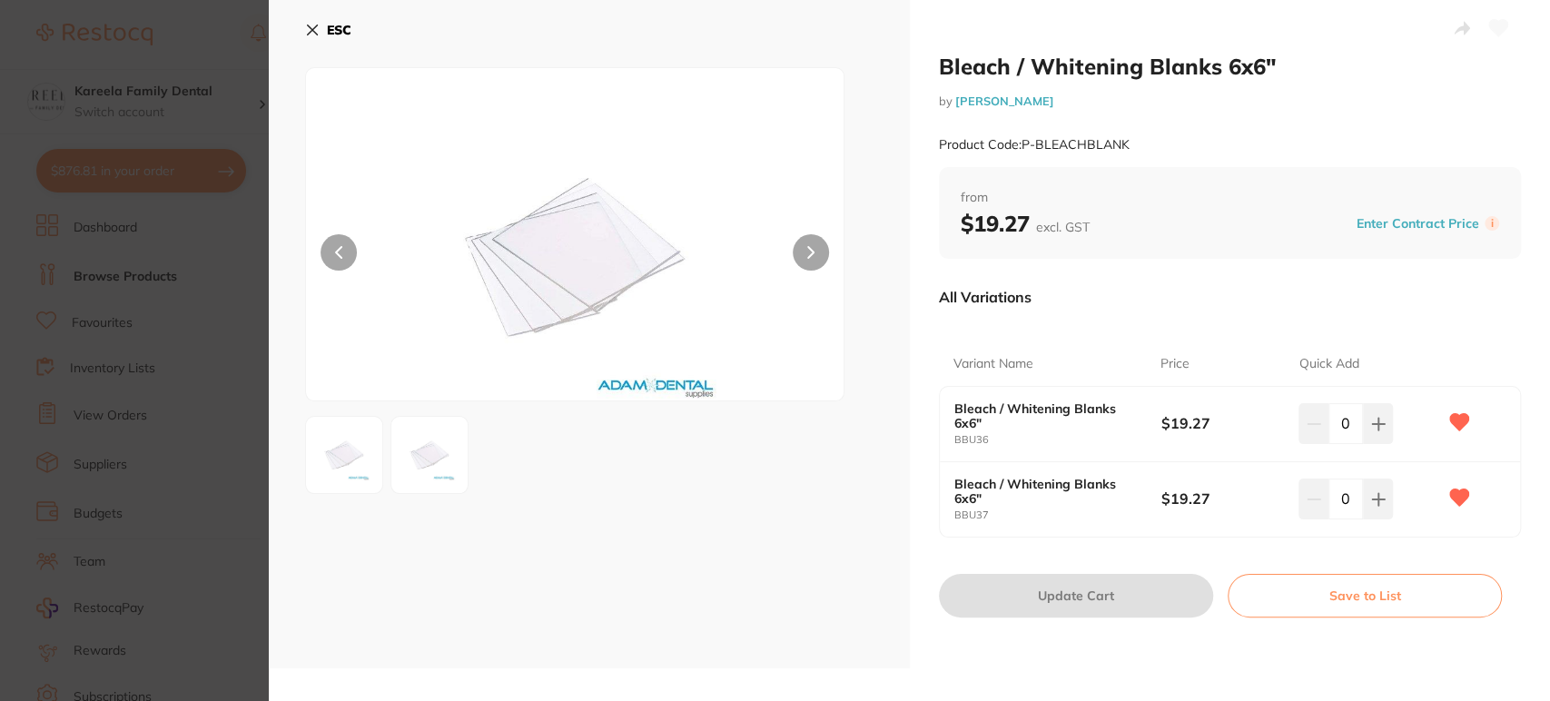
click at [298, 21] on div "ESC" at bounding box center [589, 334] width 641 height 668
click at [308, 21] on button "ESC" at bounding box center [328, 30] width 46 height 31
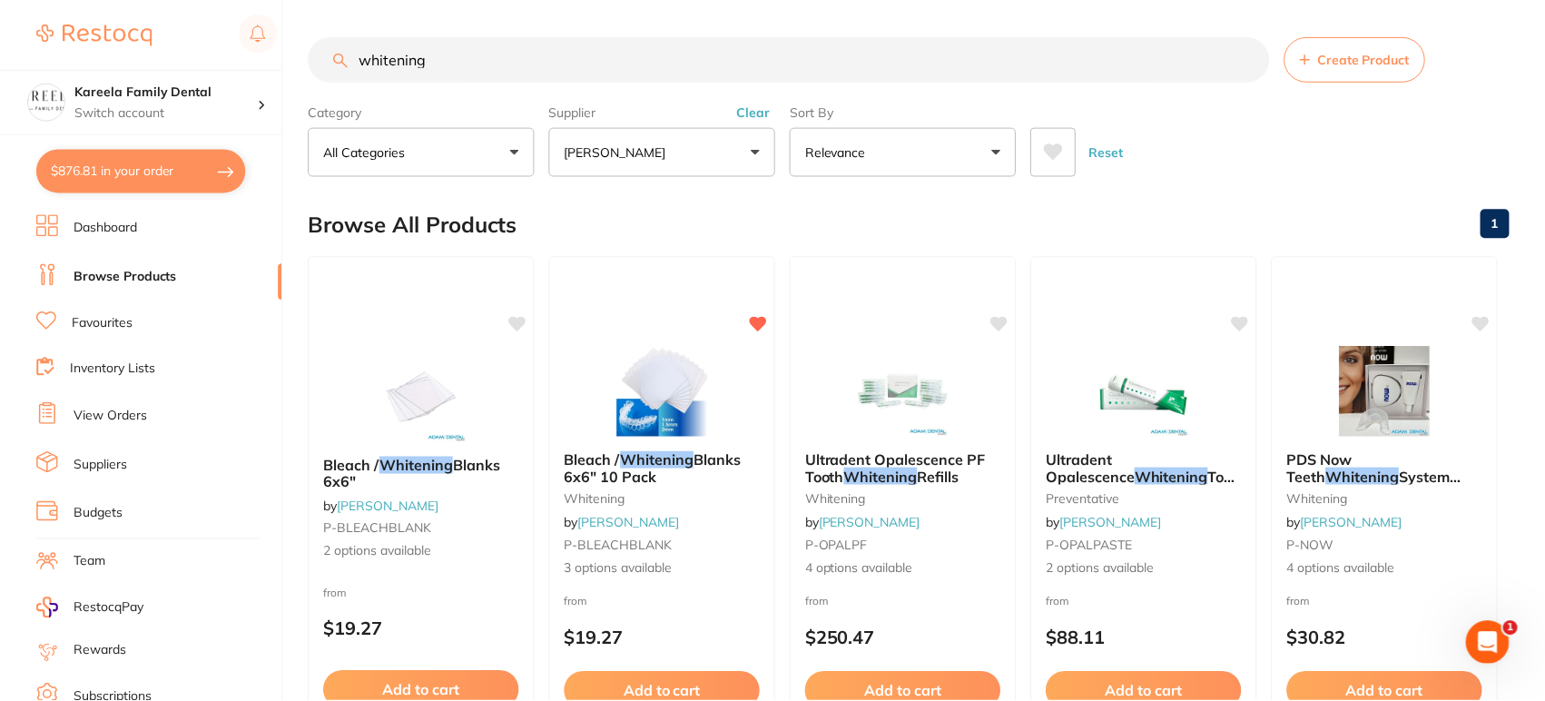
scroll to position [116, 0]
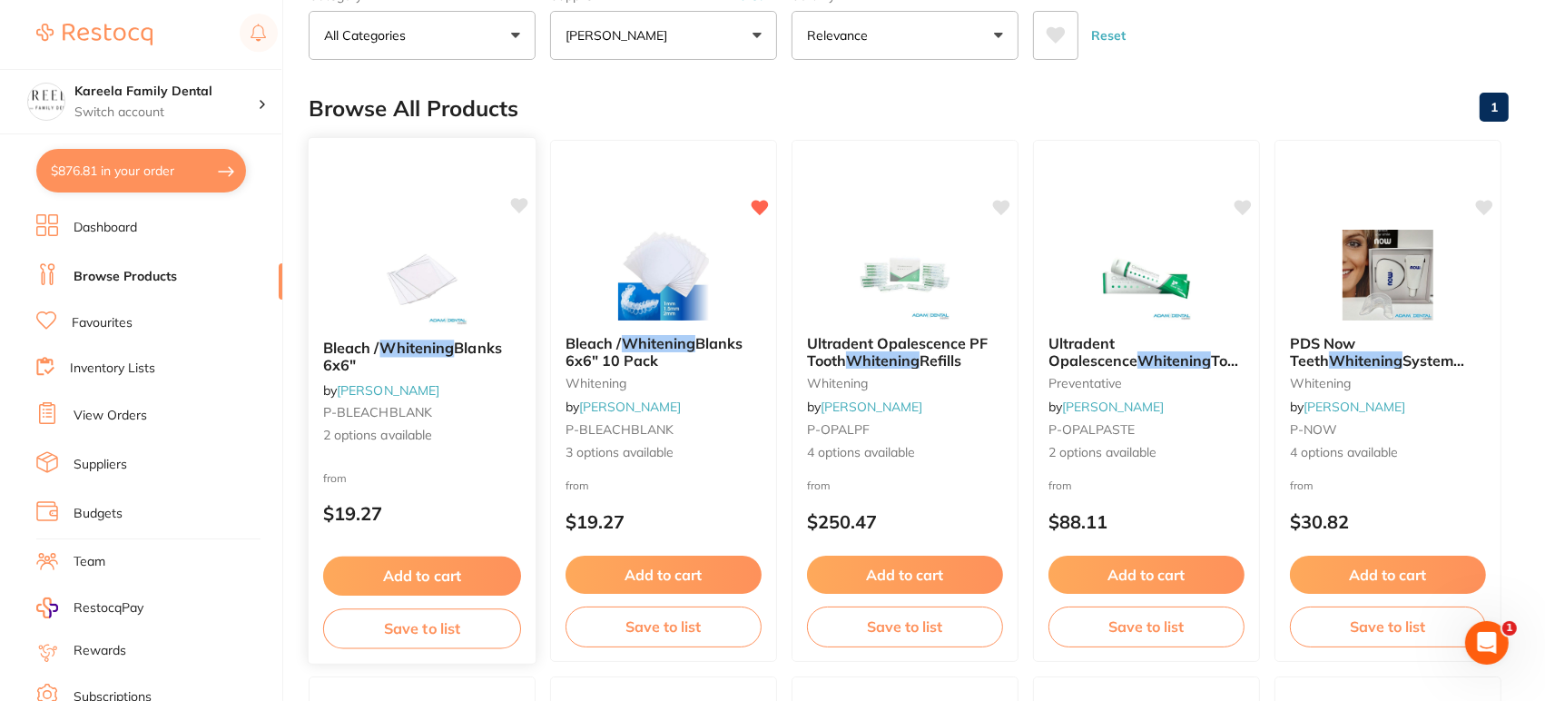
click at [442, 181] on div at bounding box center [422, 161] width 227 height 46
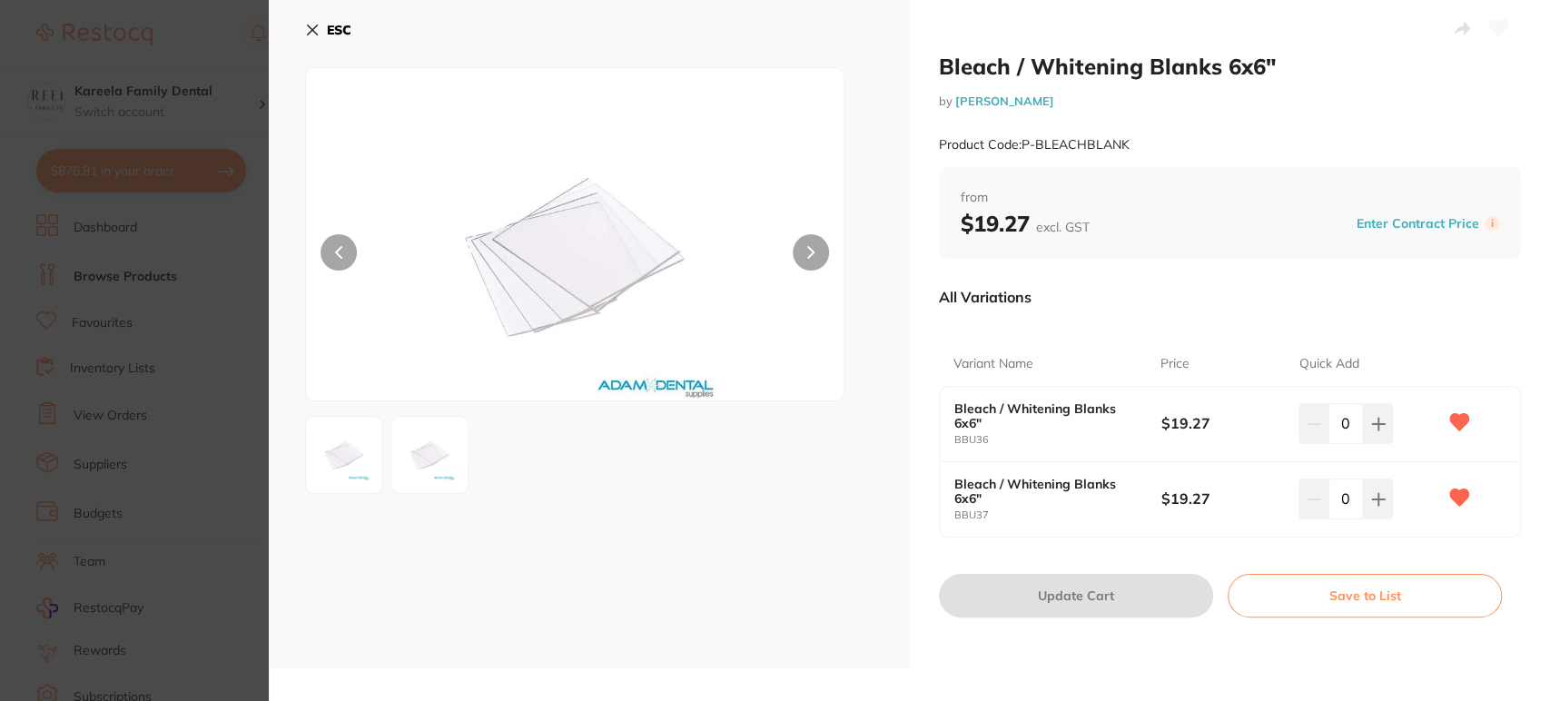
click at [1389, 434] on div "0" at bounding box center [1367, 423] width 138 height 40
click at [1380, 426] on icon at bounding box center [1378, 424] width 15 height 15
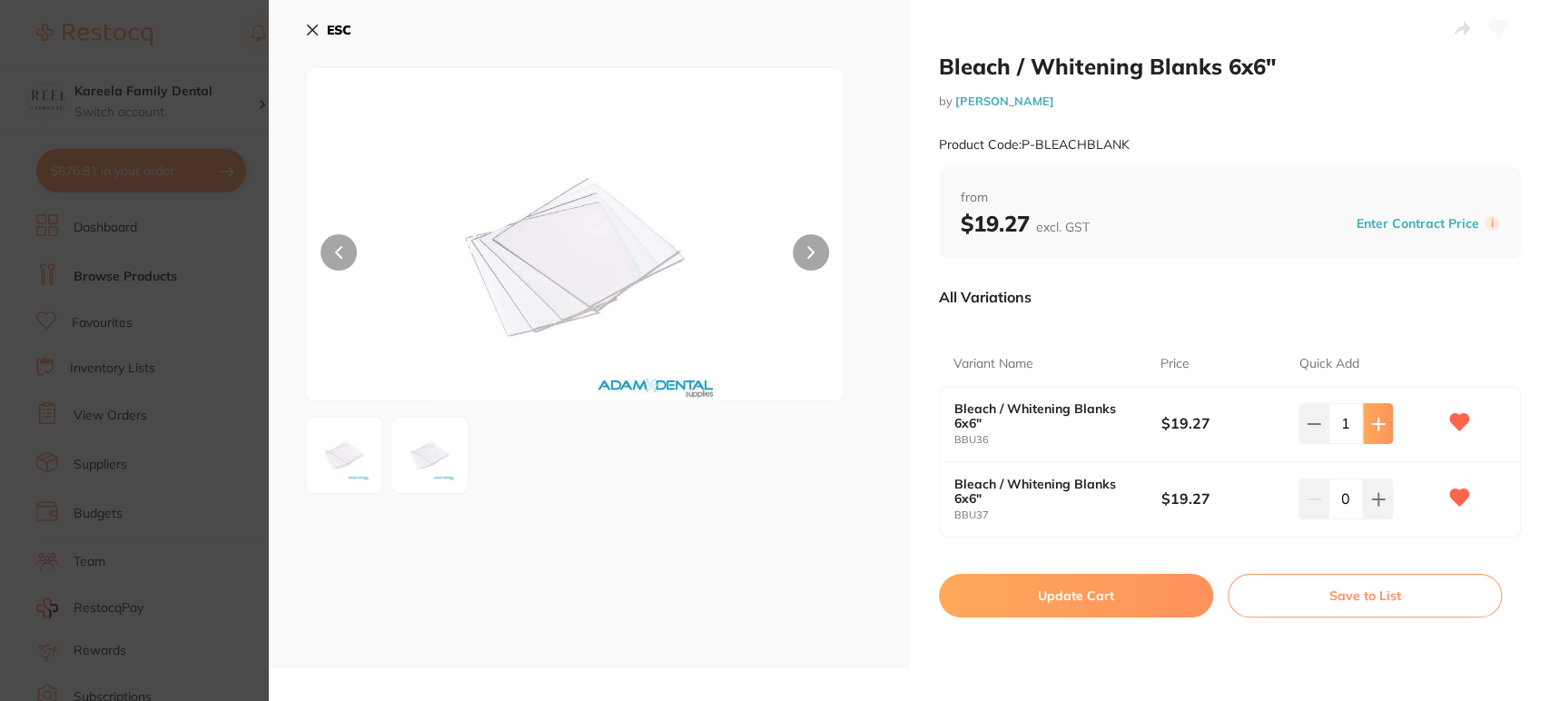
click at [1380, 426] on icon at bounding box center [1378, 424] width 15 height 15
type input "2"
click at [1107, 613] on button "Update Cart" at bounding box center [1076, 596] width 274 height 44
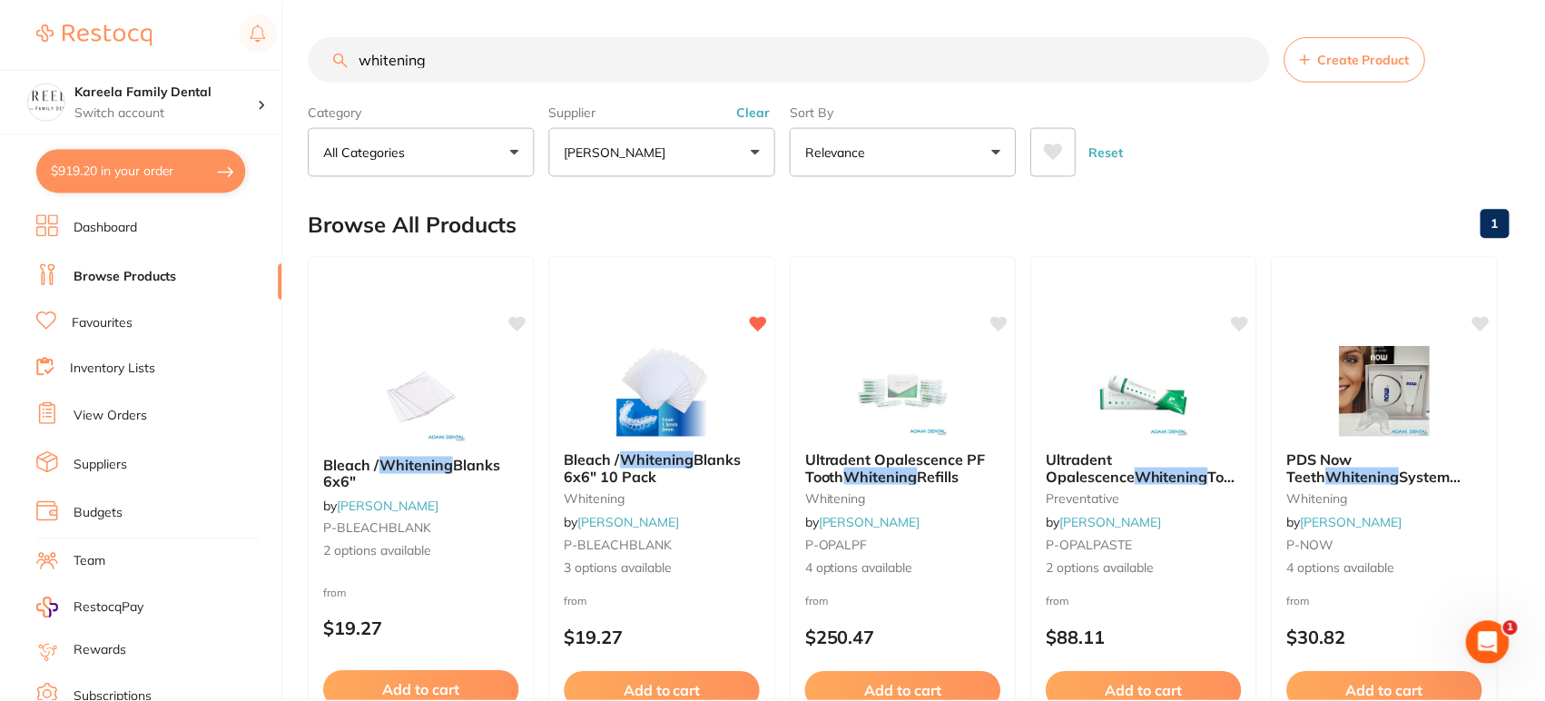
scroll to position [116, 0]
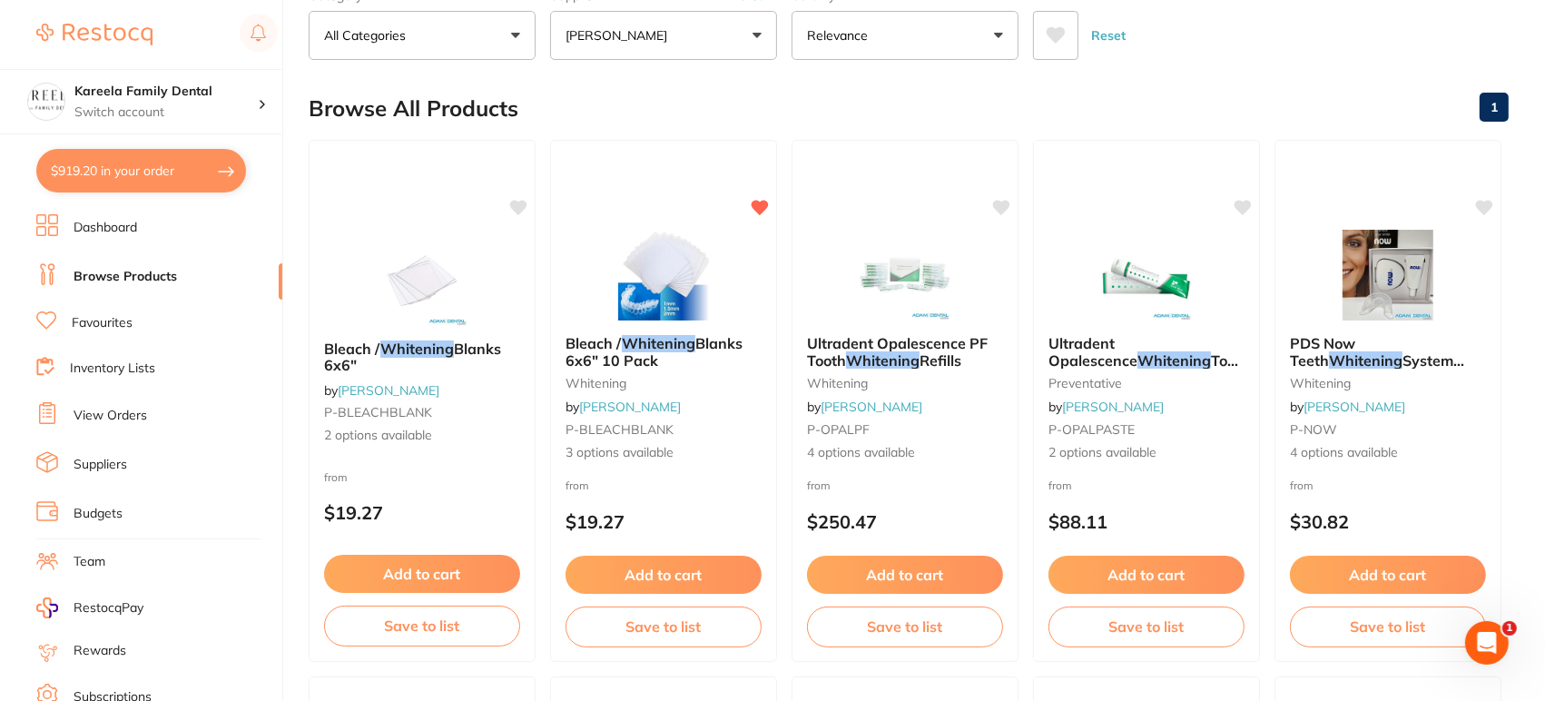
click at [145, 180] on button "$919.20 in your order" at bounding box center [141, 171] width 210 height 44
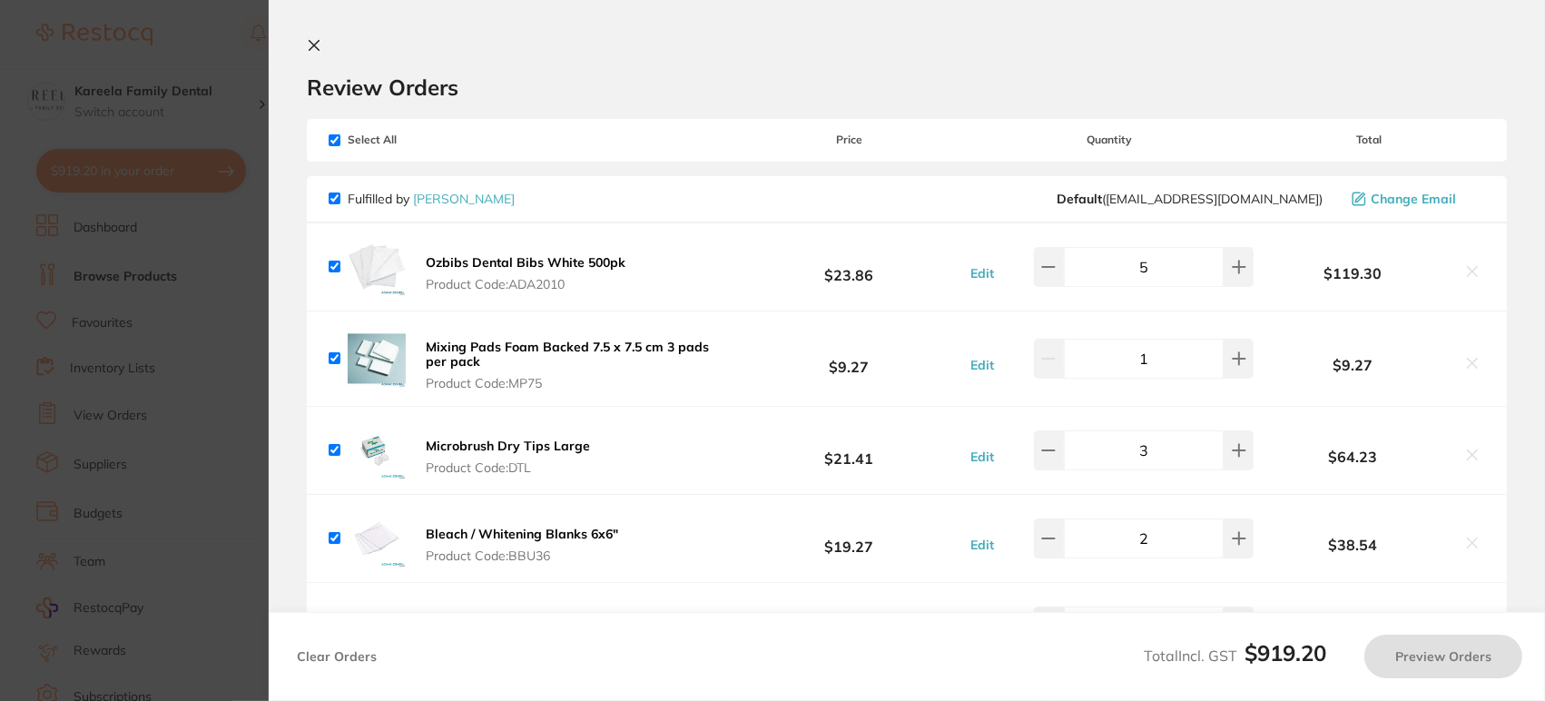
checkbox input "true"
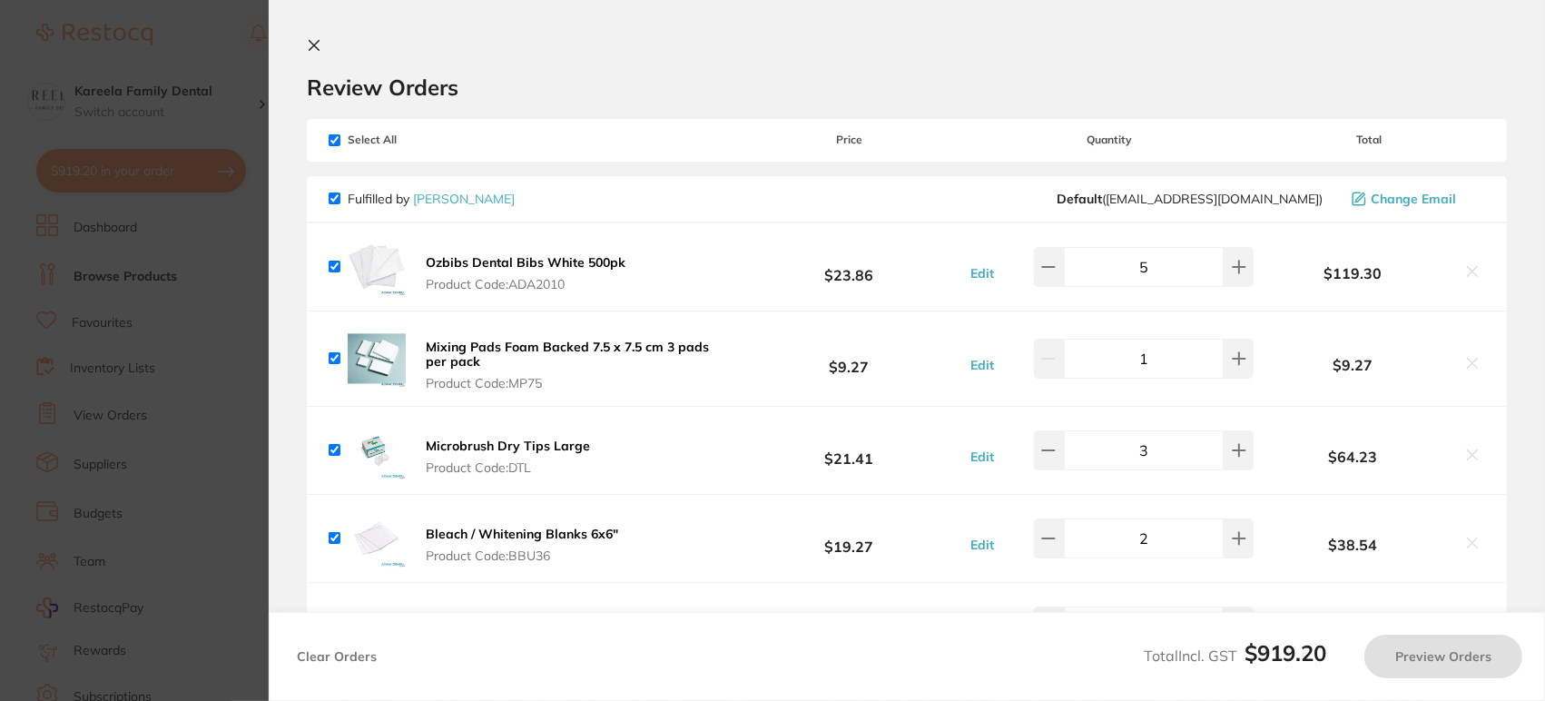
checkbox input "true"
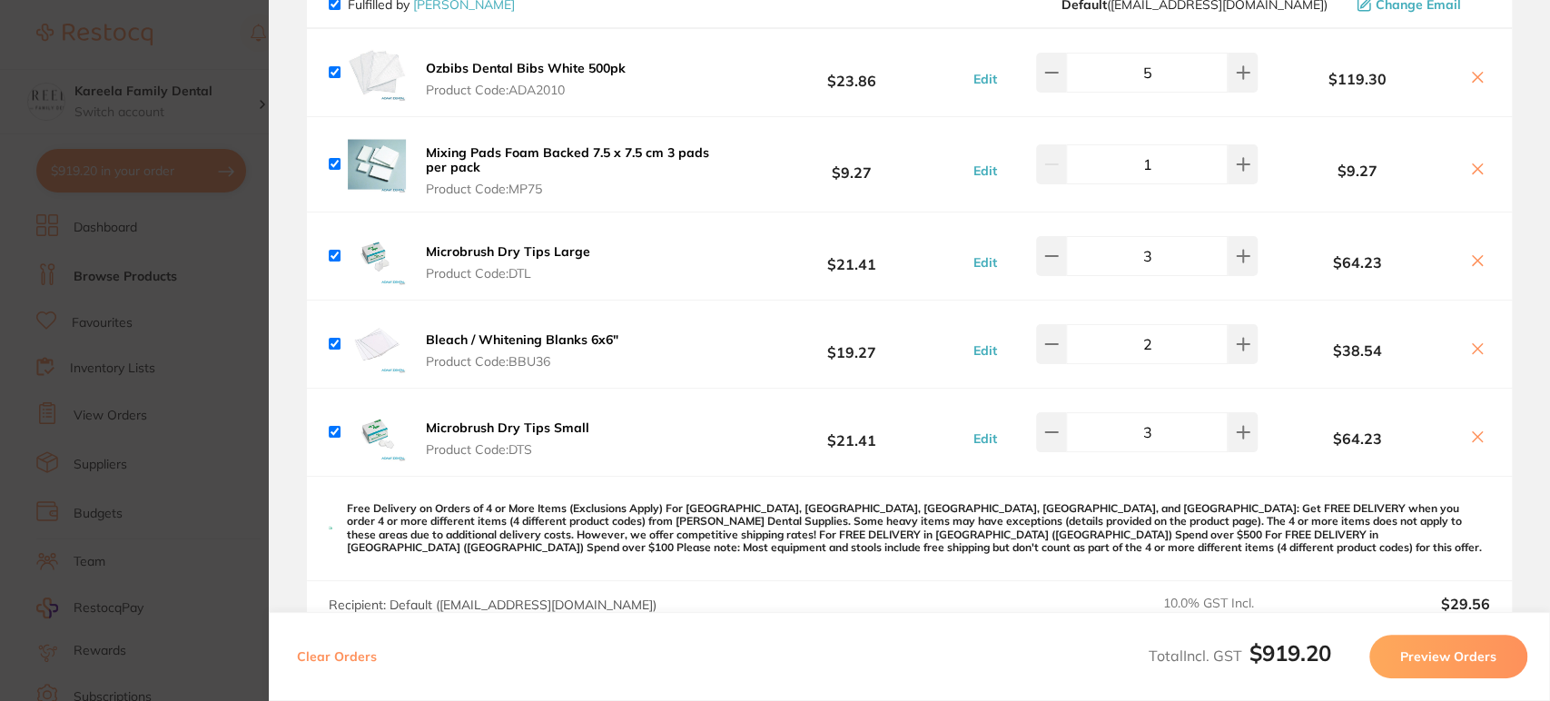
scroll to position [193, 0]
click at [219, 57] on section "Update RRP Set your pre negotiated price for this item. Item Agreed RRP (excl. …" at bounding box center [775, 350] width 1550 height 701
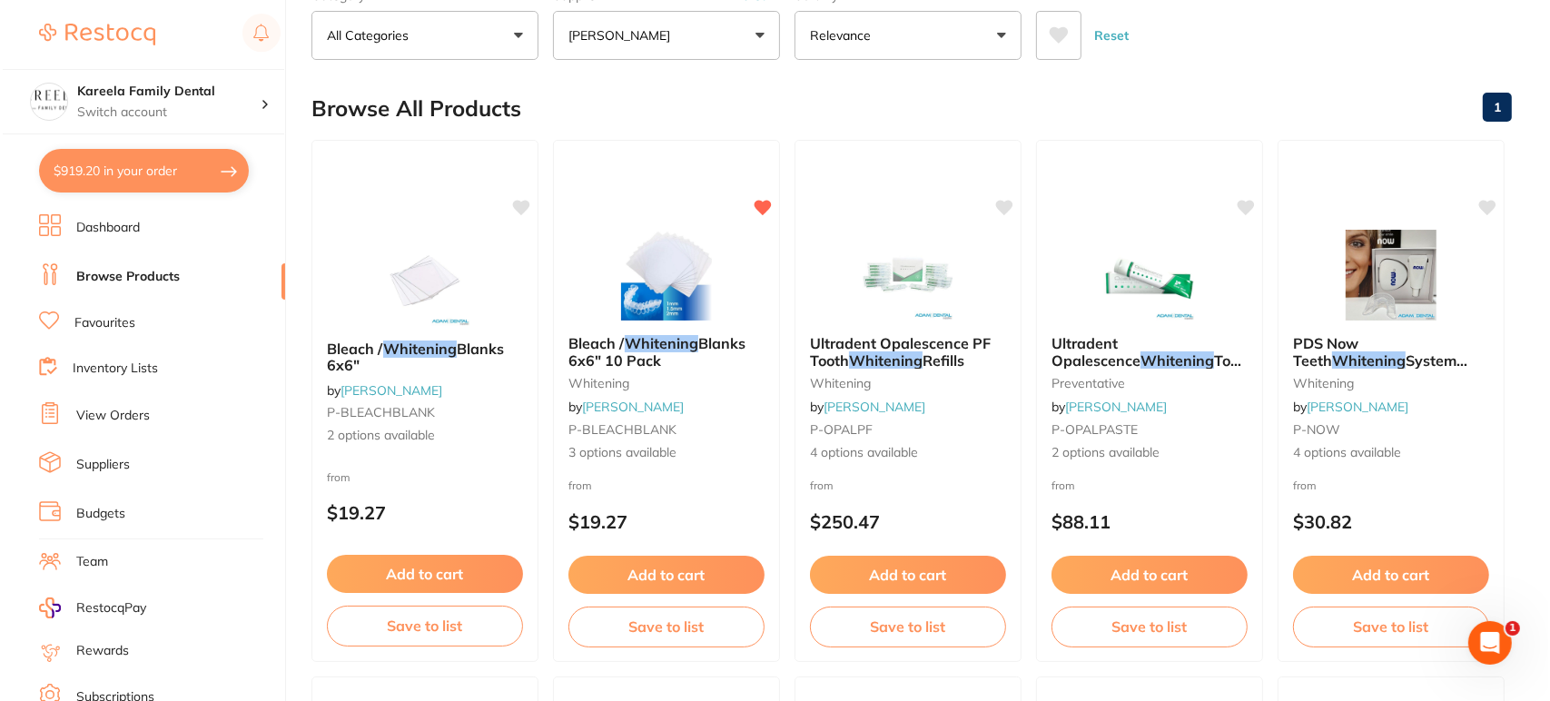
scroll to position [0, 0]
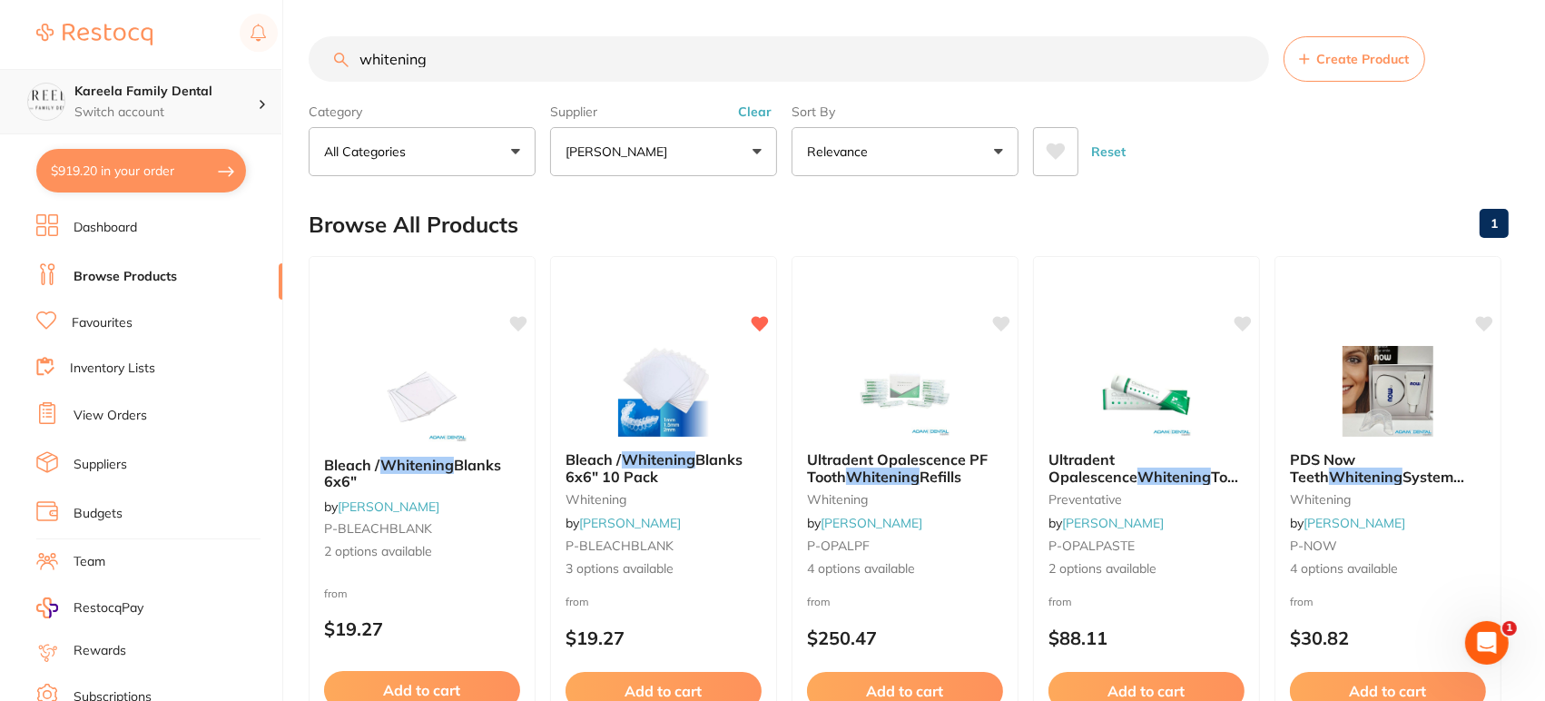
drag, startPoint x: 559, startPoint y: 62, endPoint x: 113, endPoint y: 95, distance: 447.9
click at [113, 95] on div "$919.20 Kareela Family Dental Switch account Kareela Family Dental $919.20 in y…" at bounding box center [772, 350] width 1545 height 701
paste input "VP60B"
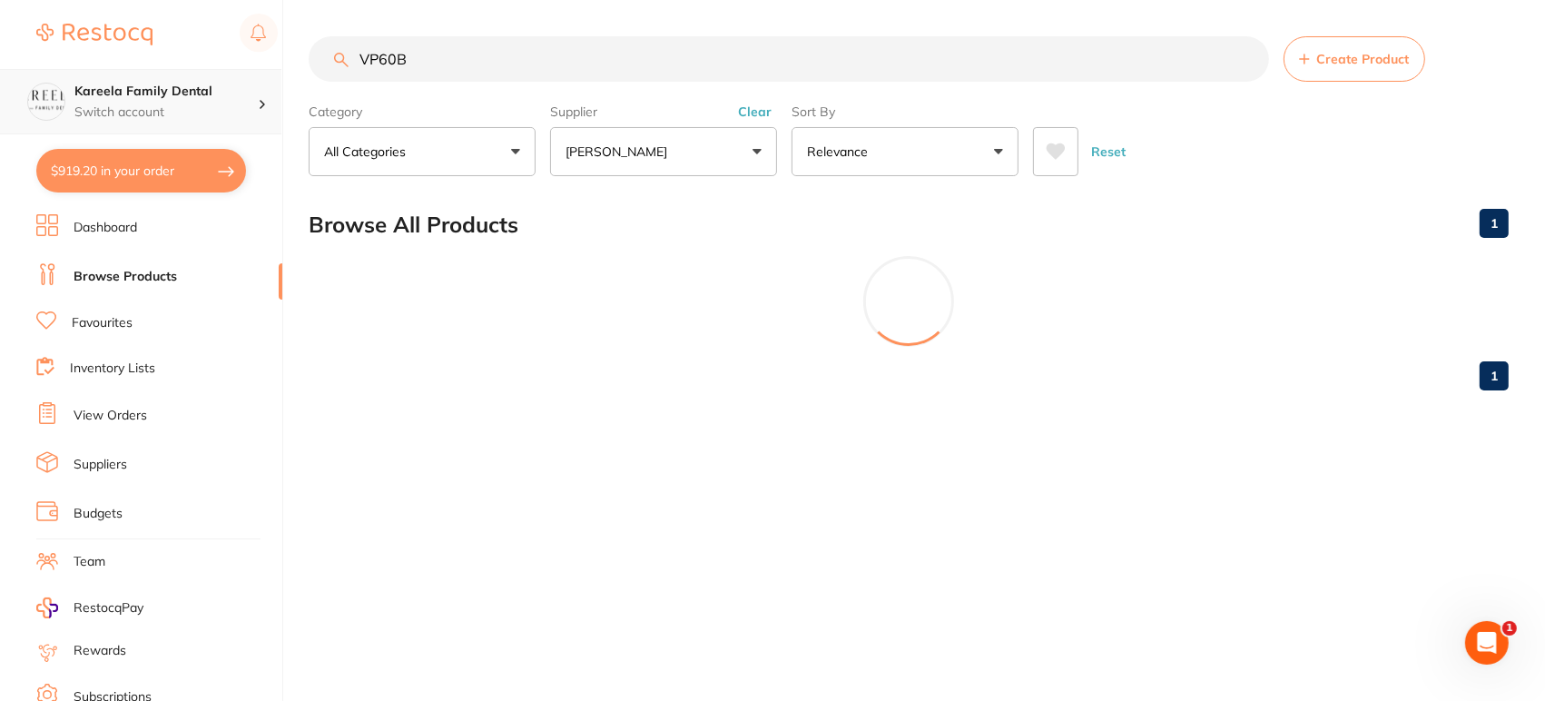
type input "VP60B"
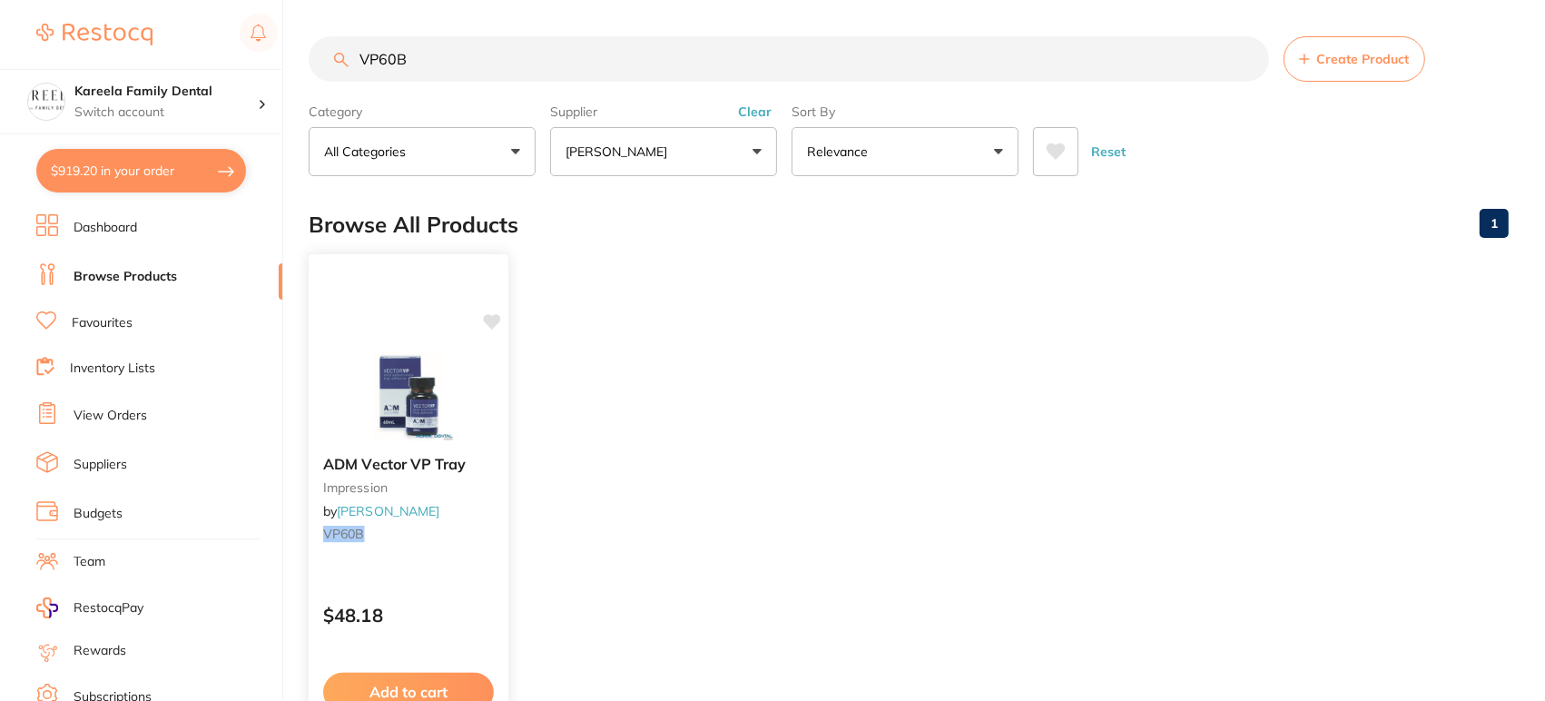
click at [408, 332] on div "ADM Vector VP Tray impression by [PERSON_NAME] VP60B $48.18 Add to cart Save to…" at bounding box center [409, 516] width 202 height 527
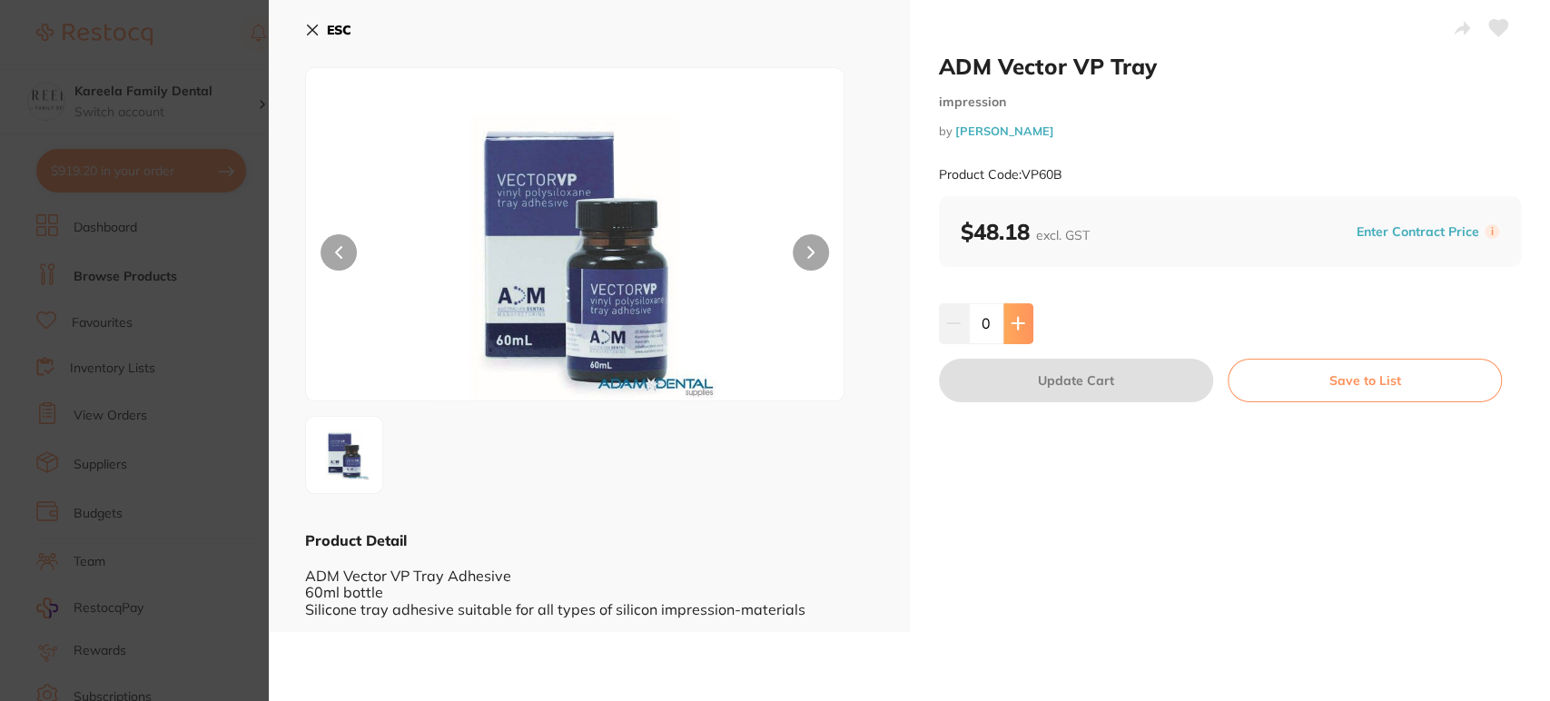
click at [1029, 320] on button at bounding box center [1018, 323] width 30 height 40
type input "1"
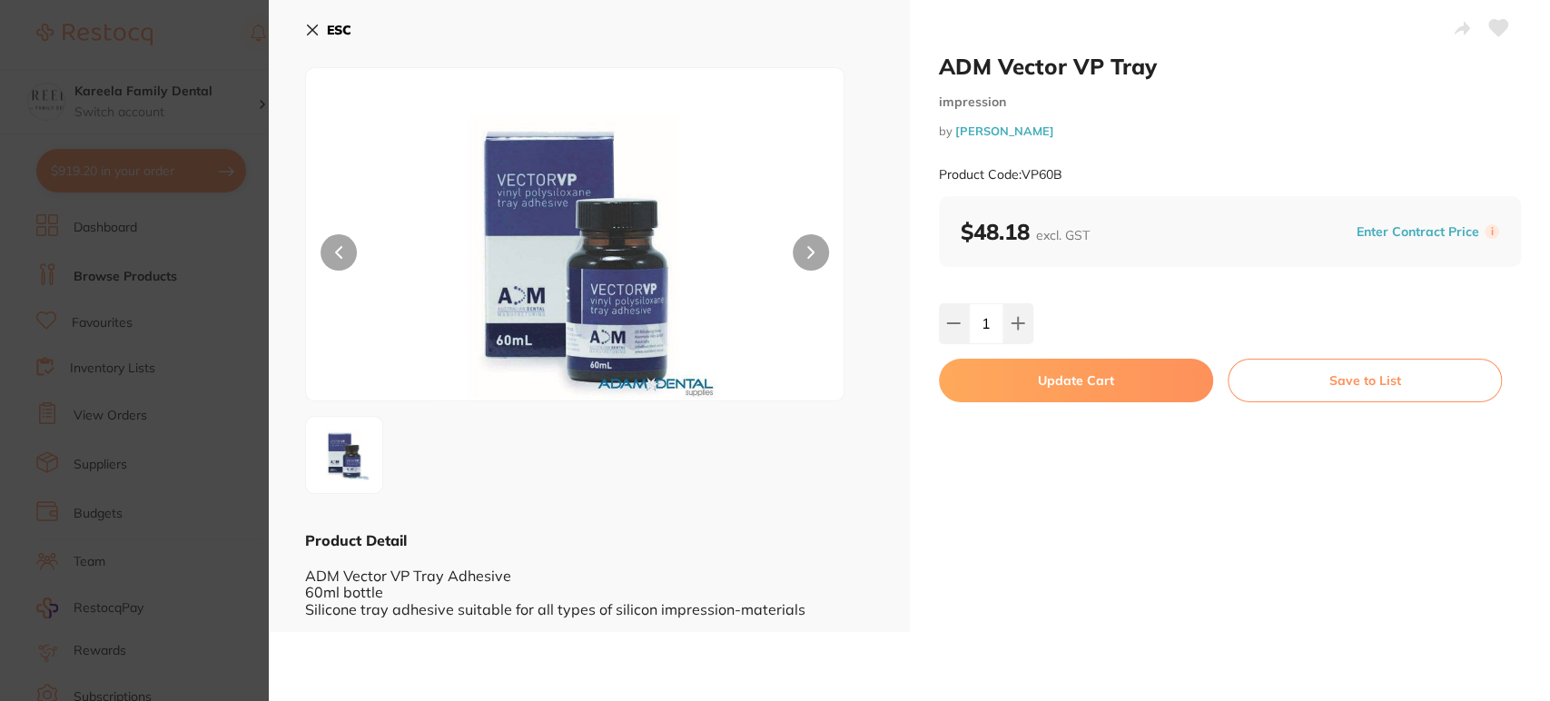
click at [1030, 377] on button "Update Cart" at bounding box center [1076, 381] width 274 height 44
checkbox input "false"
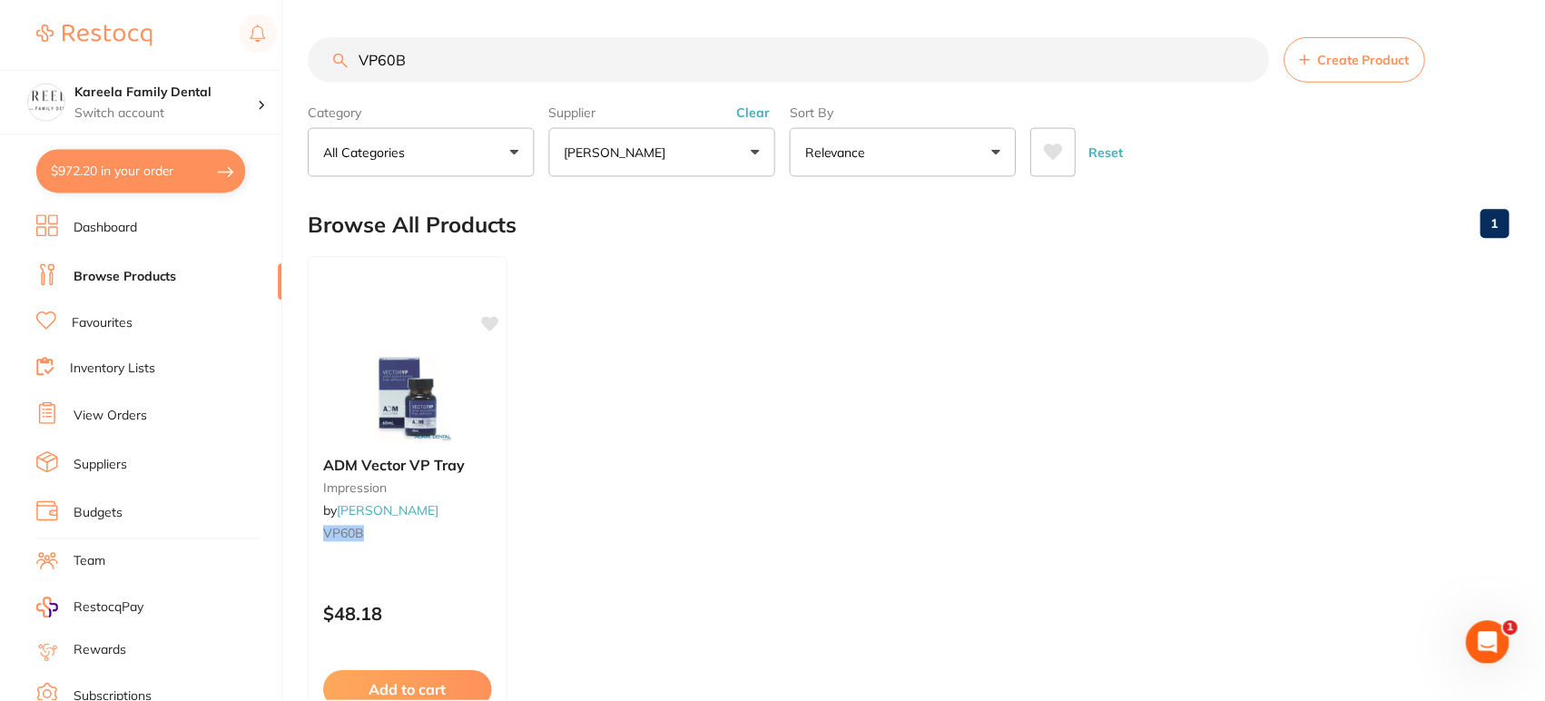
scroll to position [116, 0]
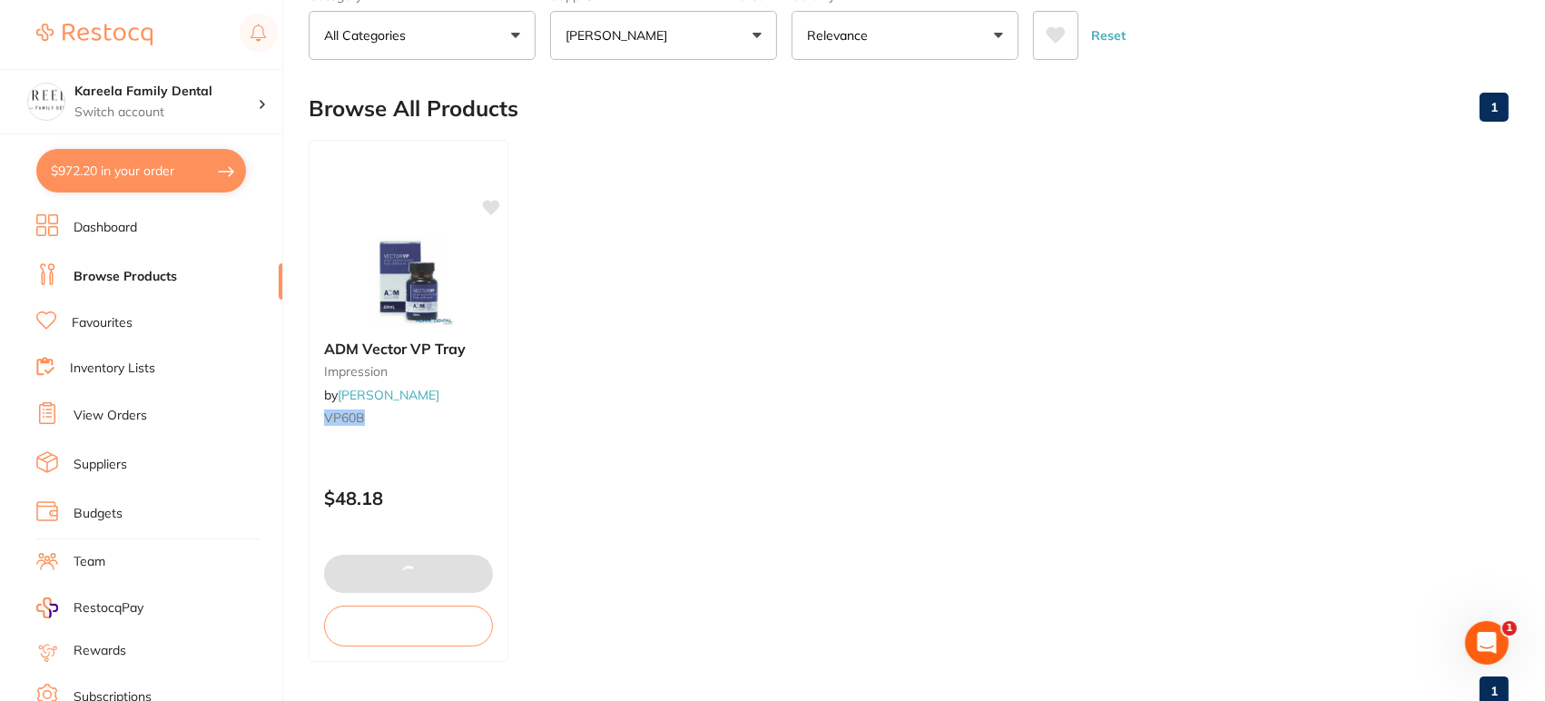
click at [121, 164] on button "$972.20 in your order" at bounding box center [141, 171] width 210 height 44
checkbox input "true"
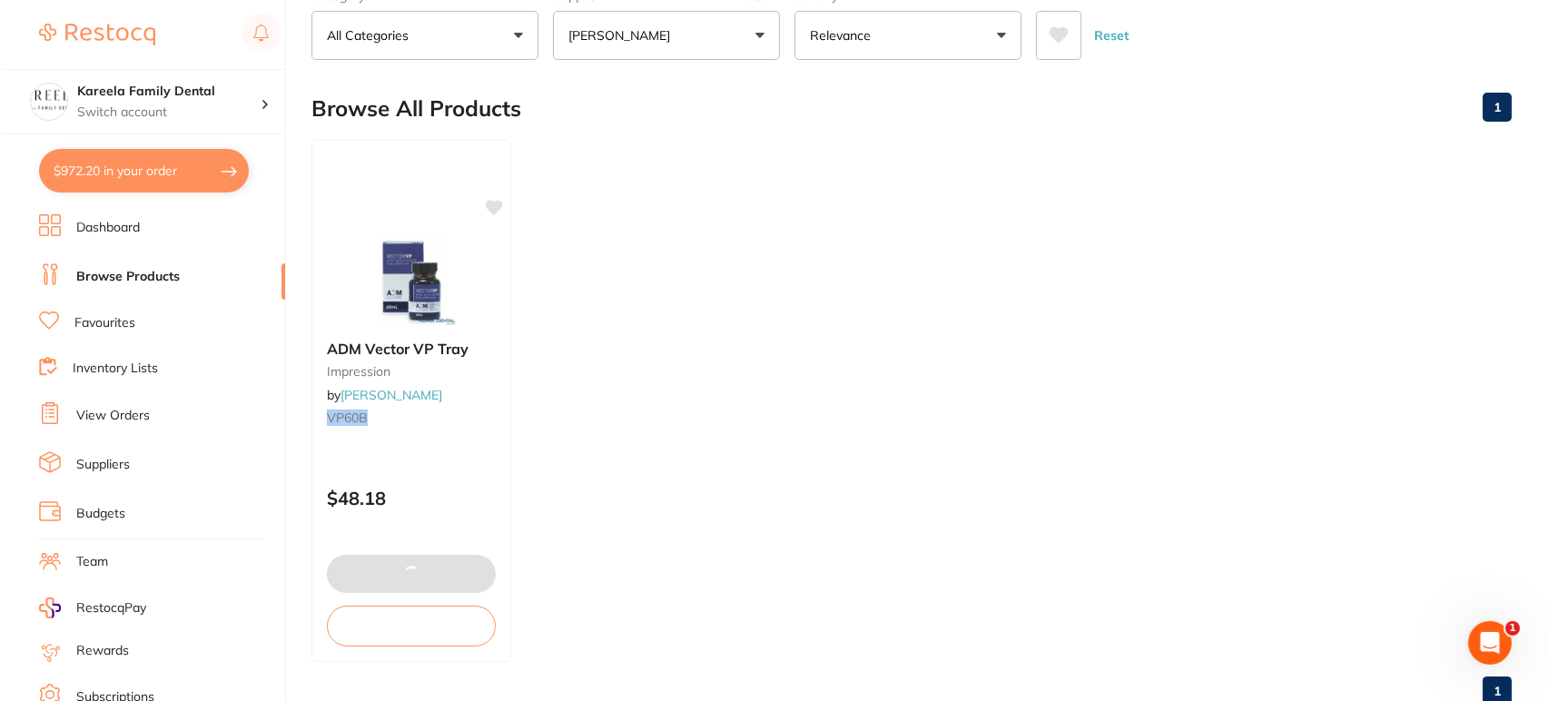
scroll to position [0, 0]
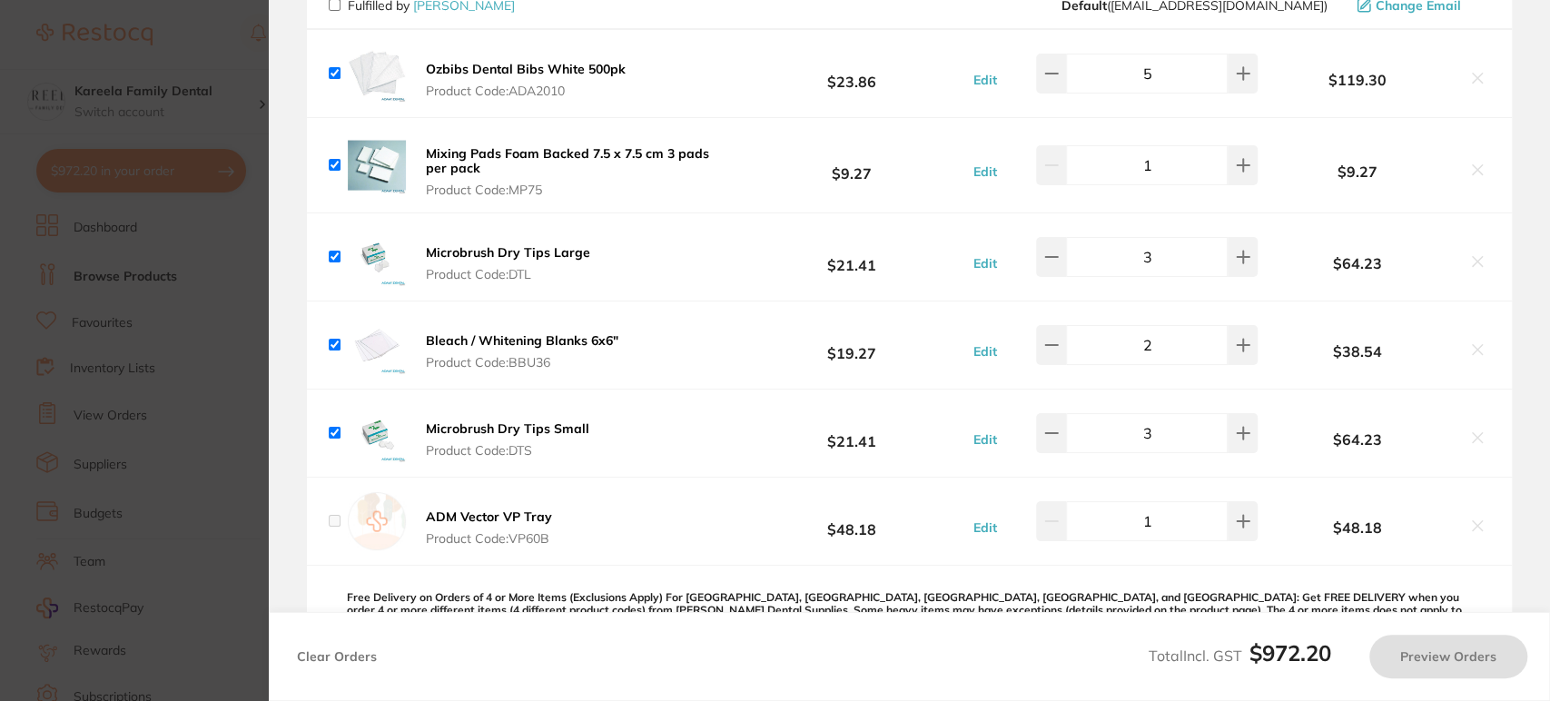
checkbox input "false"
checkbox input "true"
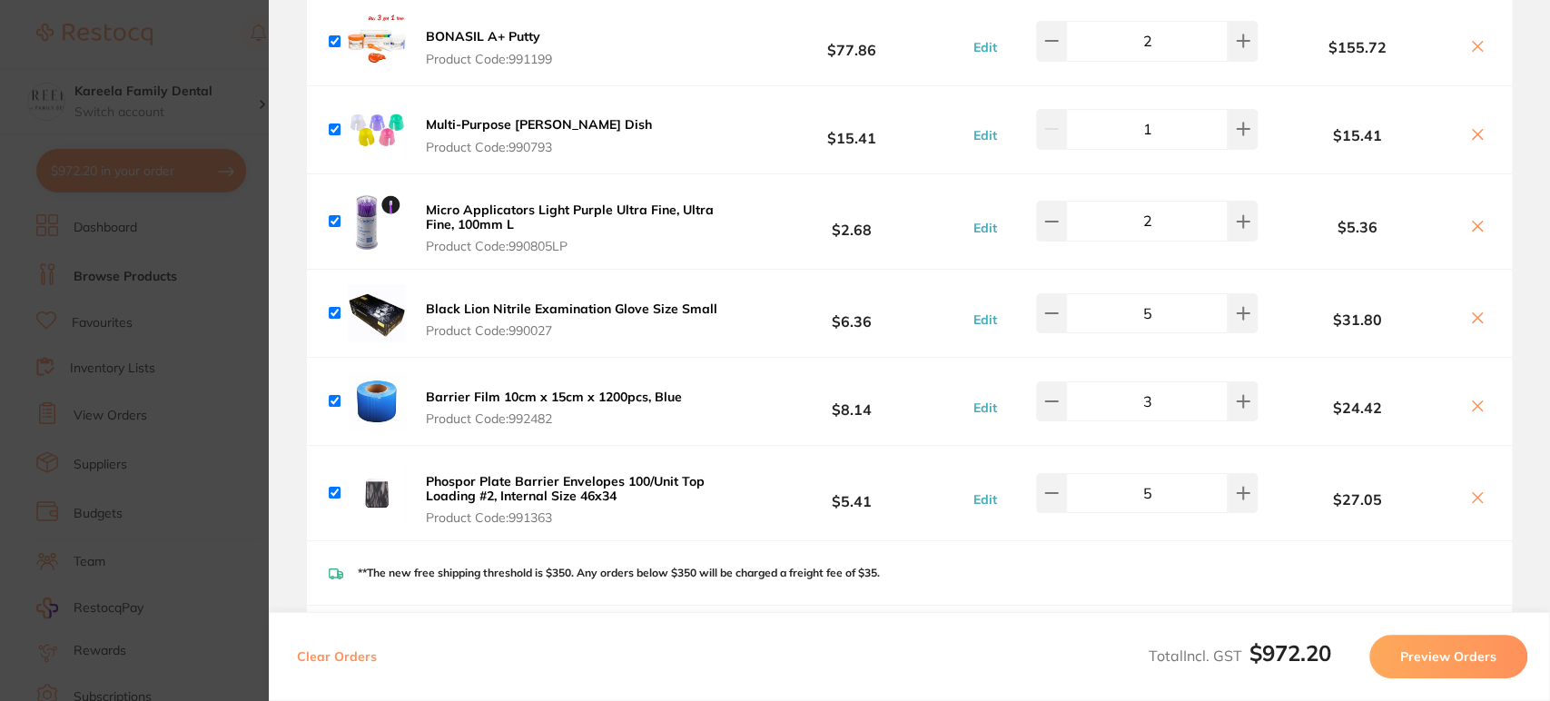
scroll to position [1595, 0]
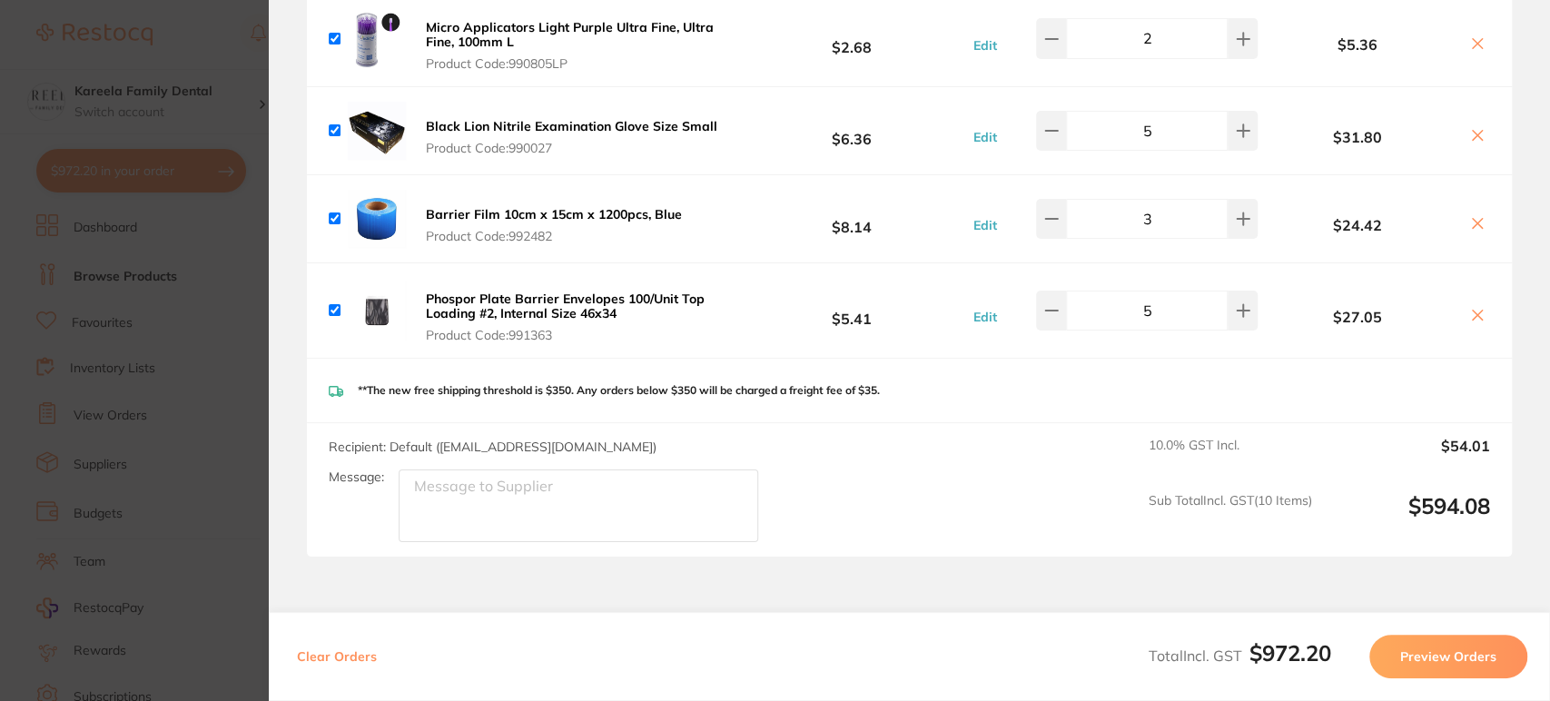
click at [234, 471] on section "Update RRP Set your pre negotiated price for this item. Item Agreed RRP (excl. …" at bounding box center [775, 350] width 1550 height 701
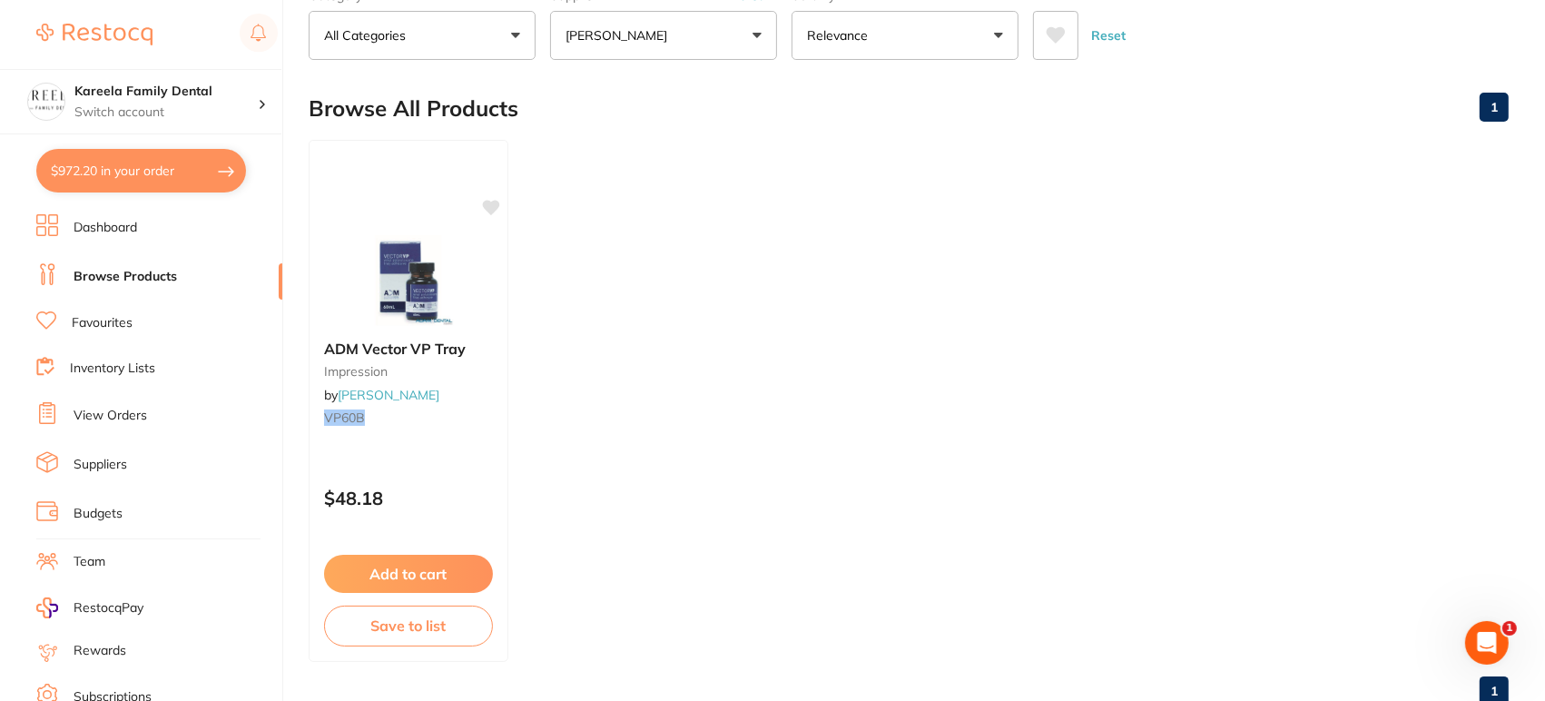
scroll to position [0, 0]
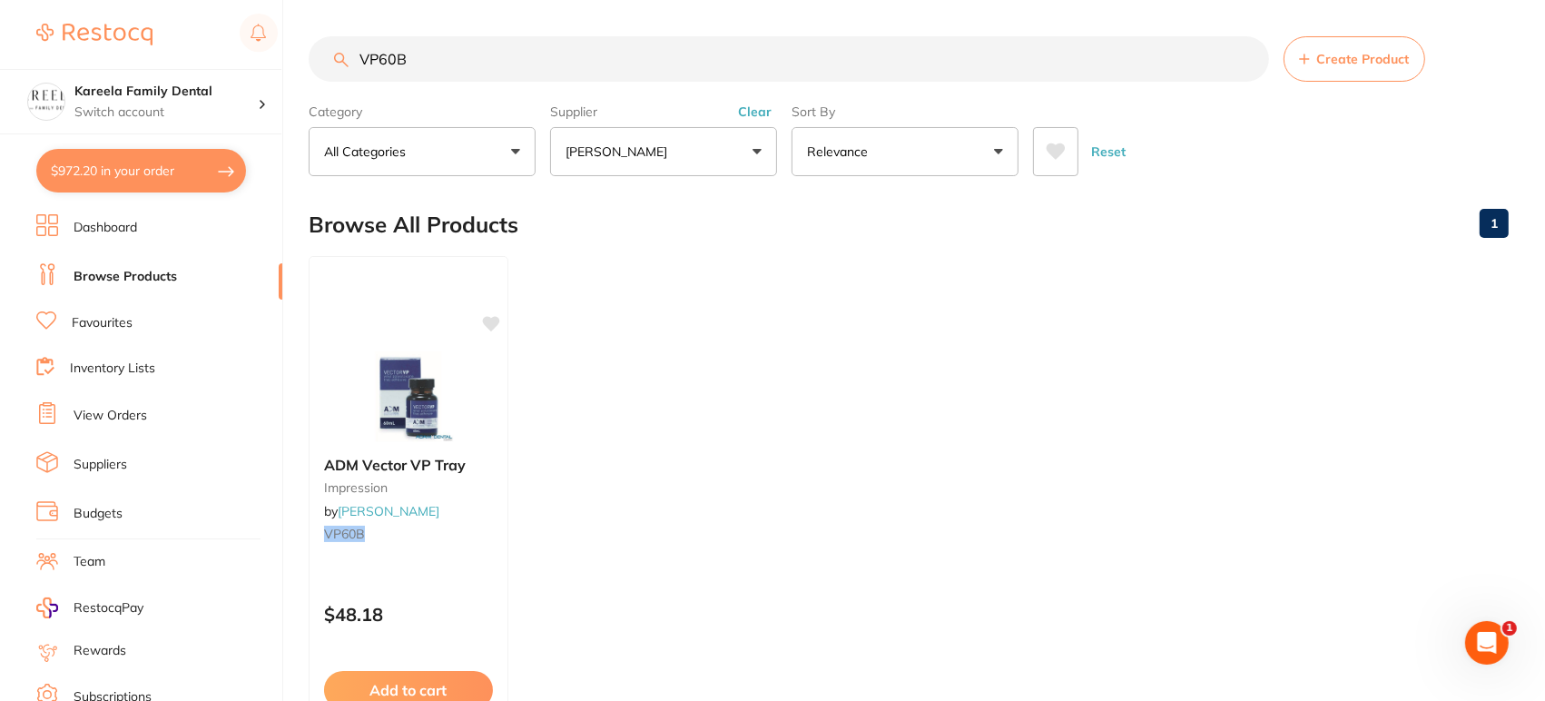
click at [634, 153] on p "[PERSON_NAME]" at bounding box center [620, 152] width 109 height 18
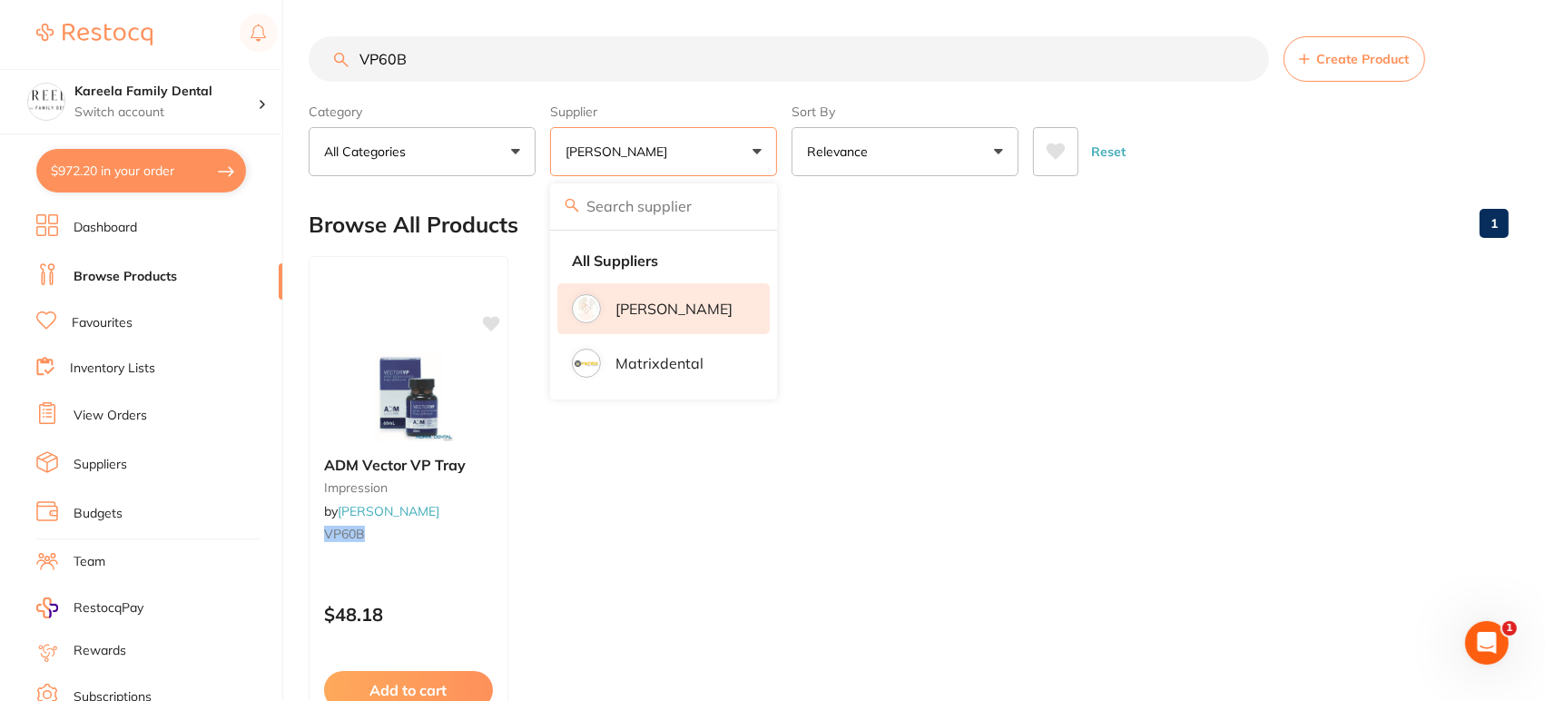
click at [635, 306] on p "[PERSON_NAME]" at bounding box center [673, 308] width 117 height 16
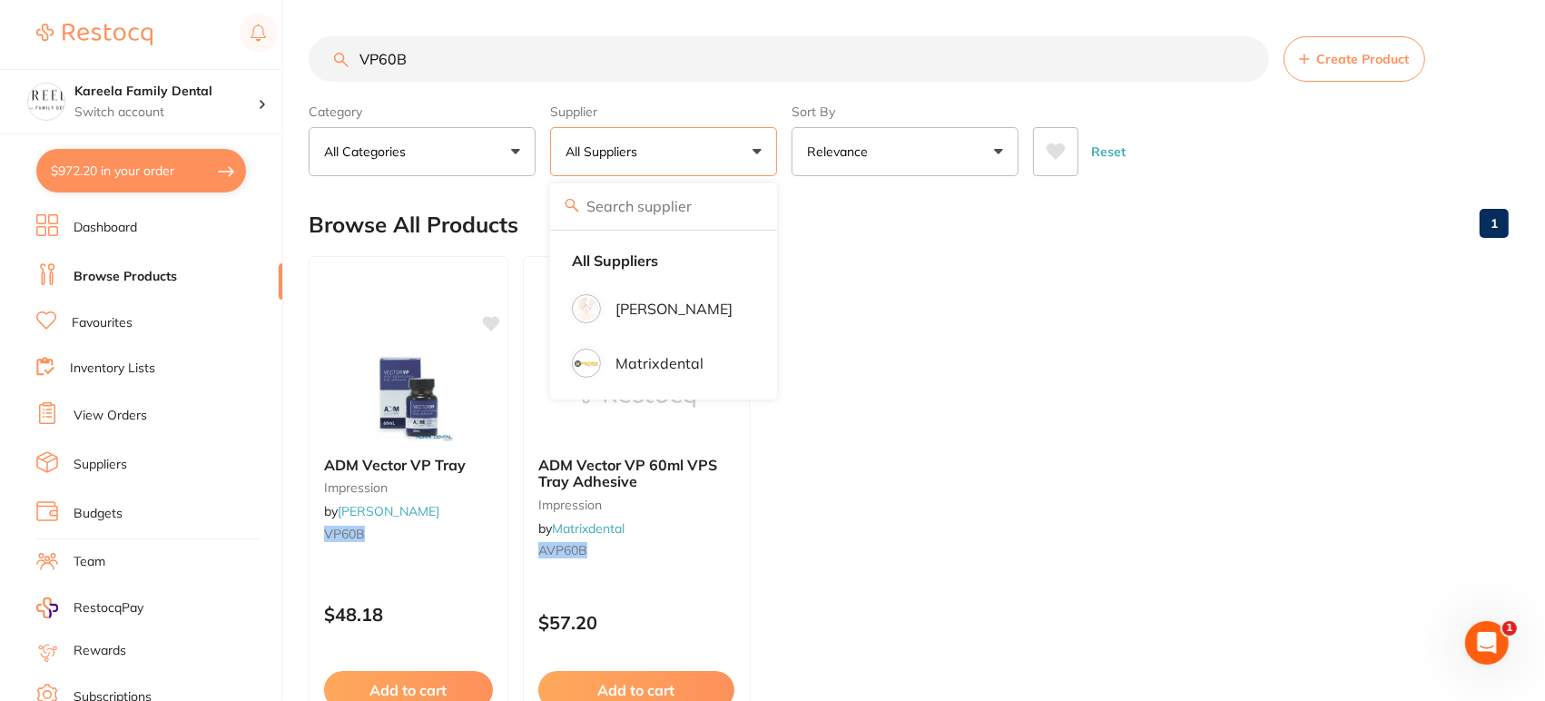
drag, startPoint x: 508, startPoint y: 40, endPoint x: 315, endPoint y: 82, distance: 197.8
click at [315, 82] on section "VP60B Create Product Category All Categories All Categories impression Clear Ca…" at bounding box center [909, 106] width 1200 height 140
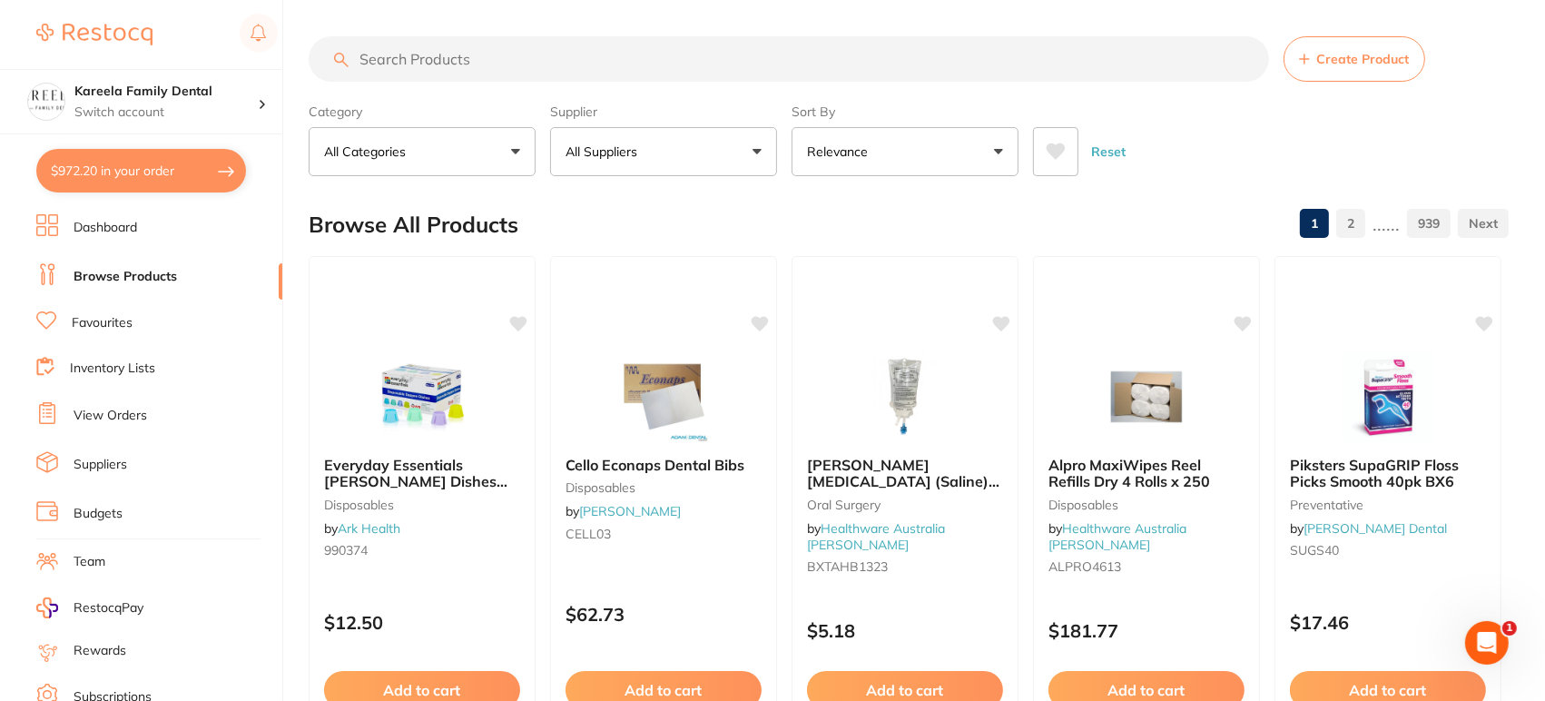
click at [625, 149] on p "All Suppliers" at bounding box center [605, 152] width 79 height 18
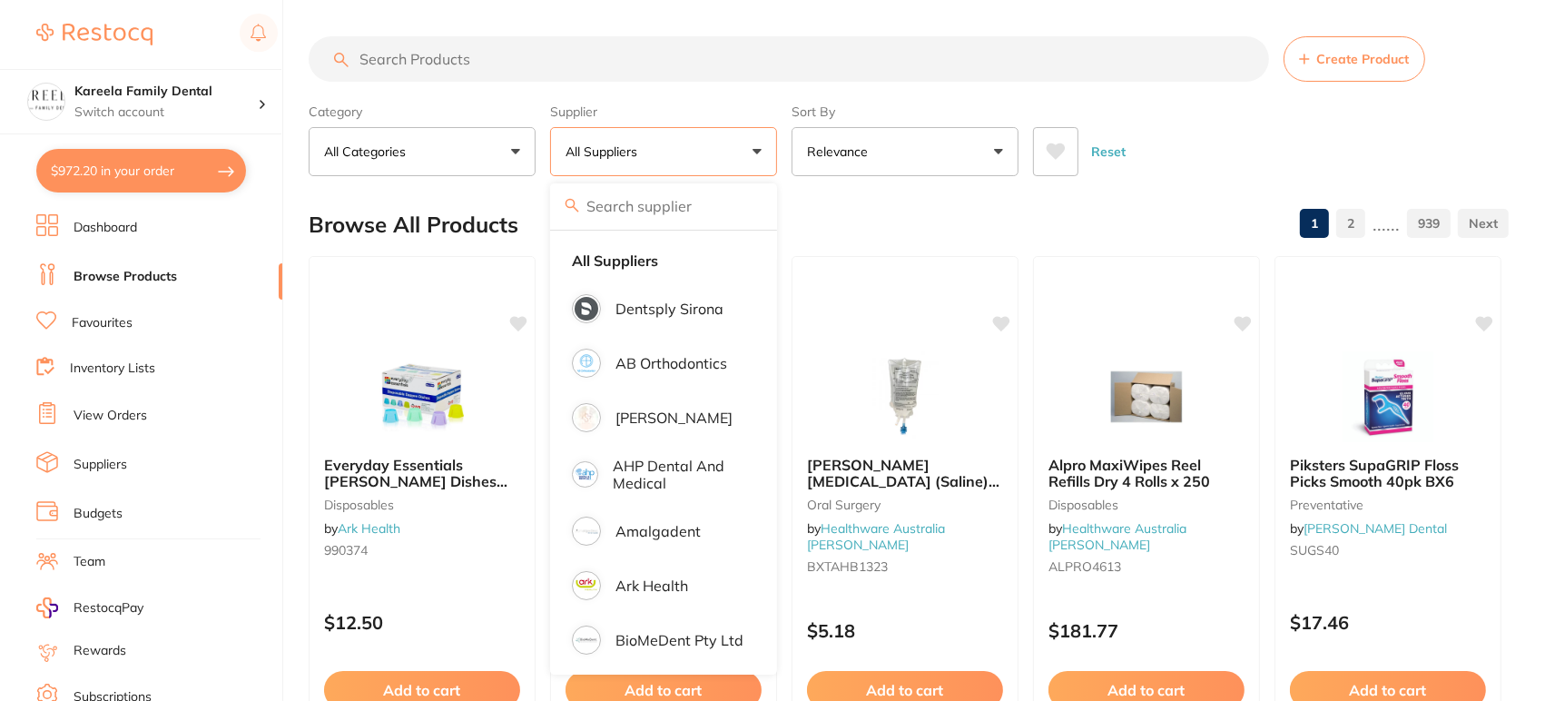
click at [617, 159] on p "All Suppliers" at bounding box center [605, 152] width 79 height 18
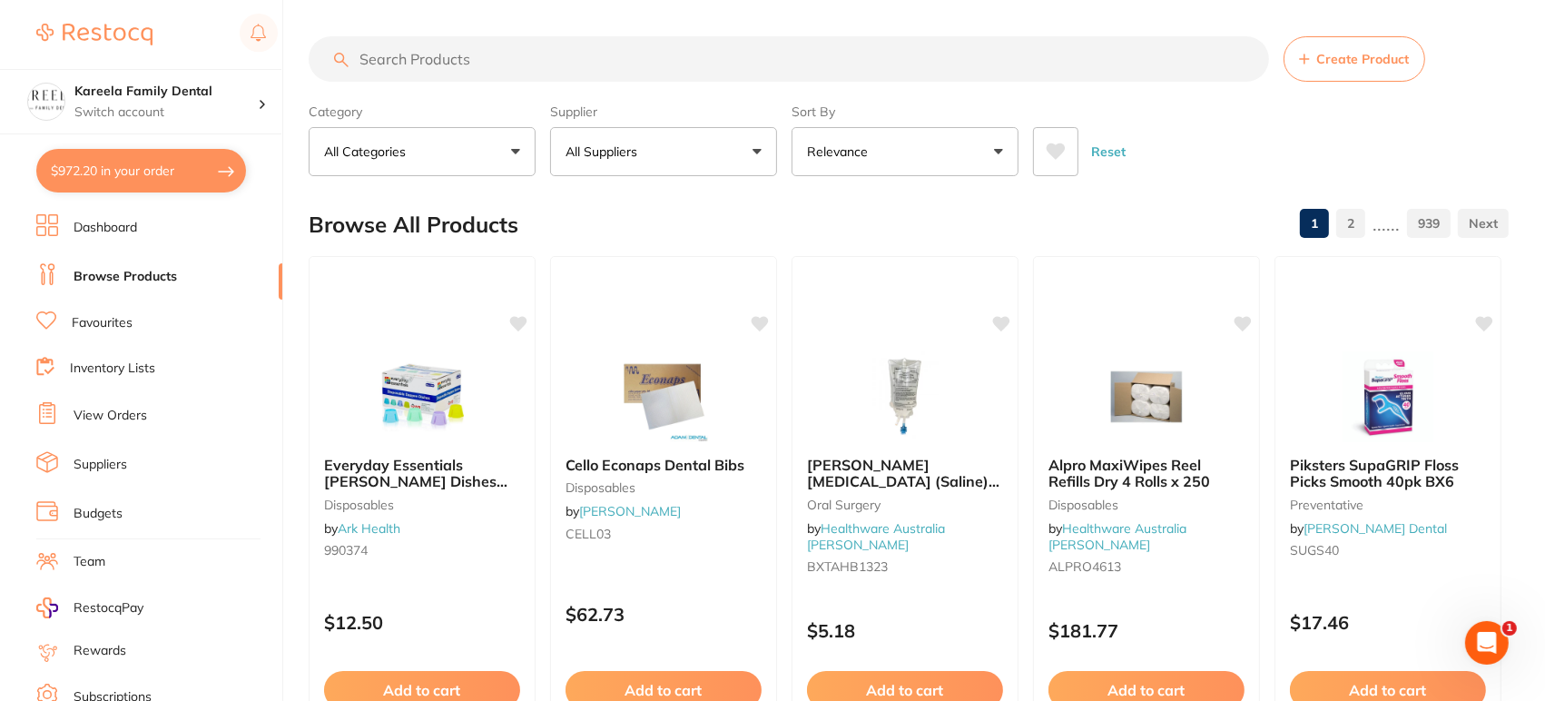
click at [617, 159] on p "All Suppliers" at bounding box center [605, 152] width 79 height 18
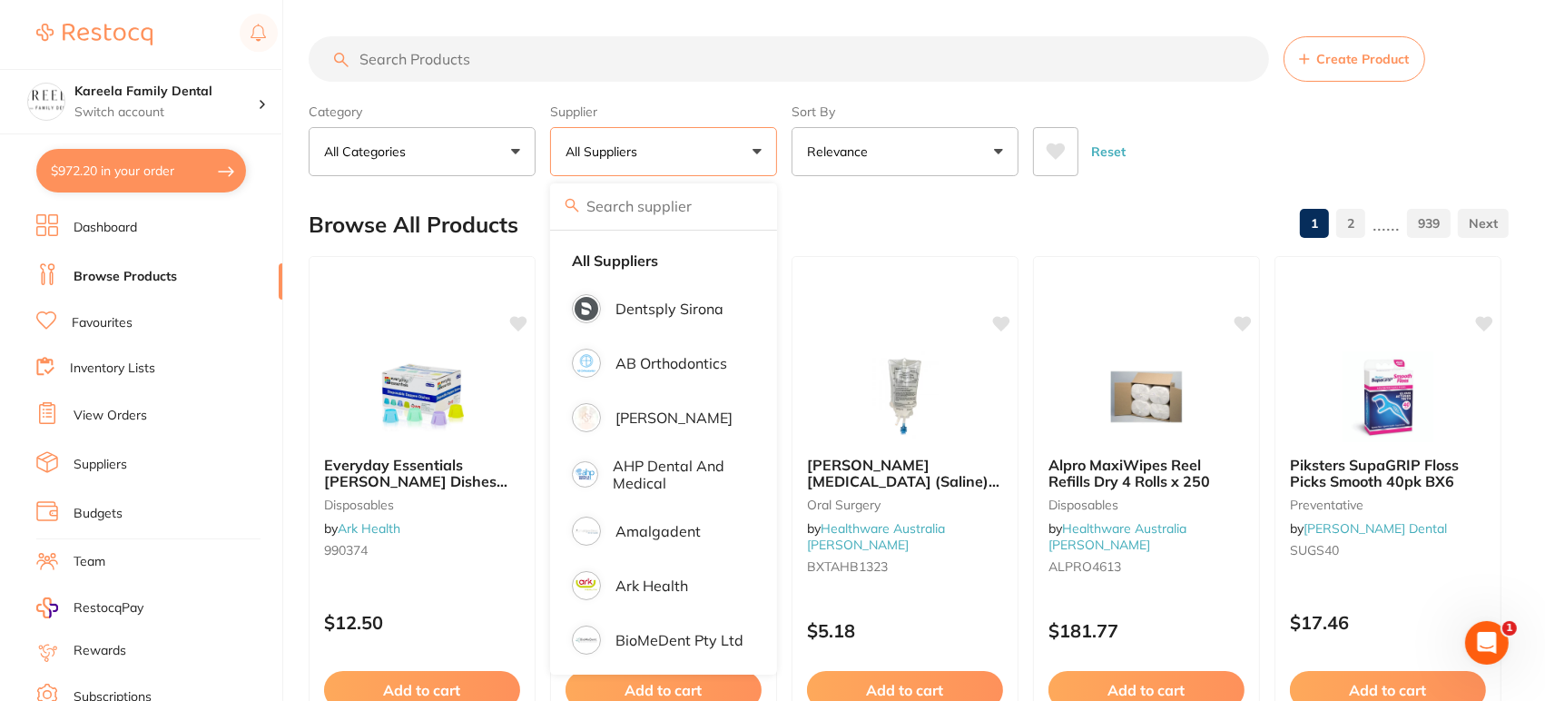
click at [549, 42] on input "search" at bounding box center [789, 58] width 960 height 45
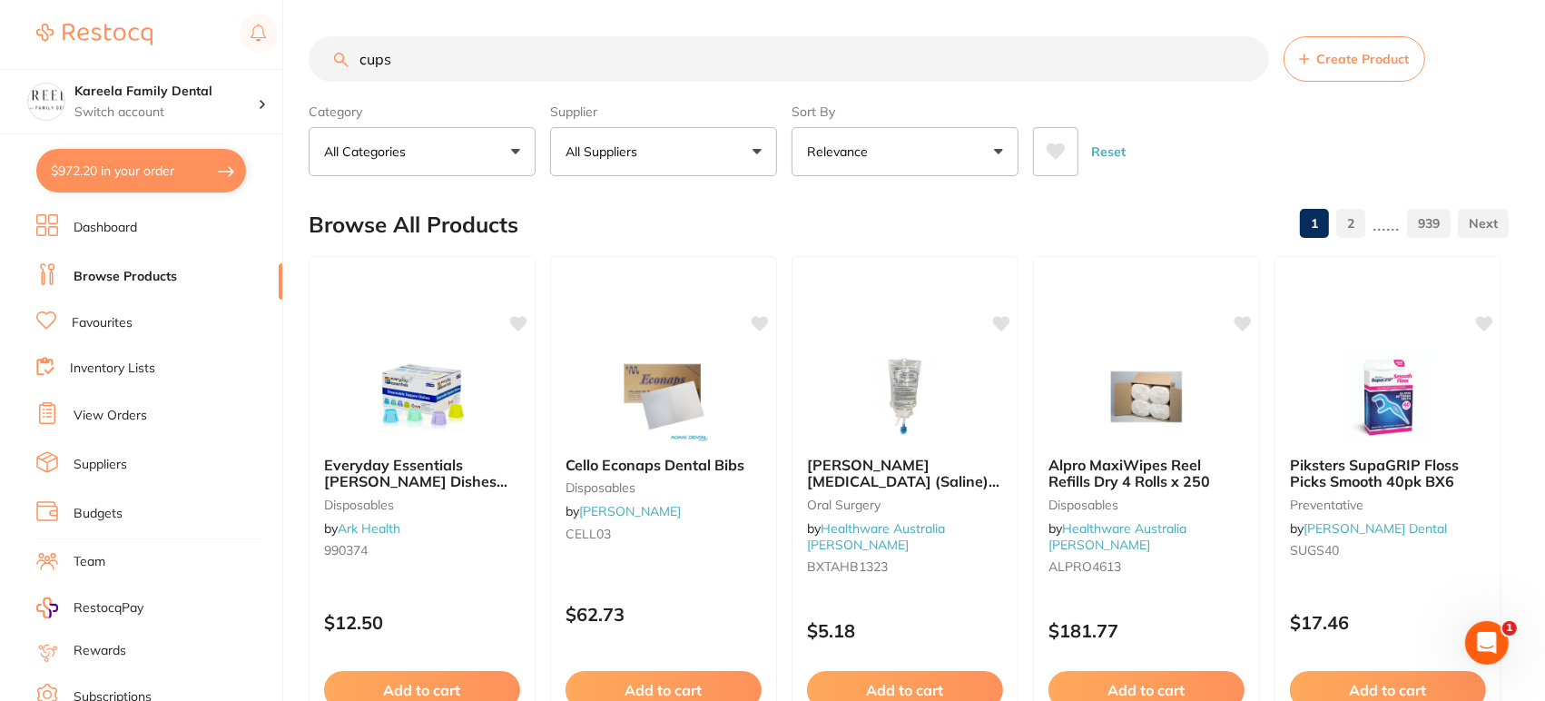
type input "cups"
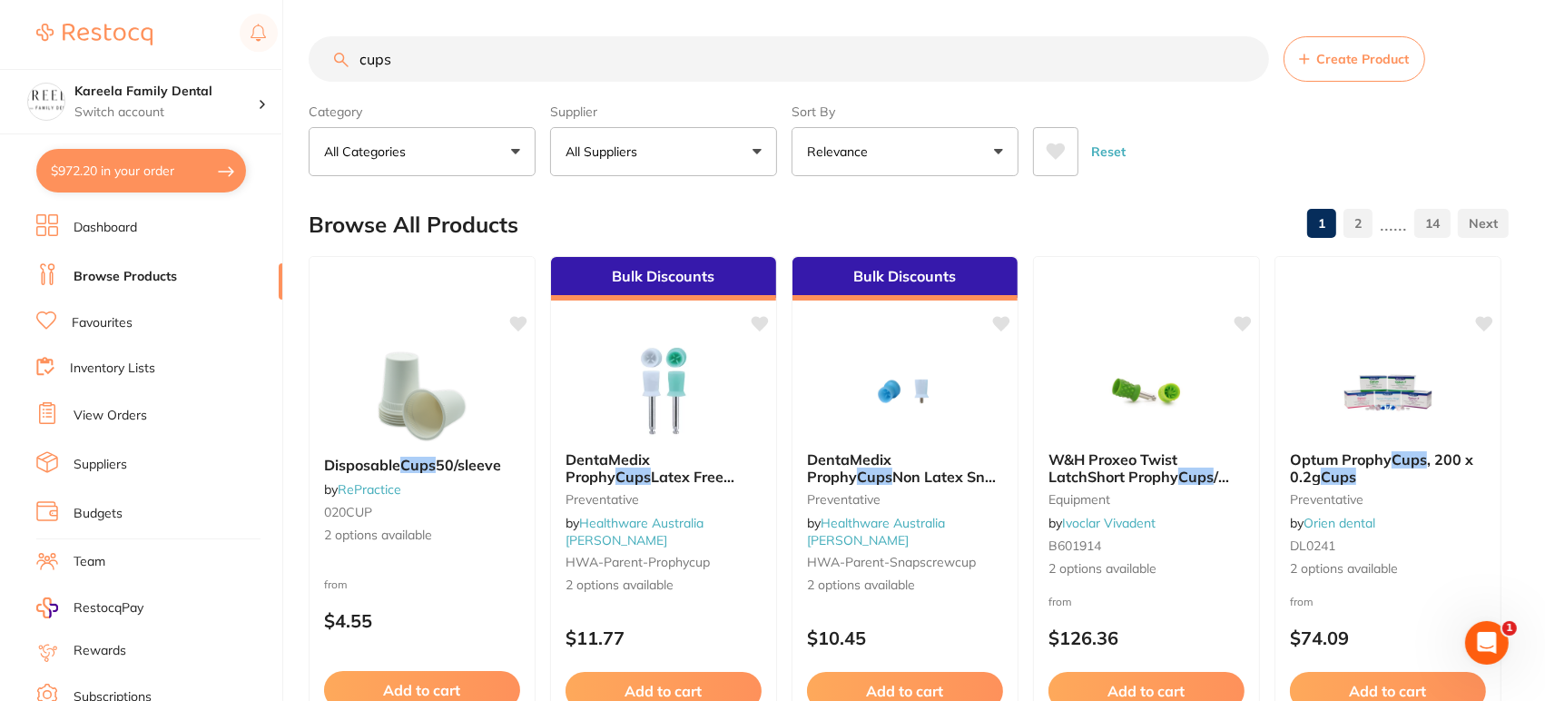
click at [1062, 154] on icon at bounding box center [1056, 152] width 20 height 18
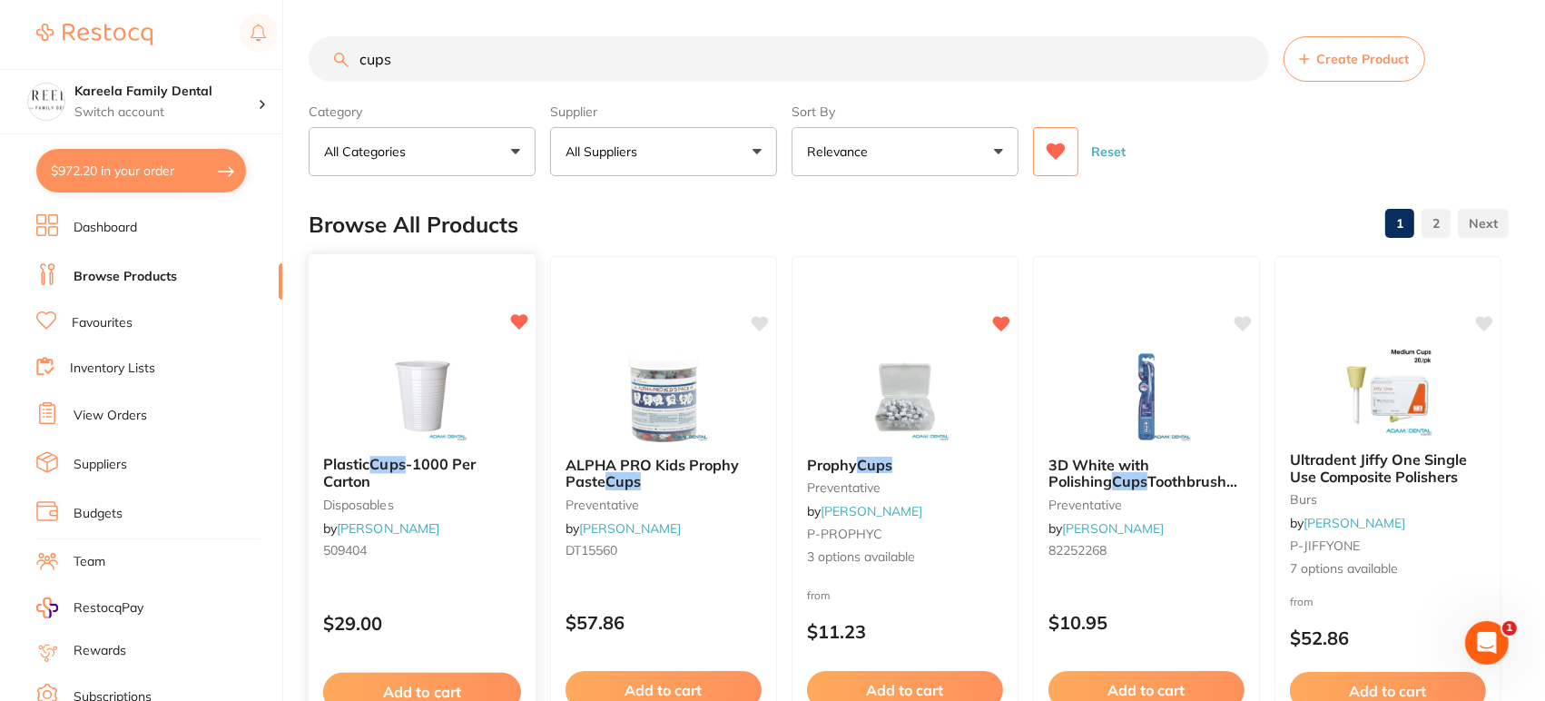
click at [427, 335] on div "Plastic Cups -1000 Per Carton disposables by [PERSON_NAME] 509404 $29.00 Add to…" at bounding box center [423, 516] width 230 height 527
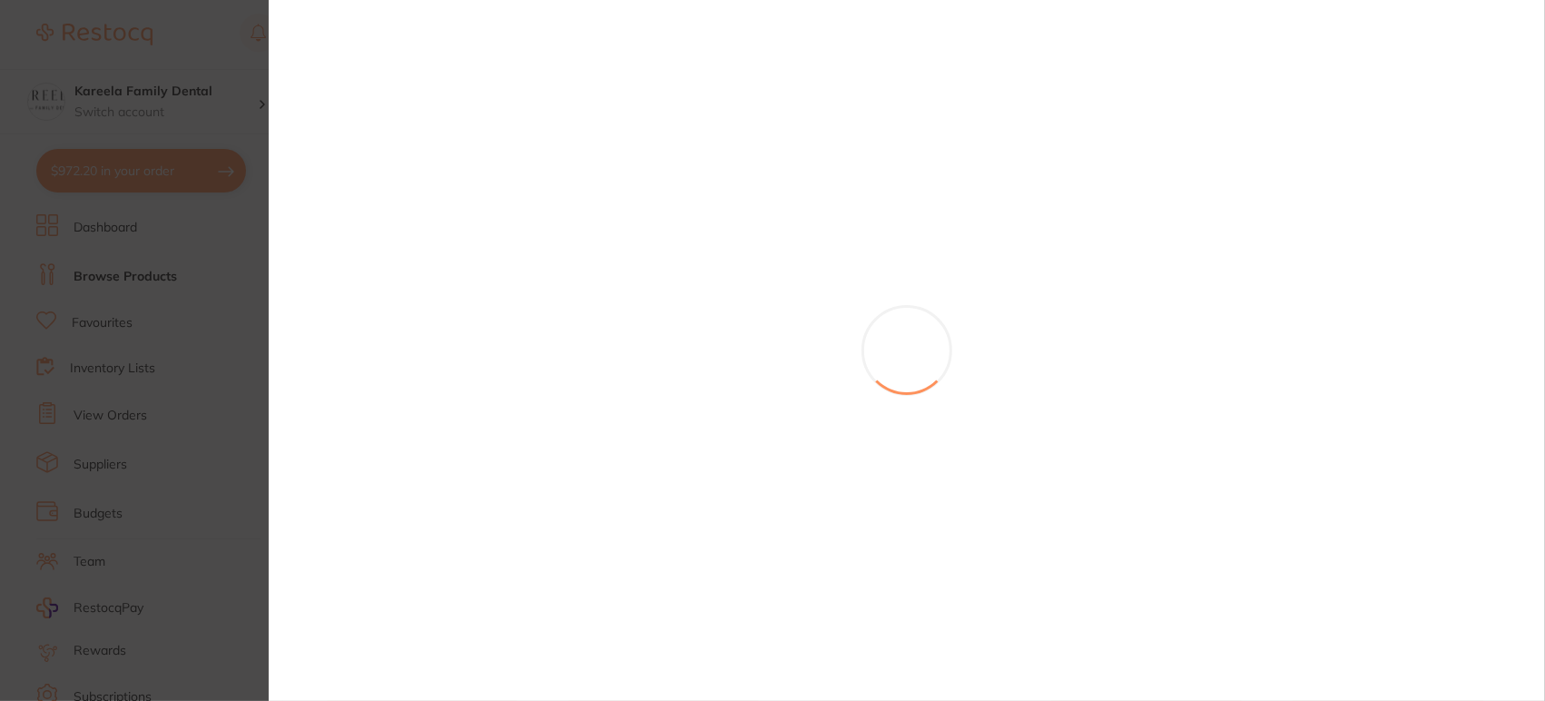
click at [408, 389] on section at bounding box center [772, 350] width 1545 height 701
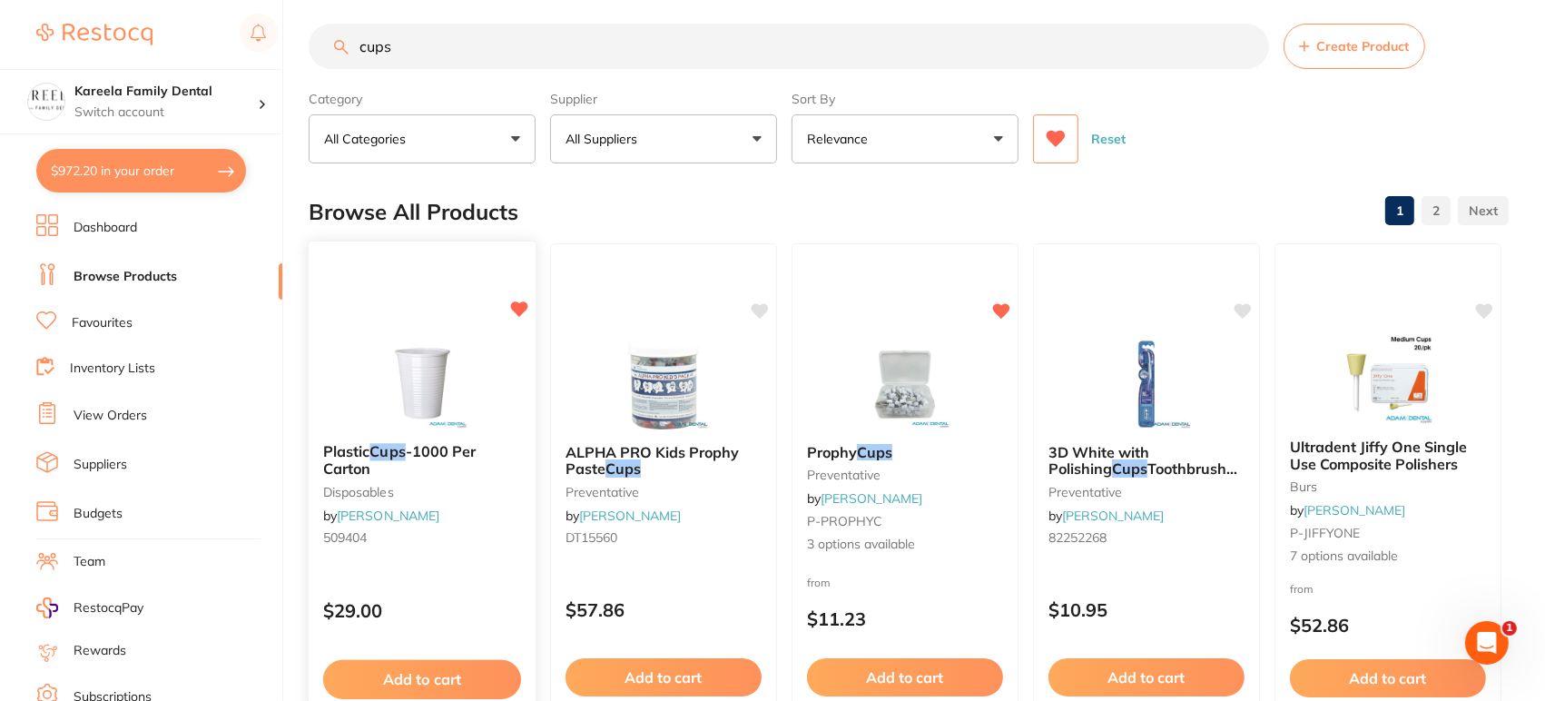
click at [483, 339] on div at bounding box center [422, 383] width 227 height 92
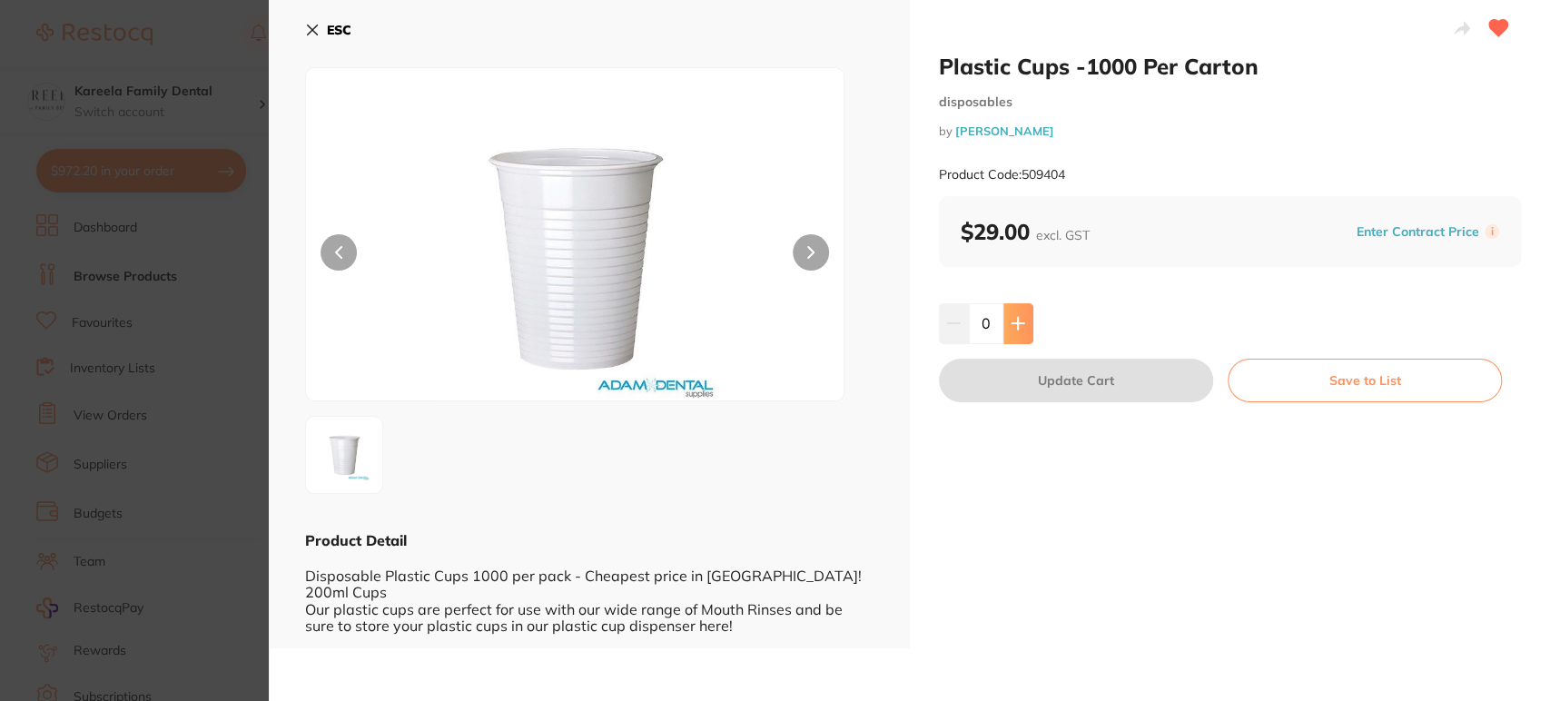
click at [1022, 314] on button at bounding box center [1018, 323] width 30 height 40
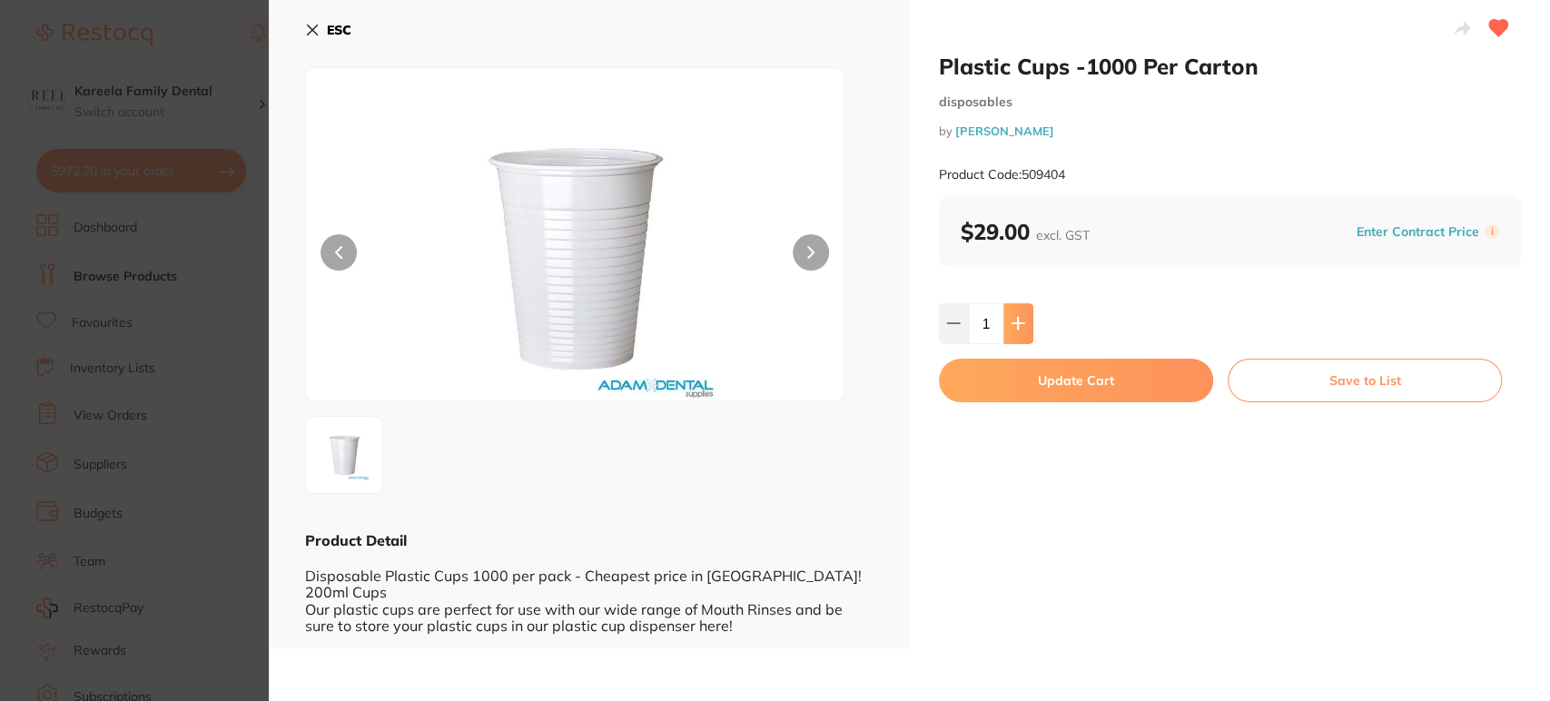
type input "1"
click at [1028, 381] on button "Update Cart" at bounding box center [1076, 381] width 274 height 44
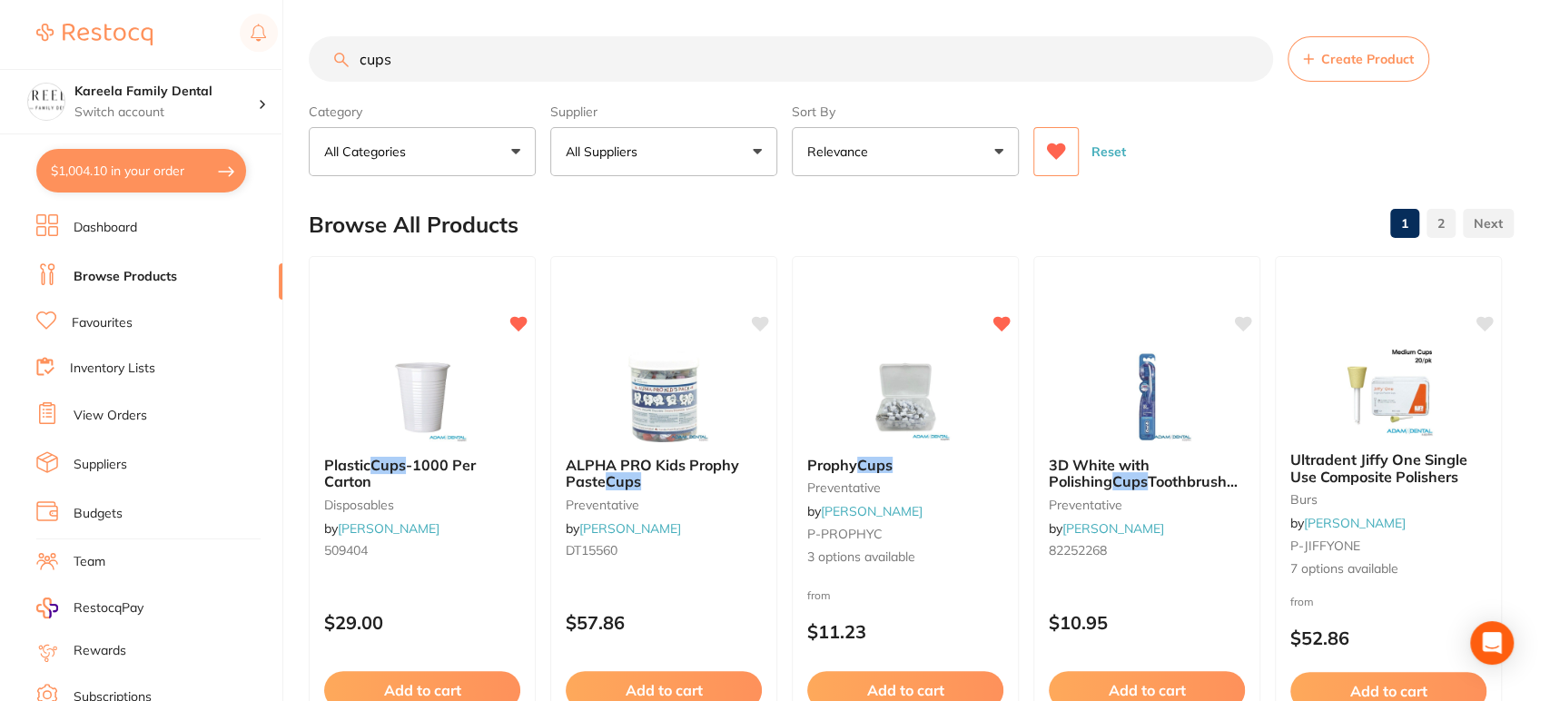
checkbox input "false"
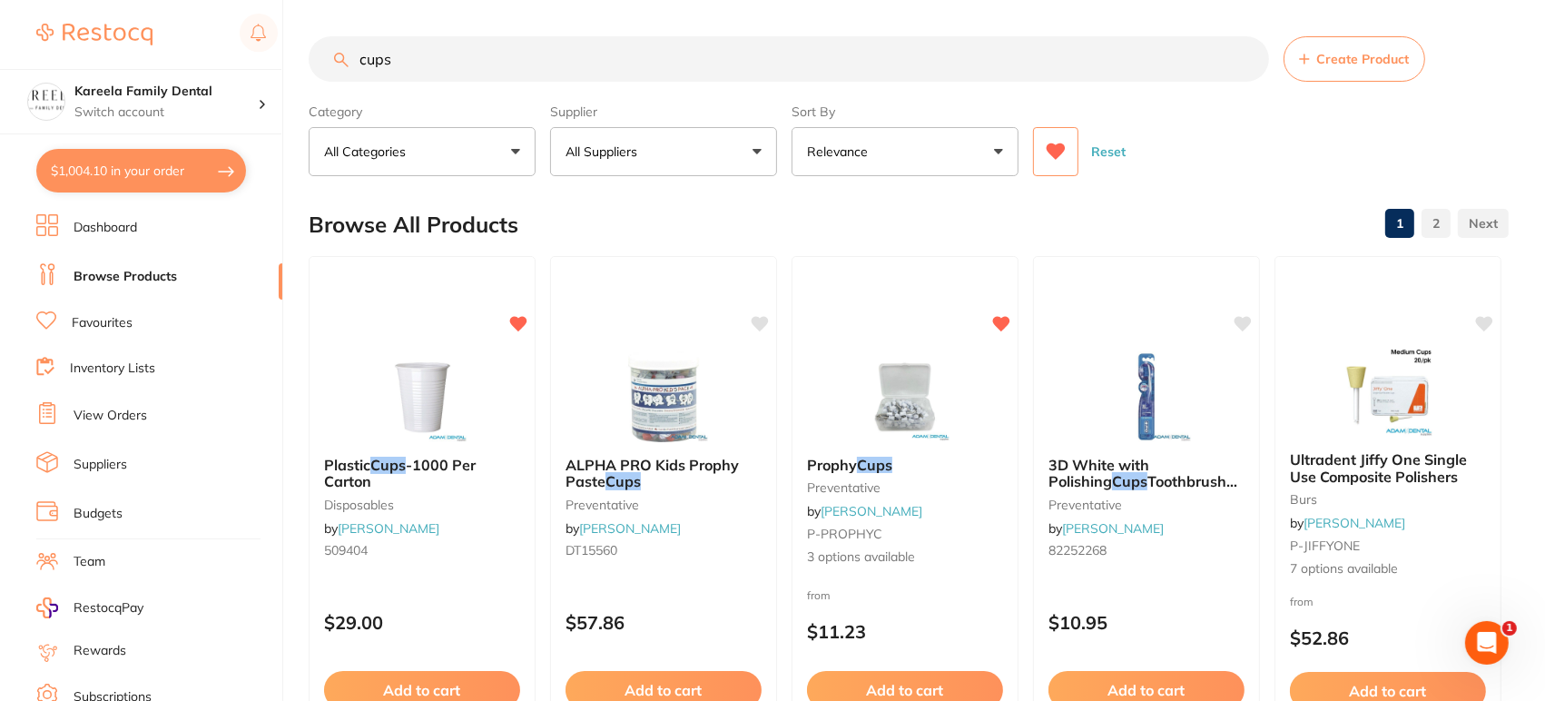
drag, startPoint x: 579, startPoint y: 58, endPoint x: 310, endPoint y: 54, distance: 268.7
click at [310, 54] on input "cups" at bounding box center [789, 58] width 960 height 45
type input "jetstream"
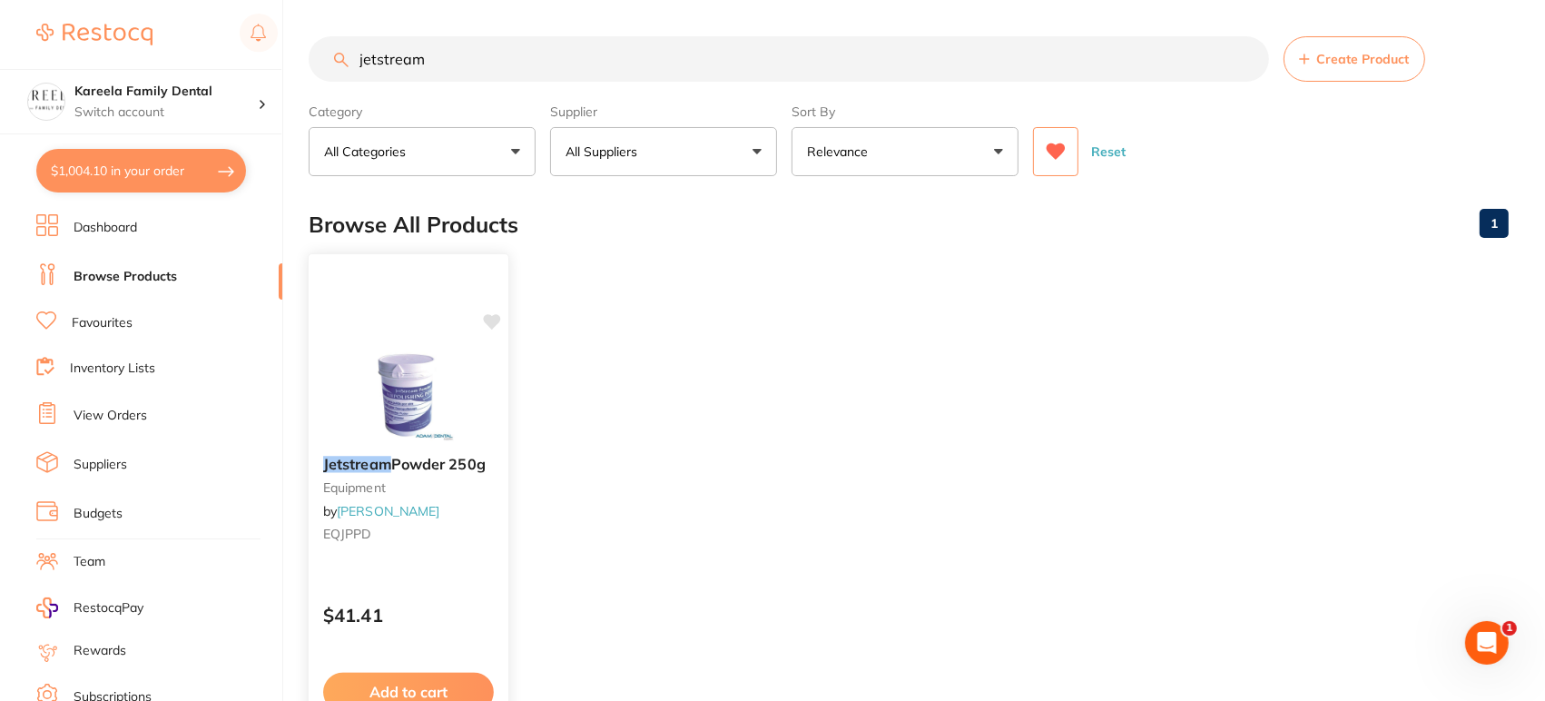
click at [400, 399] on img at bounding box center [408, 395] width 119 height 92
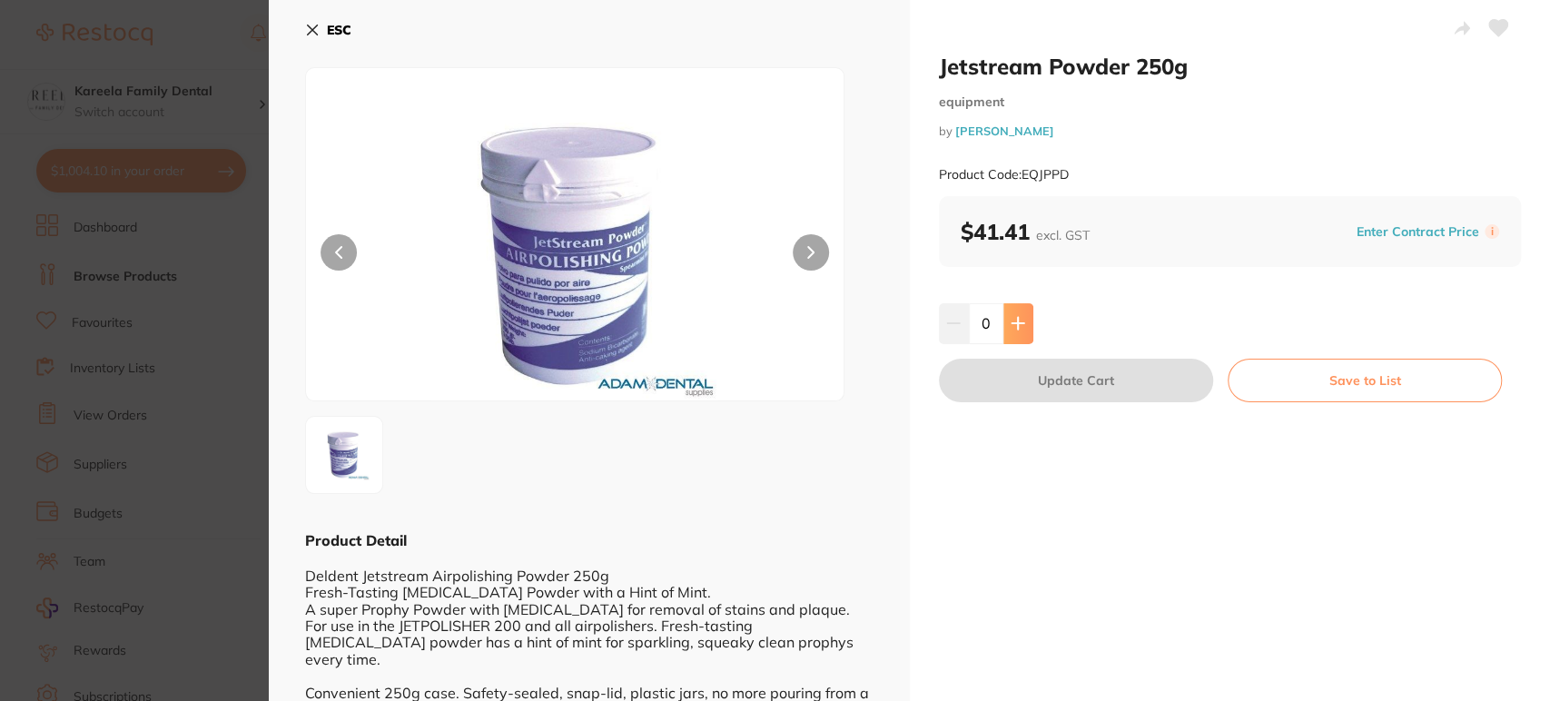
click at [1007, 316] on button at bounding box center [1018, 323] width 30 height 40
type input "1"
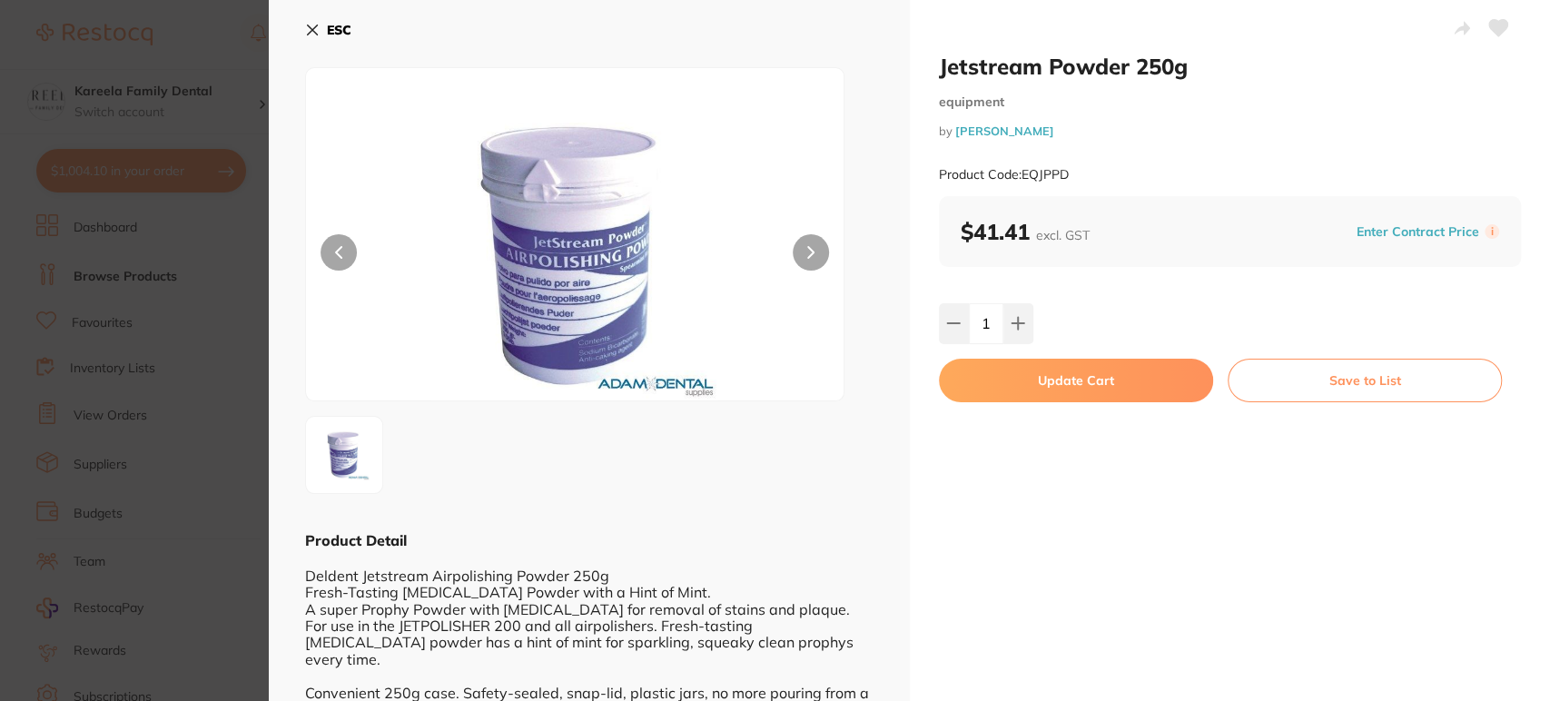
click at [1043, 354] on div "Jetstream Powder 250g equipment by [PERSON_NAME] Product Code: EQJPPD $41.41 ex…" at bounding box center [1230, 391] width 641 height 782
click at [1048, 371] on button "Update Cart" at bounding box center [1076, 381] width 274 height 44
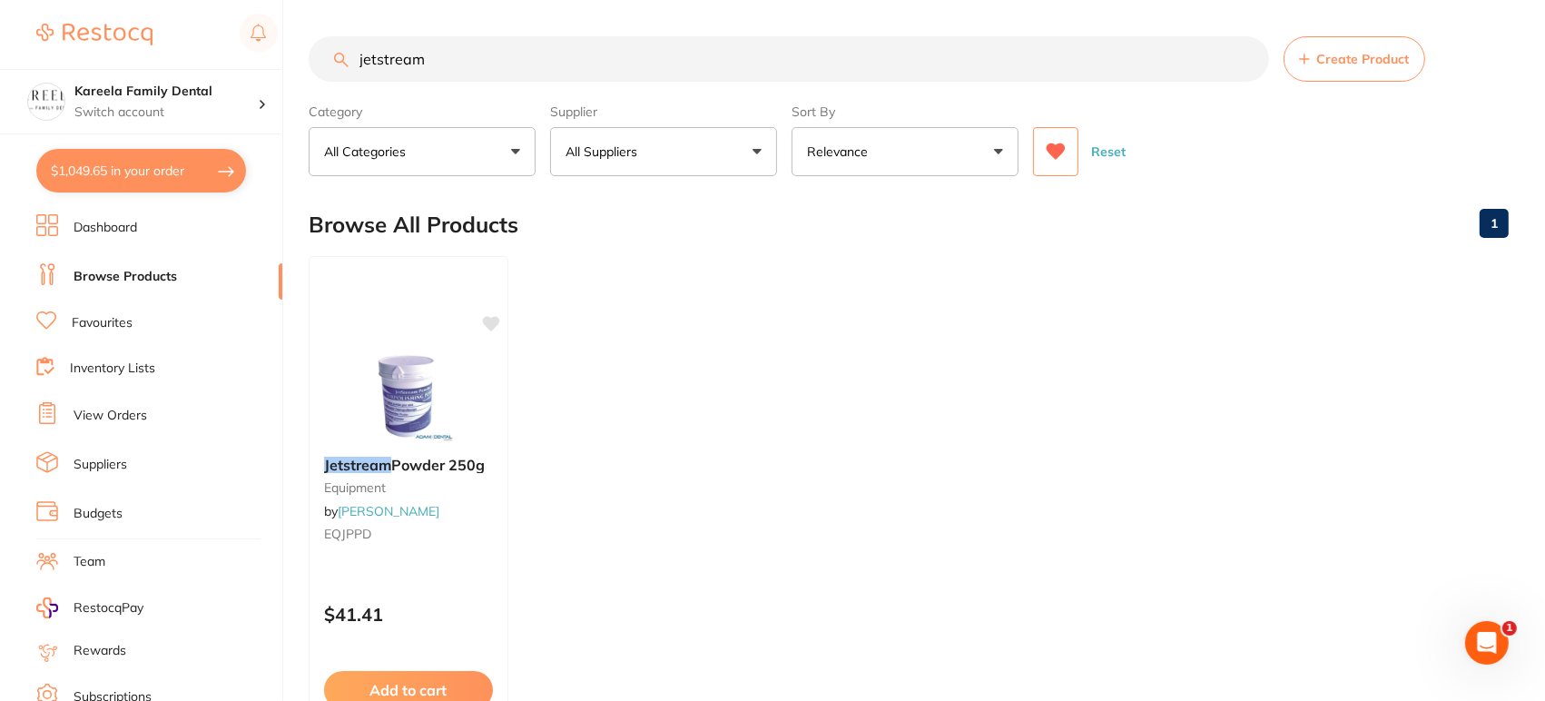
drag, startPoint x: 492, startPoint y: 69, endPoint x: 177, endPoint y: 26, distance: 317.9
click at [177, 26] on div "$1,049.65 Kareela Family Dental Switch account Kareela Family Dental $1,049.65 …" at bounding box center [772, 350] width 1545 height 701
type input "bite block"
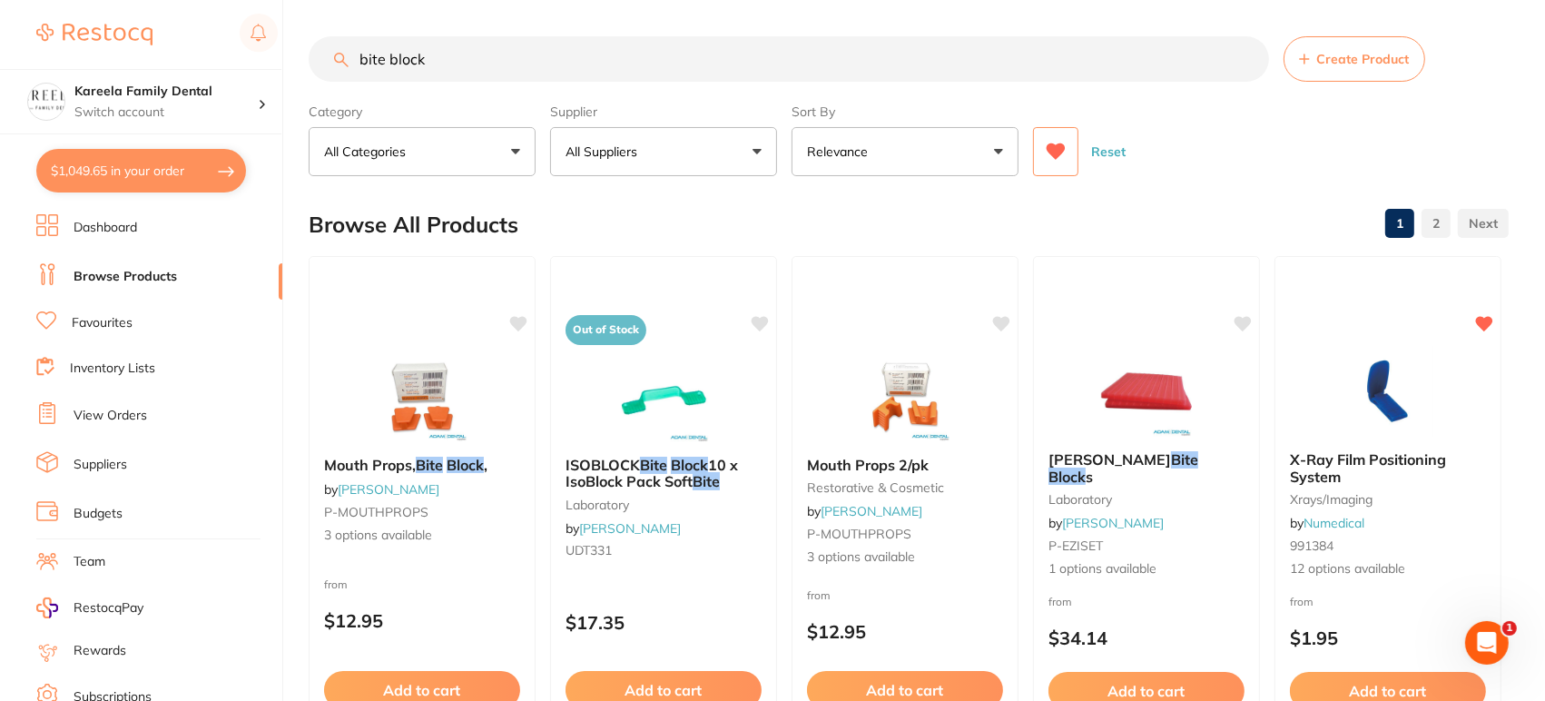
click at [1048, 159] on icon at bounding box center [1056, 152] width 20 height 18
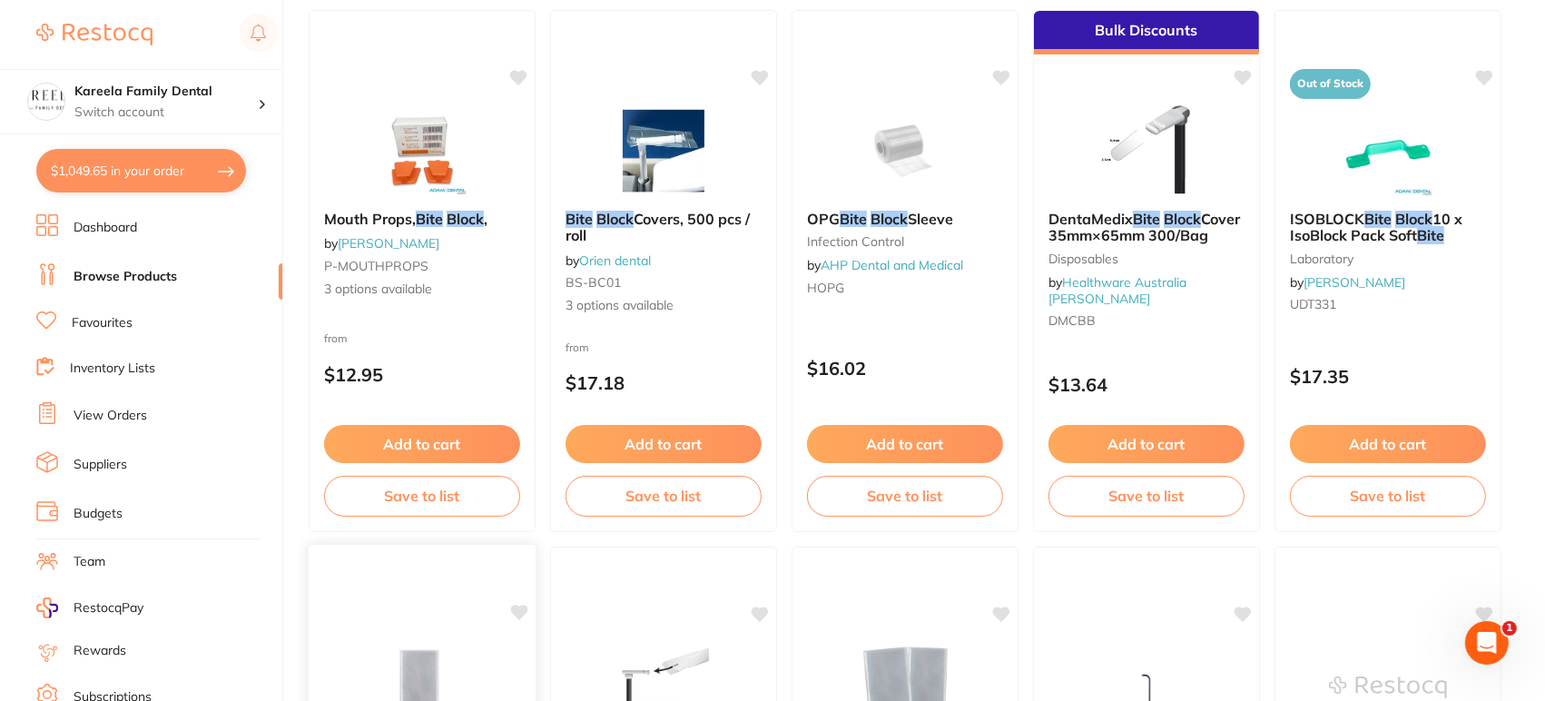
scroll to position [103, 0]
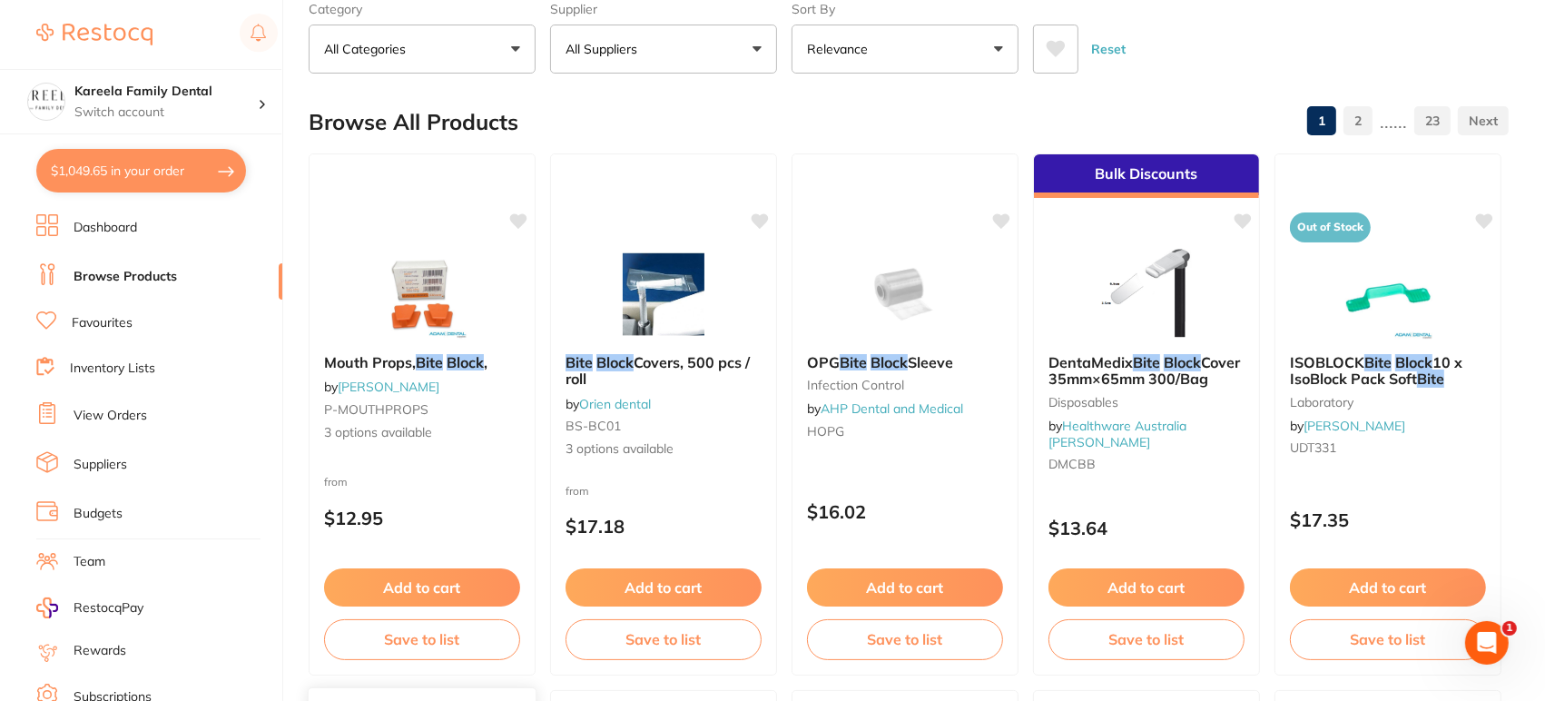
click at [455, 266] on img at bounding box center [422, 294] width 118 height 91
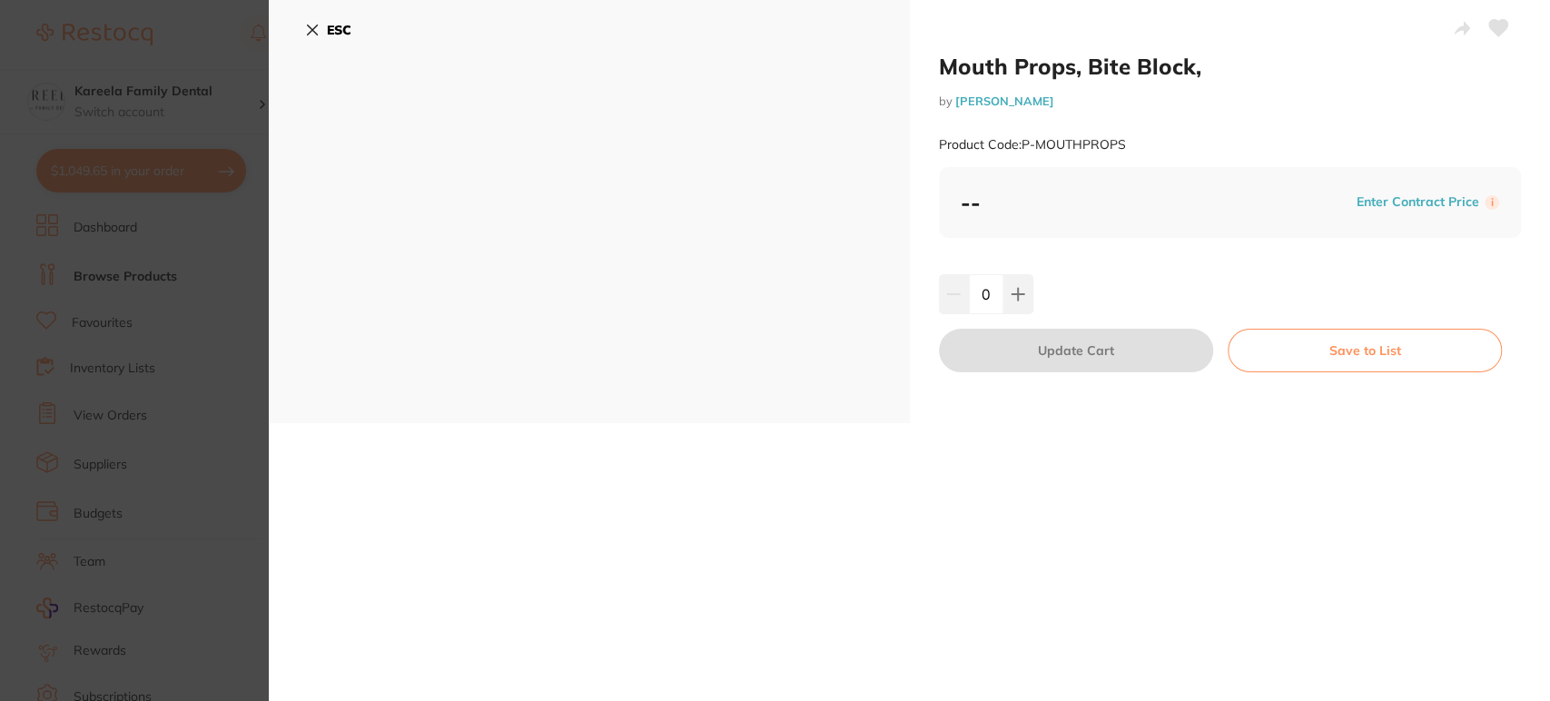
click at [325, 34] on button "ESC" at bounding box center [328, 30] width 46 height 31
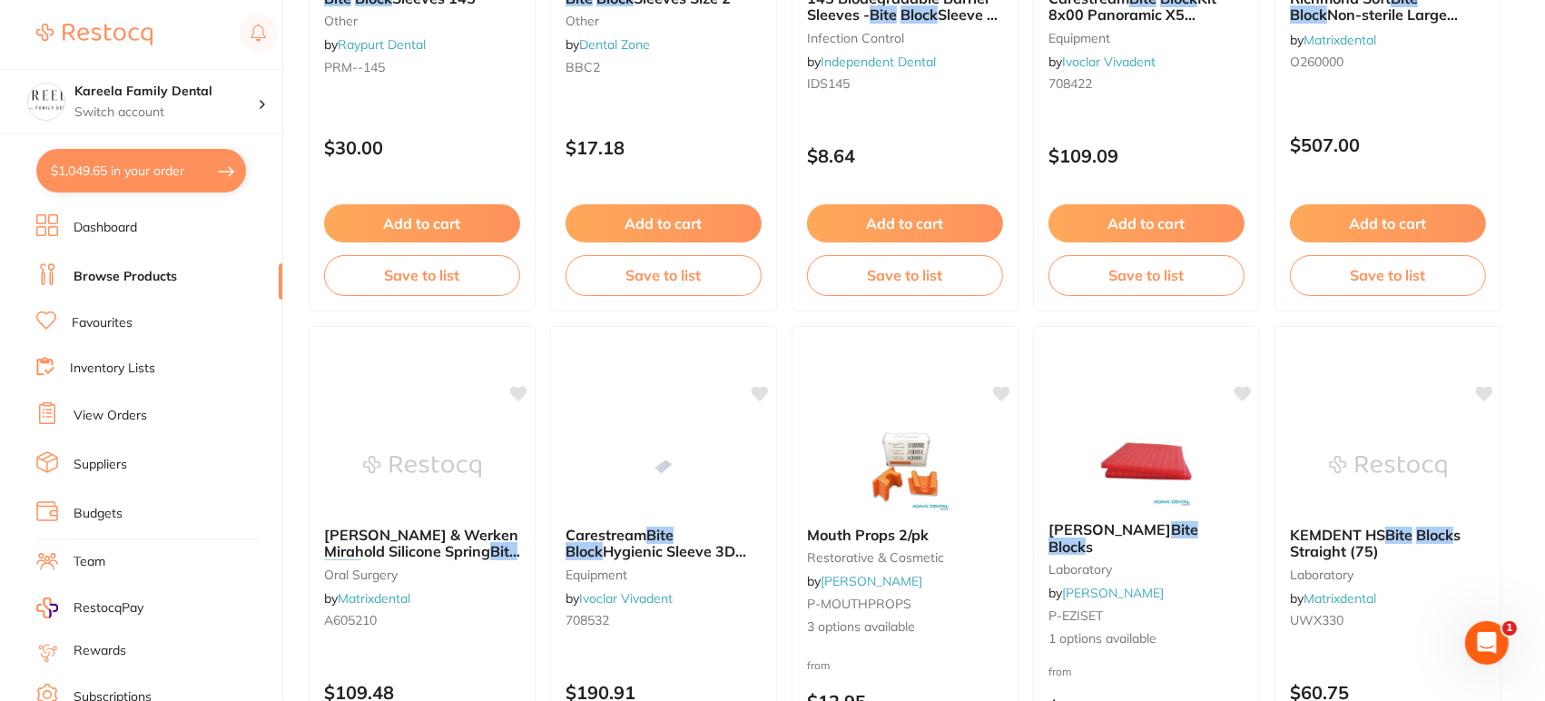
scroll to position [1002, 0]
click at [930, 429] on img at bounding box center [904, 466] width 119 height 92
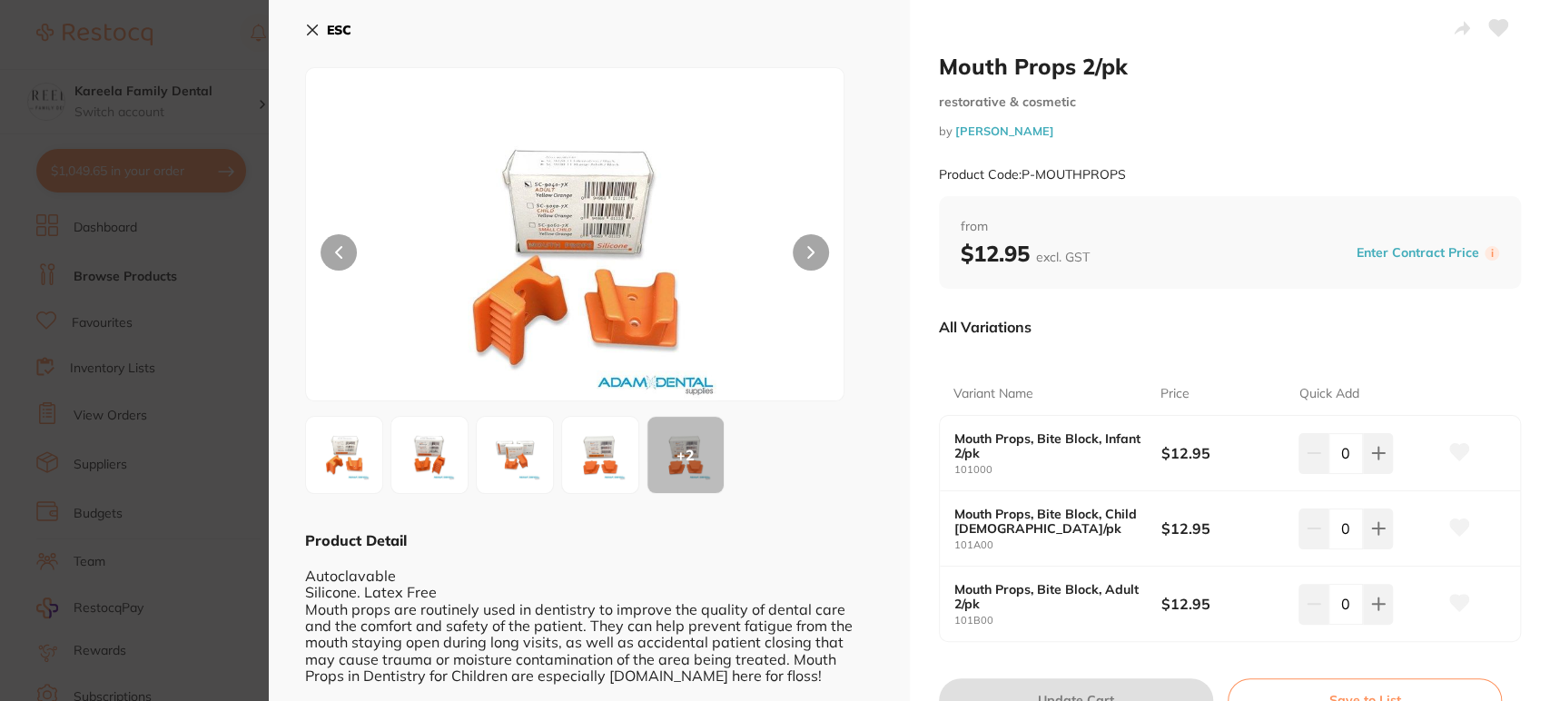
click at [607, 477] on img at bounding box center [599, 454] width 65 height 65
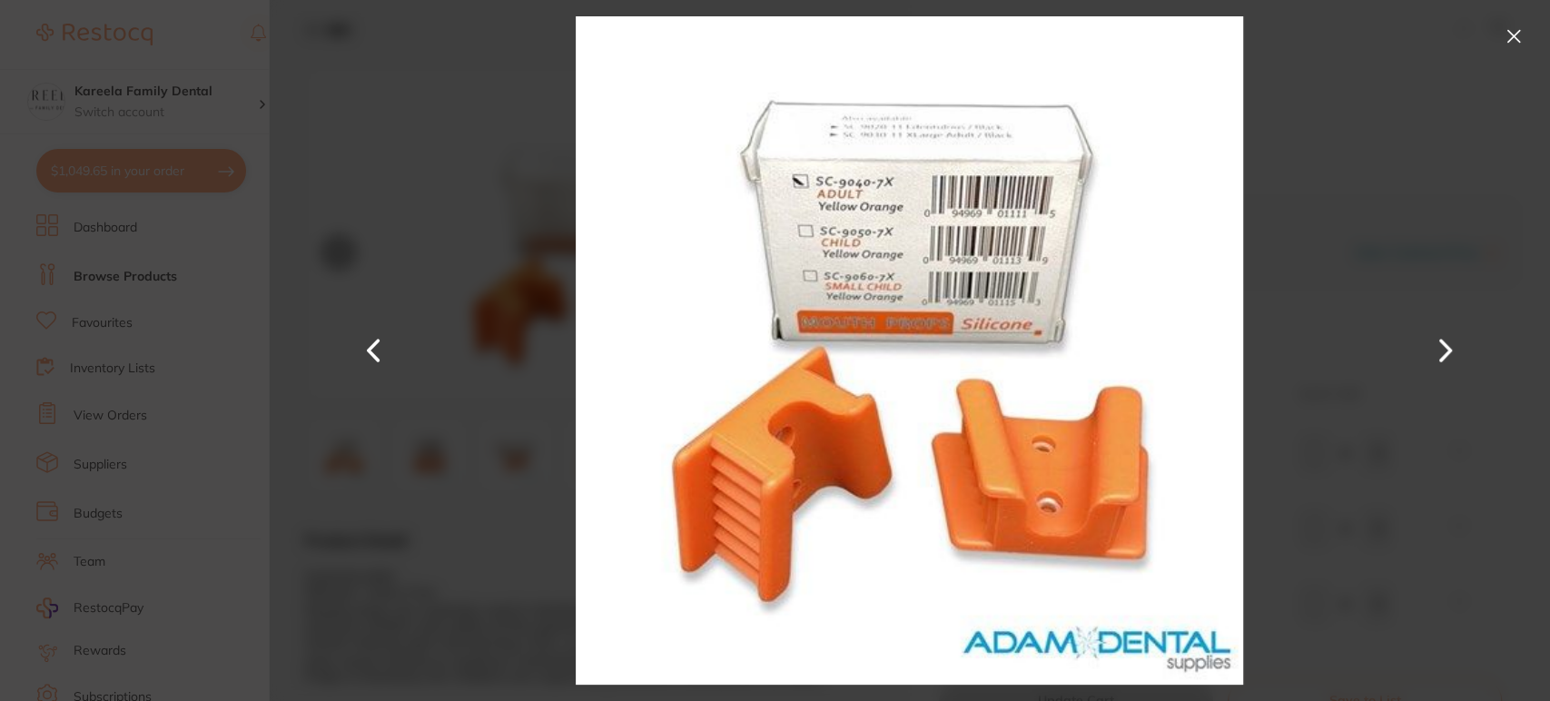
click at [1278, 418] on div at bounding box center [909, 350] width 1281 height 701
click at [419, 405] on div at bounding box center [909, 350] width 1281 height 701
click at [1284, 414] on div at bounding box center [909, 350] width 1281 height 701
click at [1501, 41] on button at bounding box center [1513, 36] width 29 height 29
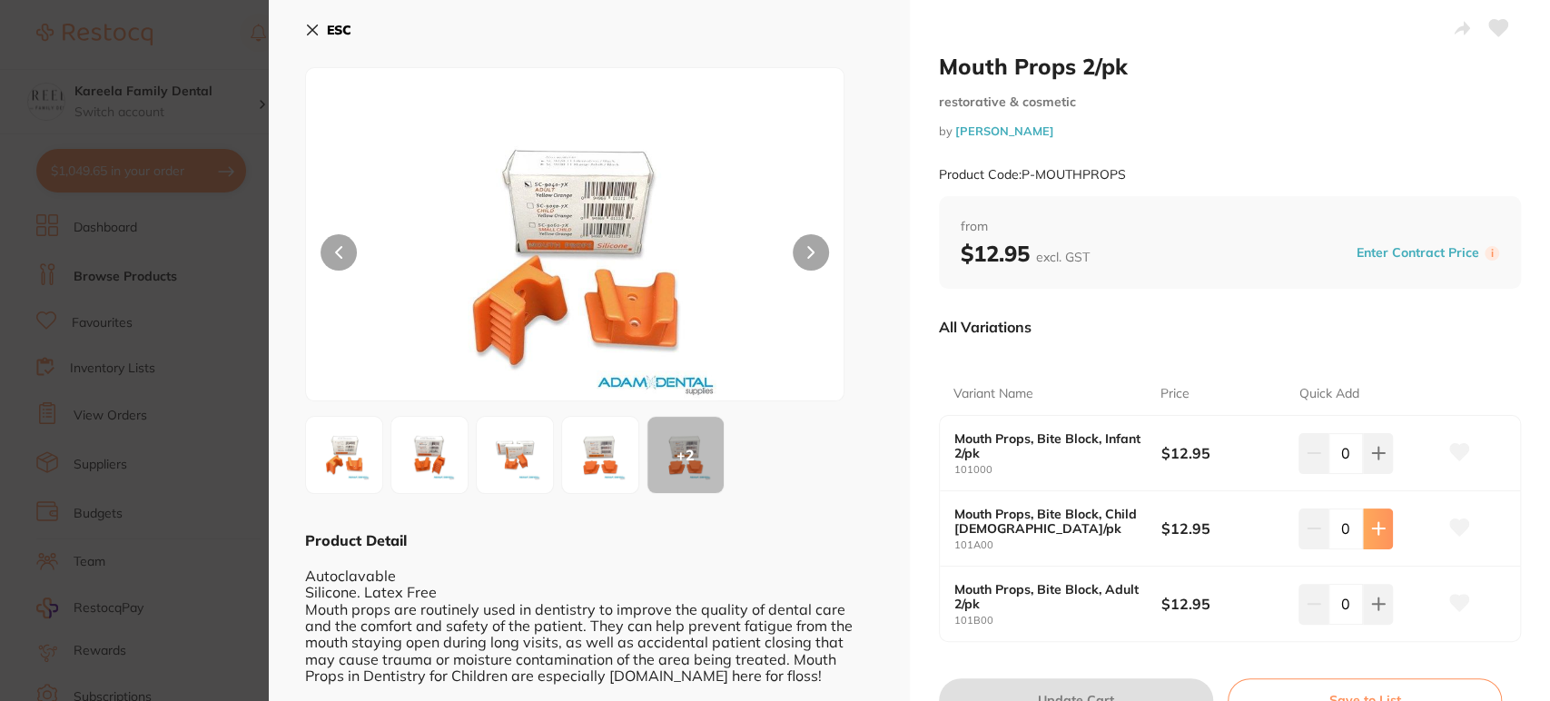
click at [1377, 460] on icon at bounding box center [1378, 453] width 15 height 15
type input "1"
click at [1044, 697] on button "Update Cart" at bounding box center [1076, 700] width 274 height 44
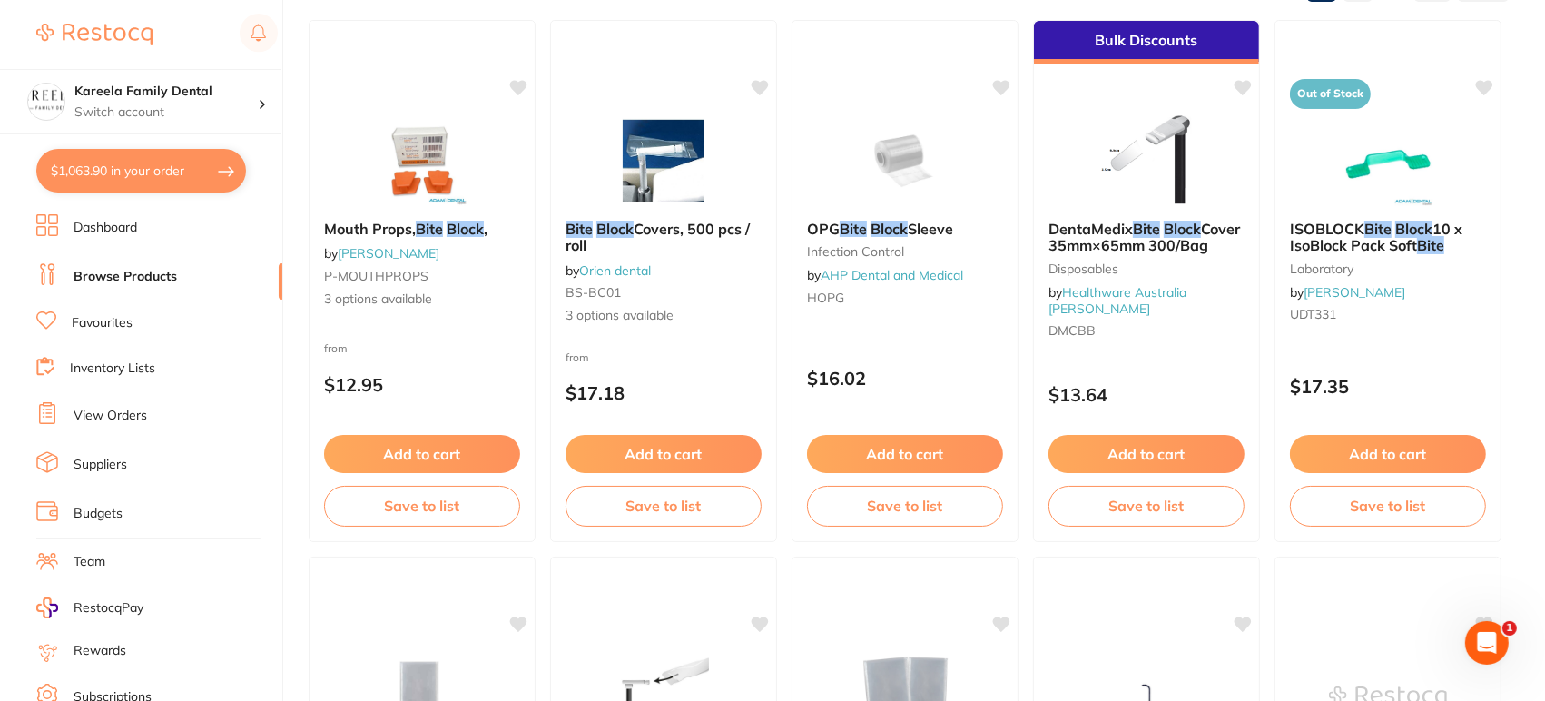
scroll to position [1859, 0]
click at [138, 162] on button "$1,063.90 in your order" at bounding box center [141, 171] width 210 height 44
checkbox input "true"
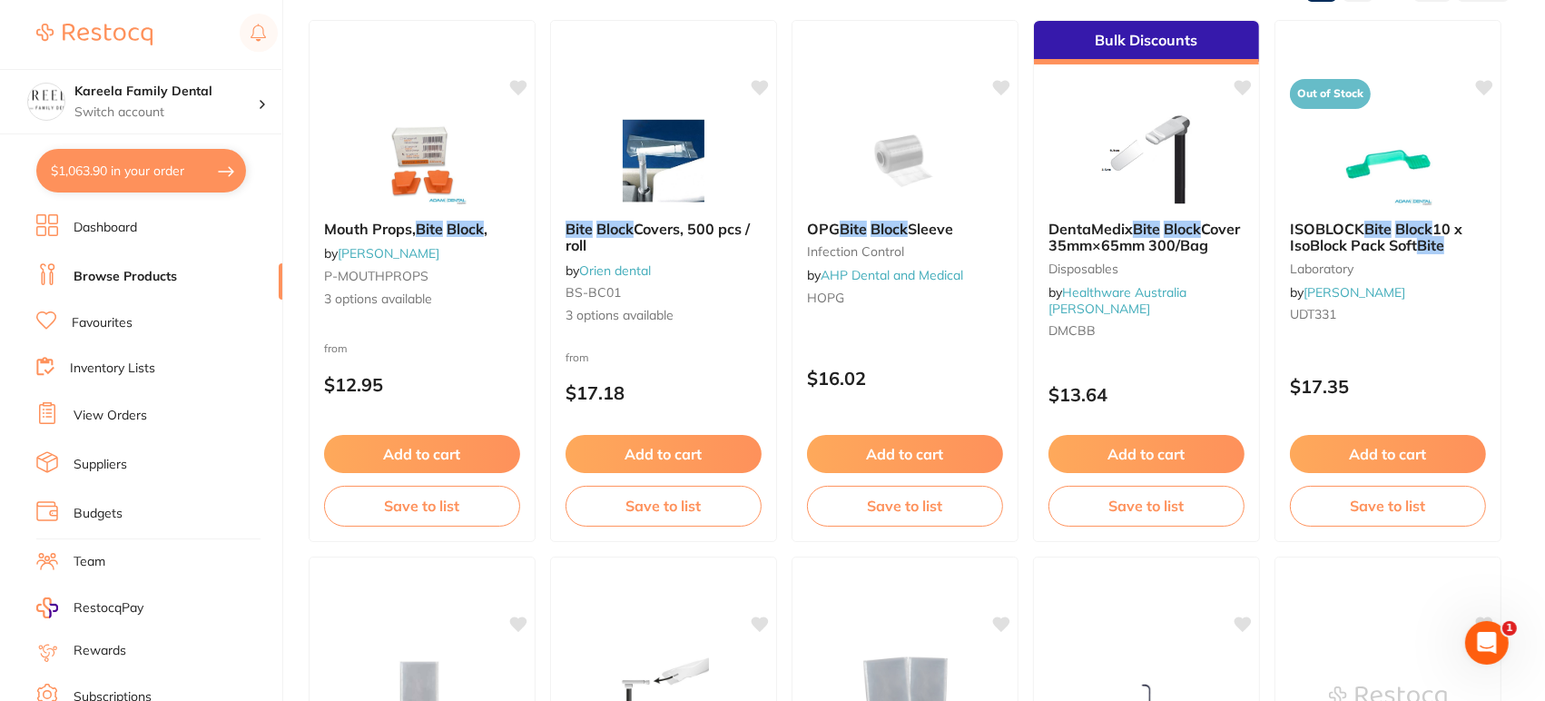
checkbox input "true"
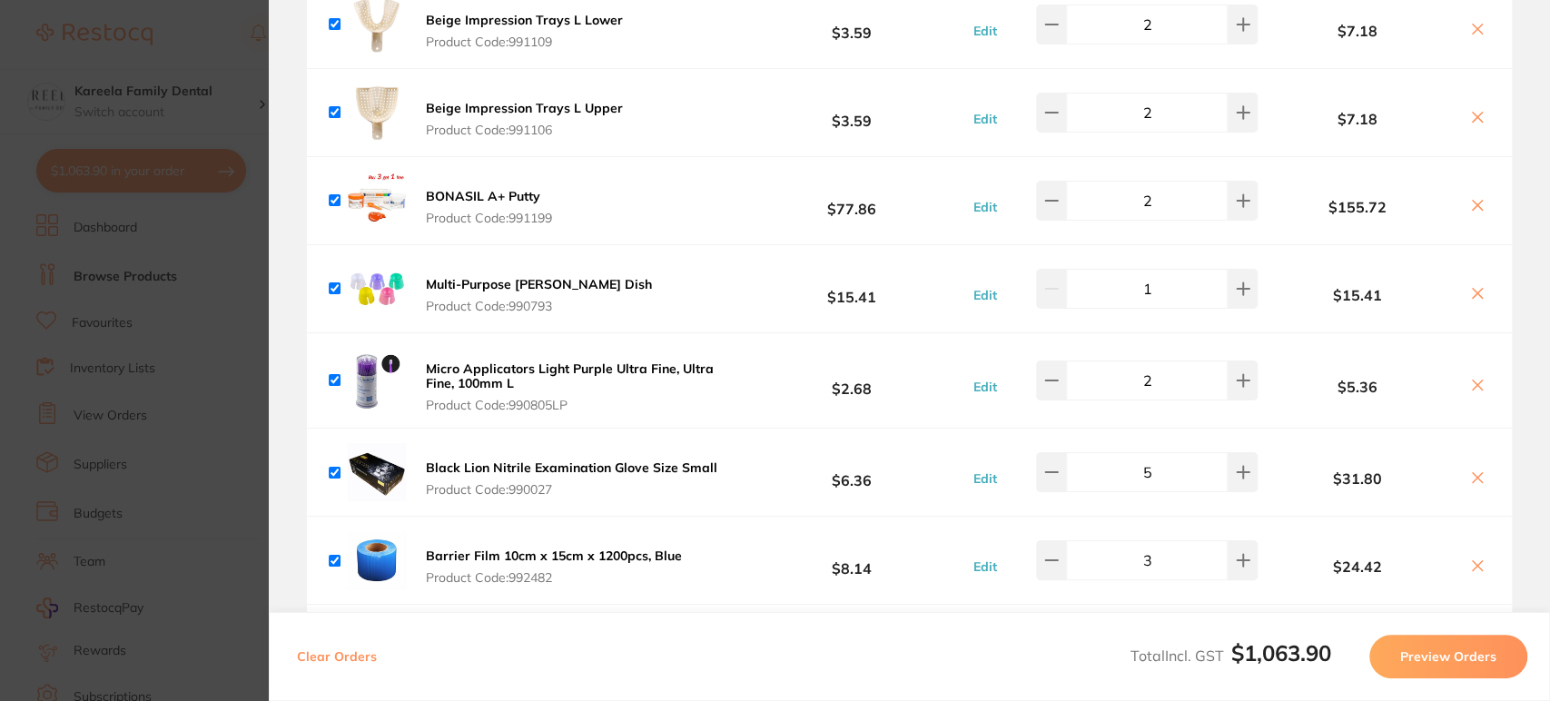
scroll to position [1923, 0]
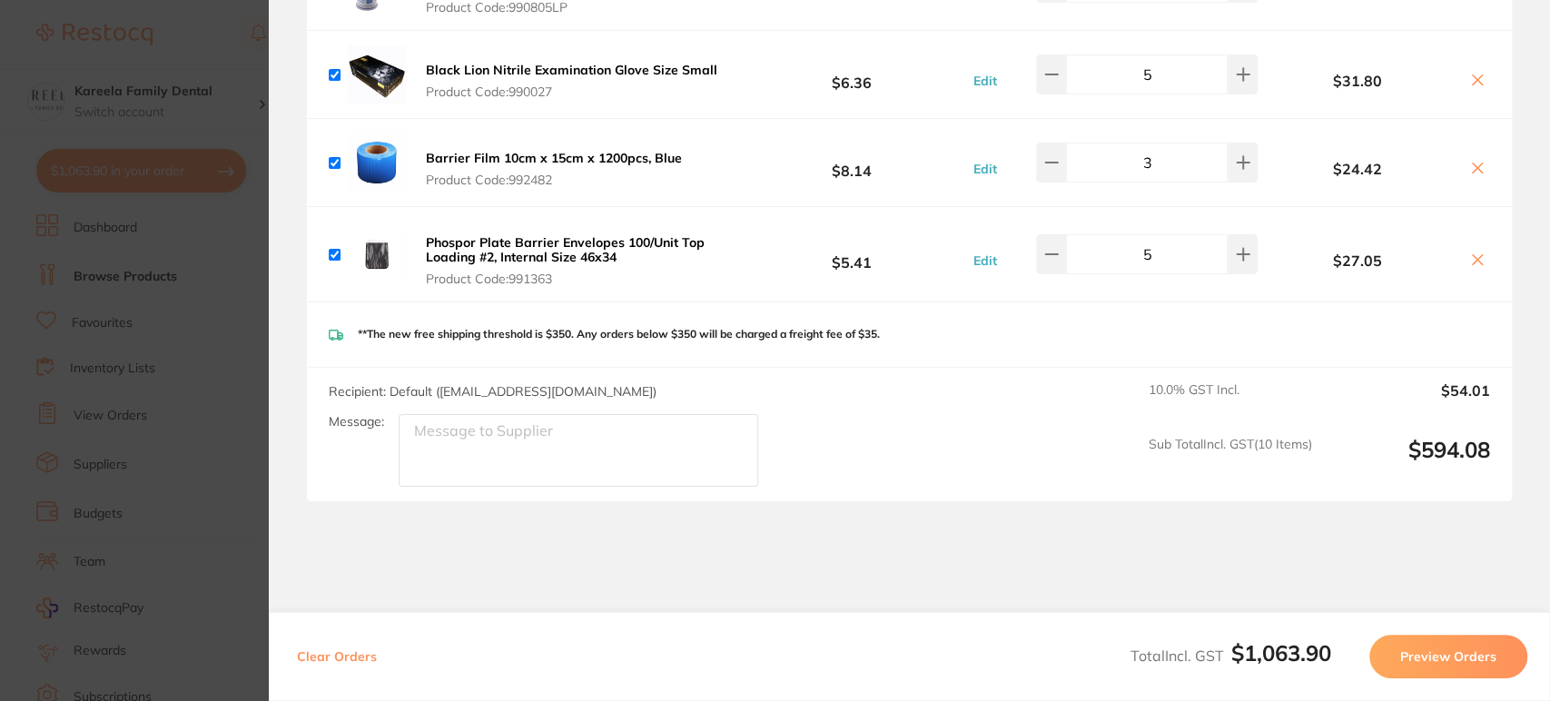
click at [1442, 659] on button "Preview Orders" at bounding box center [1448, 657] width 158 height 44
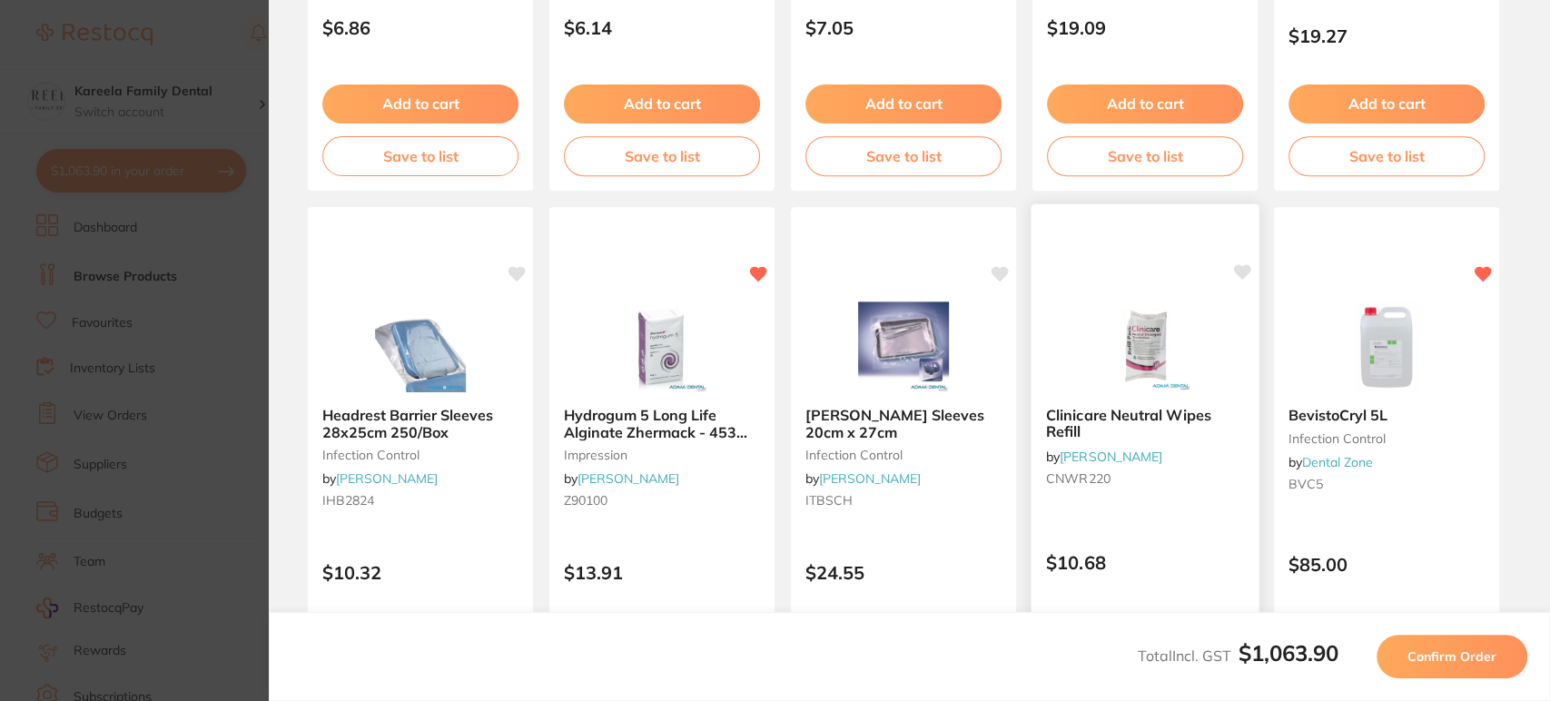
scroll to position [640, 0]
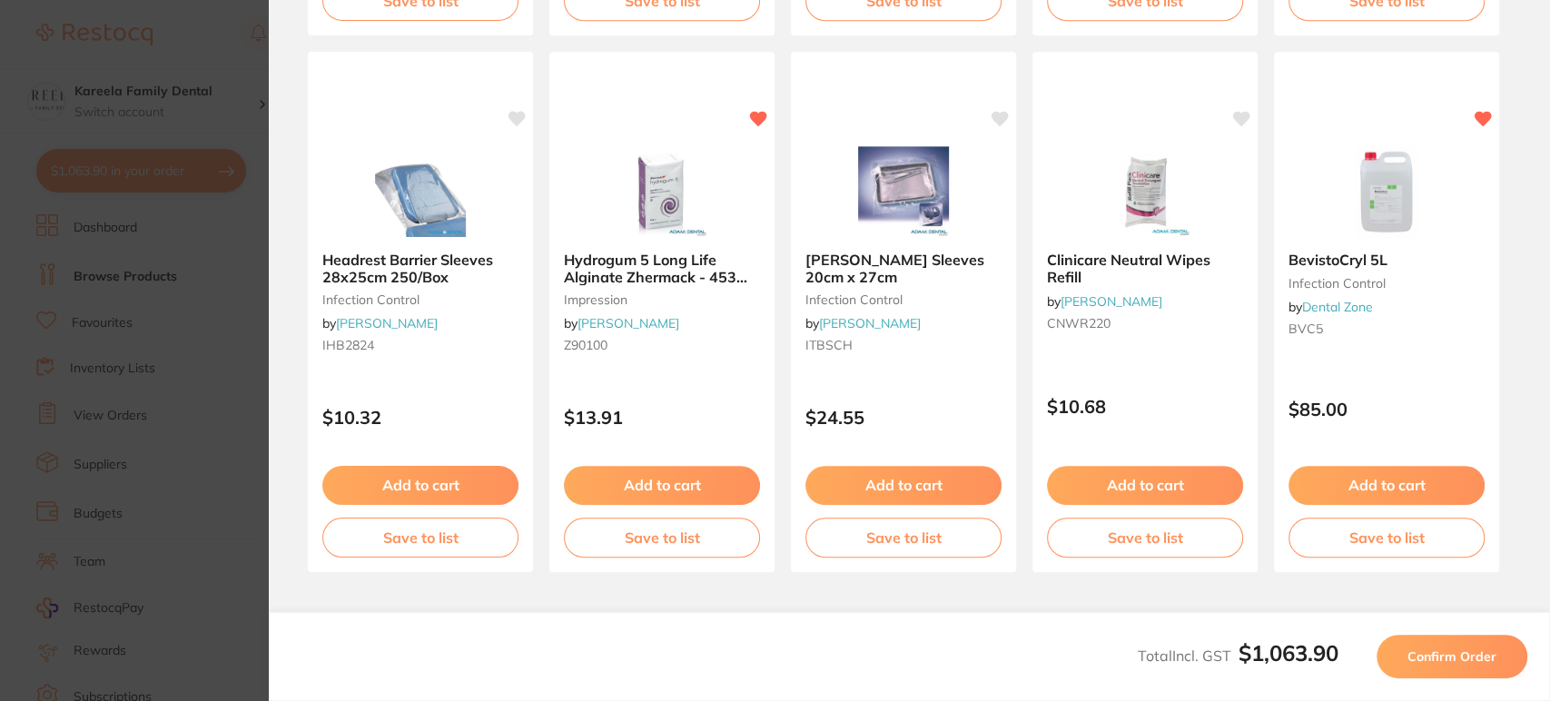
click at [1402, 673] on button "Confirm Order" at bounding box center [1451, 657] width 151 height 44
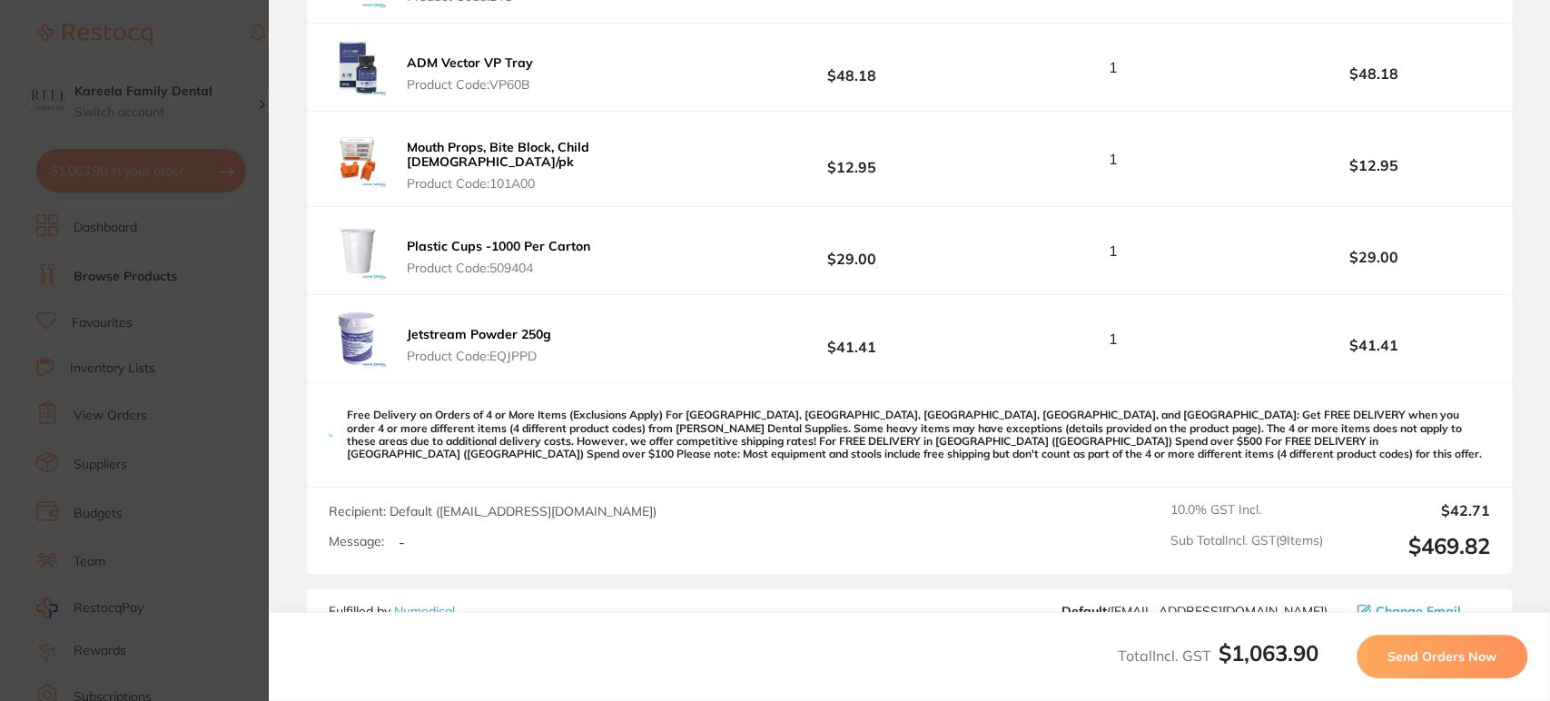
scroll to position [827, 0]
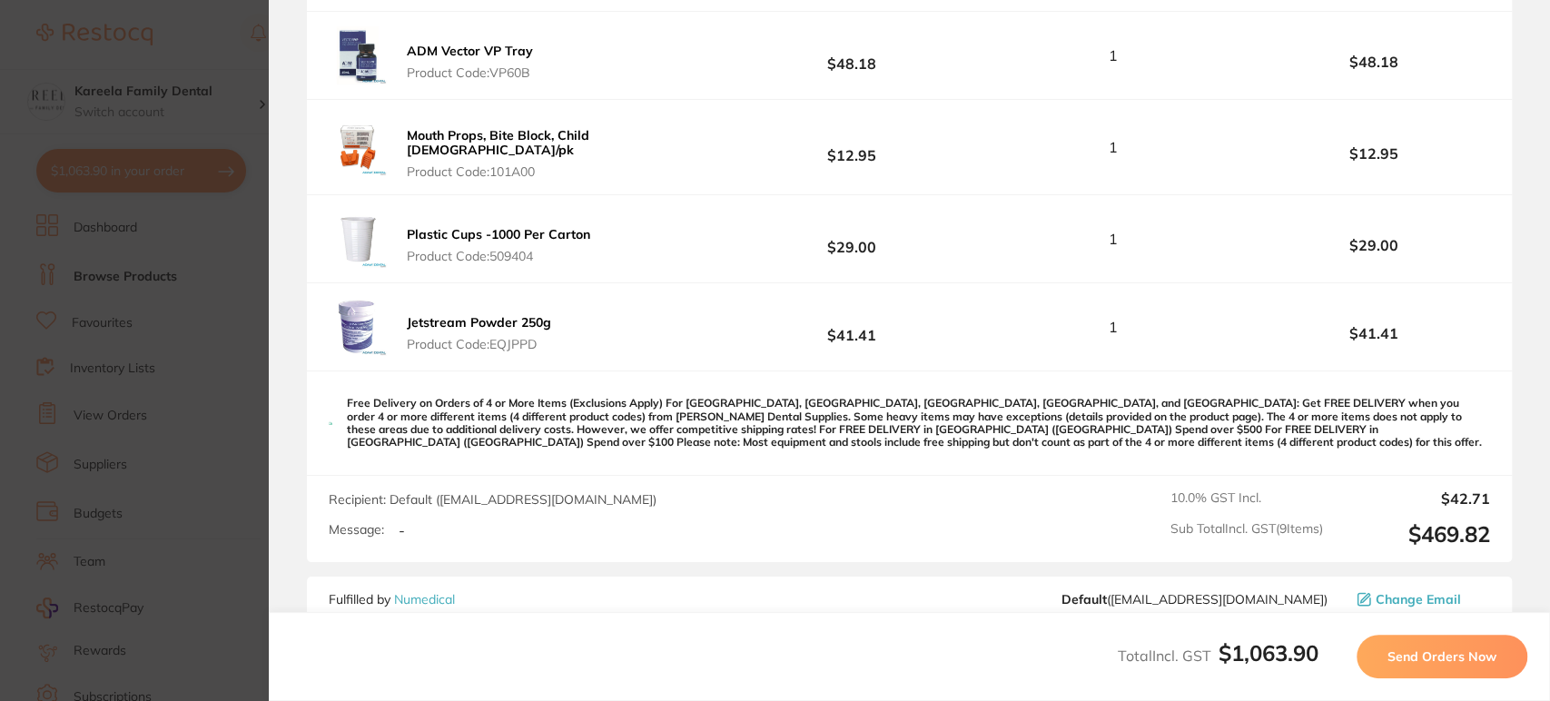
click at [1435, 630] on div "Total Incl. GST $1,063.90 Send Orders Now" at bounding box center [909, 656] width 1281 height 89
click at [1435, 640] on button "Send Orders Now" at bounding box center [1441, 657] width 171 height 44
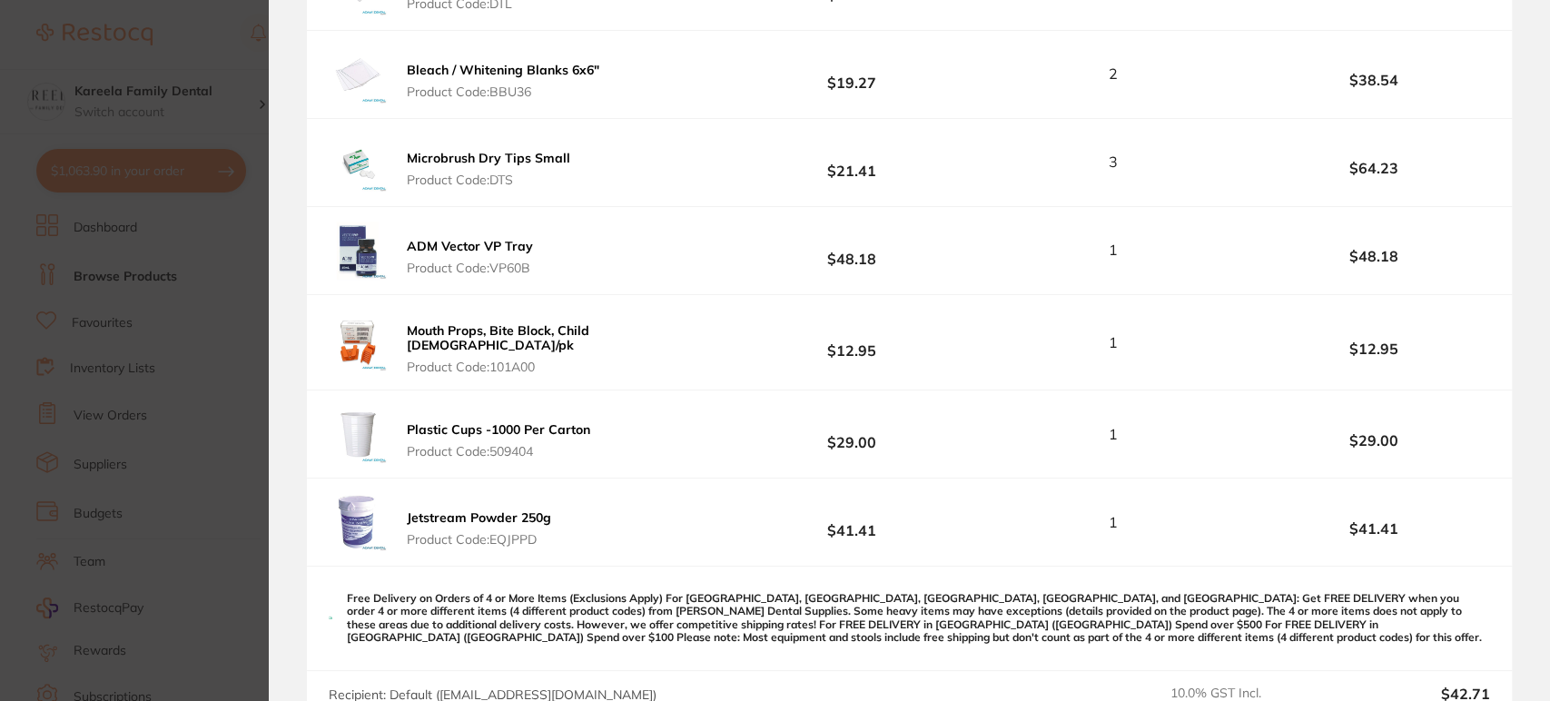
scroll to position [0, 0]
